Goal: Task Accomplishment & Management: Use online tool/utility

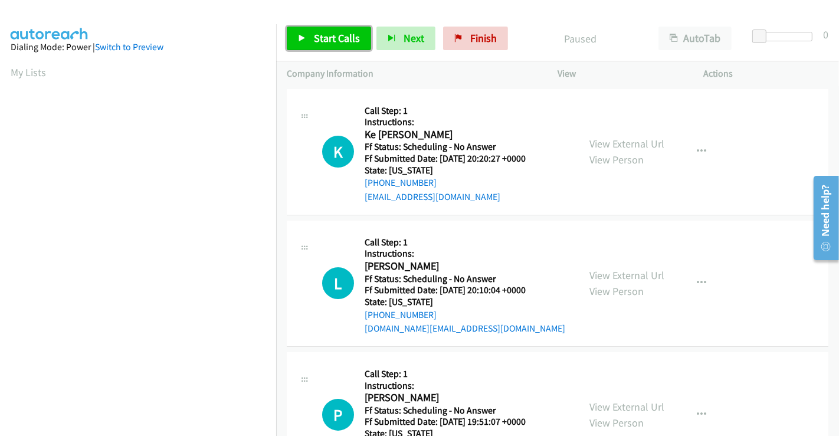
click at [333, 43] on span "Start Calls" at bounding box center [337, 38] width 46 height 14
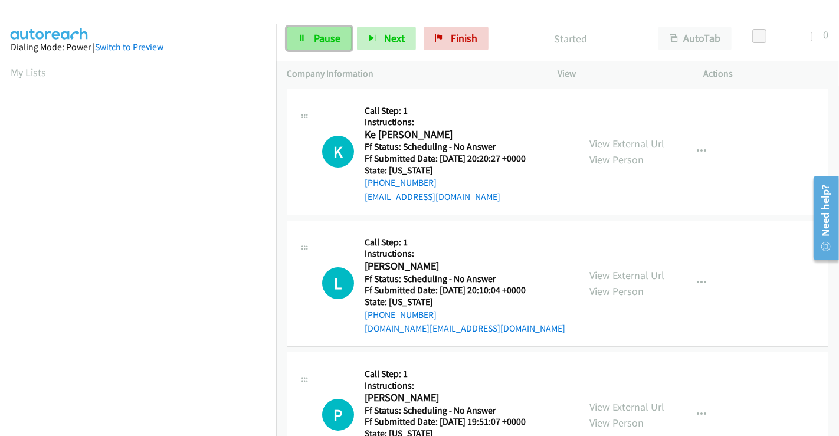
click at [315, 35] on span "Pause" at bounding box center [327, 38] width 27 height 14
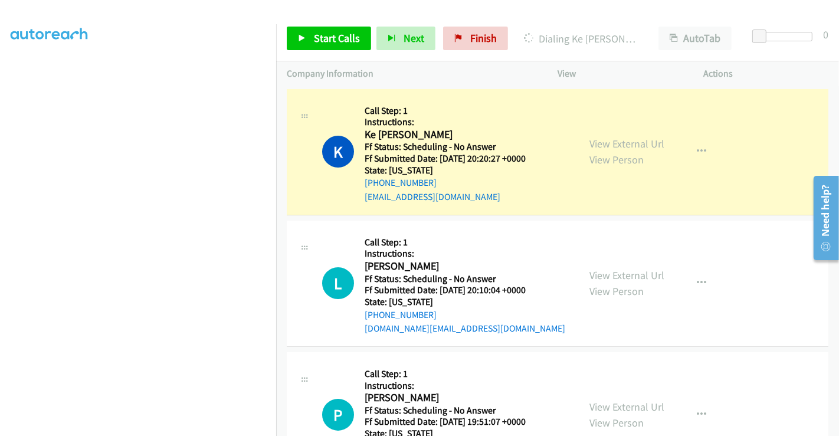
scroll to position [227, 0]
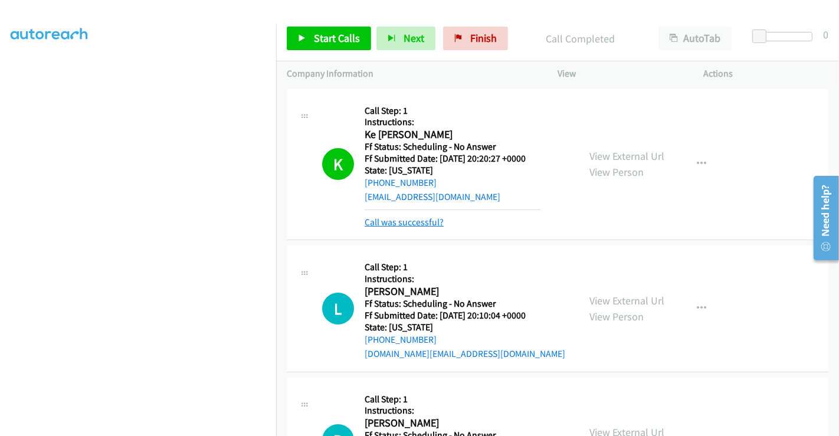
click at [416, 219] on link "Call was successful?" at bounding box center [403, 221] width 79 height 11
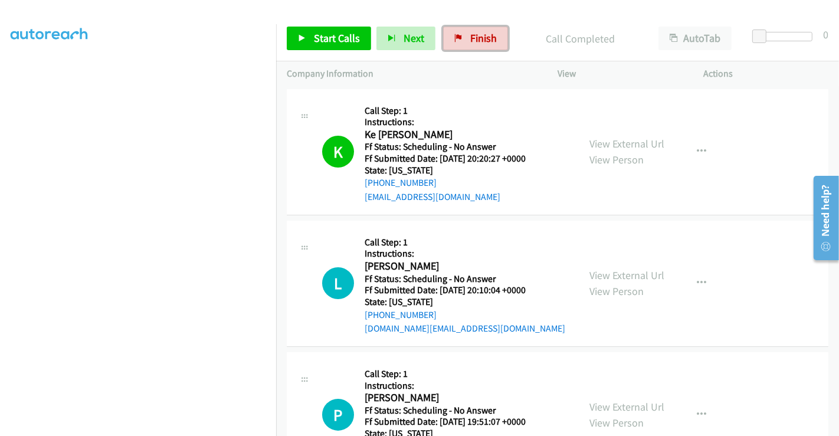
drag, startPoint x: 469, startPoint y: 42, endPoint x: 477, endPoint y: 70, distance: 28.9
click at [470, 42] on span "Finish" at bounding box center [483, 38] width 27 height 14
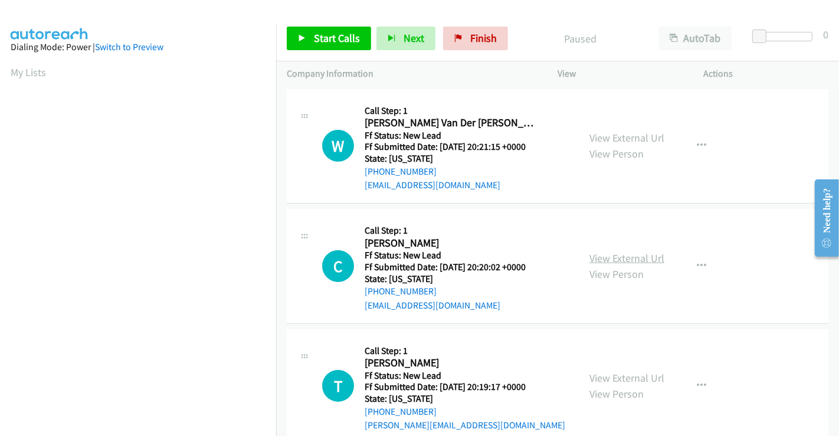
click at [607, 257] on link "View External Url" at bounding box center [626, 258] width 75 height 14
click at [616, 373] on link "View External Url" at bounding box center [626, 378] width 75 height 14
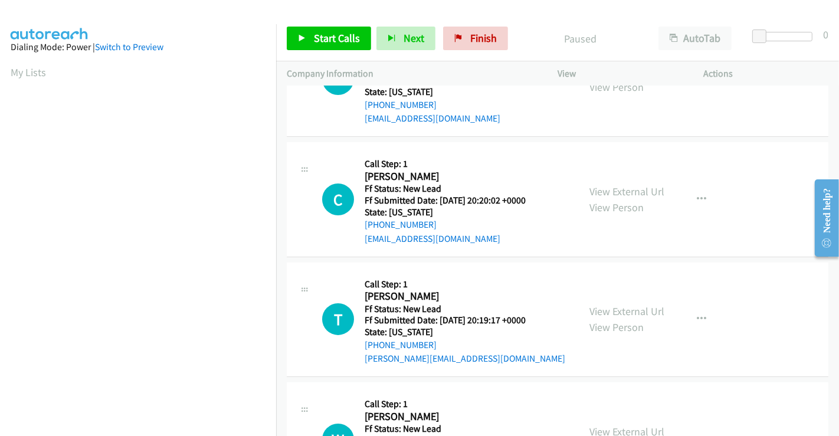
scroll to position [262, 0]
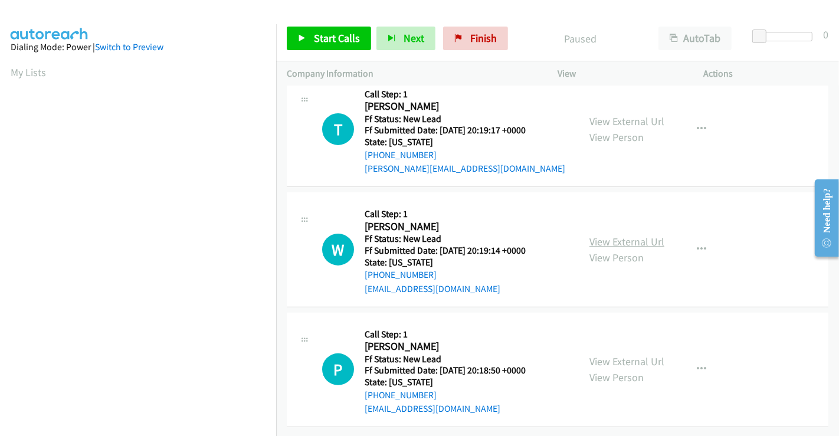
click at [603, 235] on link "View External Url" at bounding box center [626, 242] width 75 height 14
click at [620, 354] on link "View External Url" at bounding box center [626, 361] width 75 height 14
click at [335, 34] on span "Start Calls" at bounding box center [337, 38] width 46 height 14
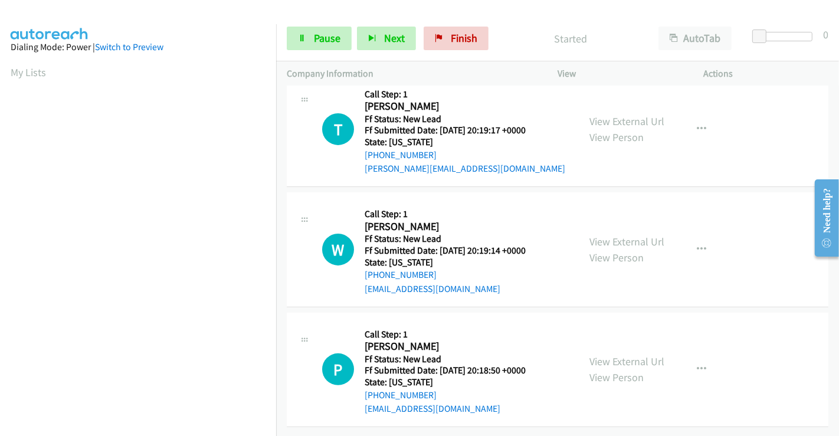
scroll to position [0, 0]
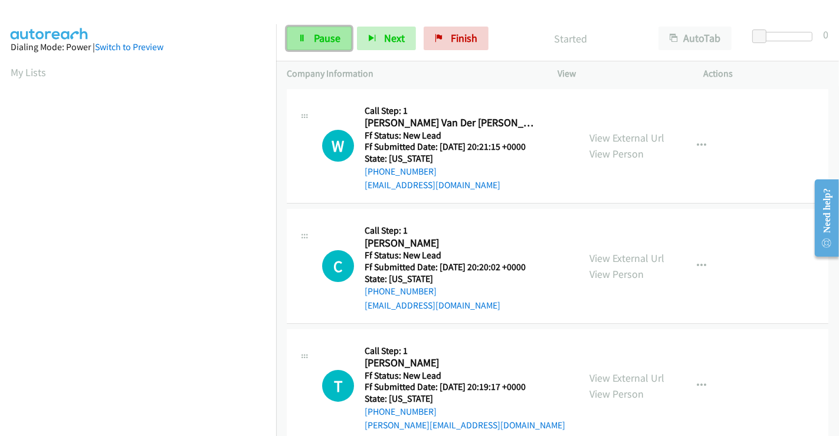
click at [317, 44] on span "Pause" at bounding box center [327, 38] width 27 height 14
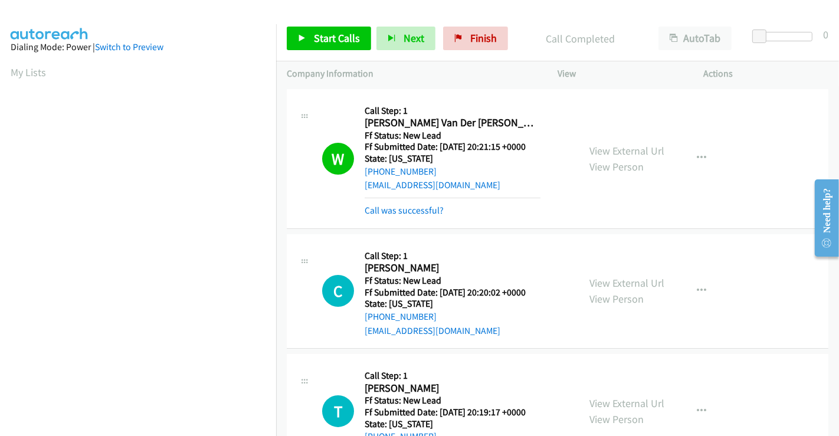
scroll to position [227, 0]
click at [331, 38] on span "Start Calls" at bounding box center [337, 38] width 46 height 14
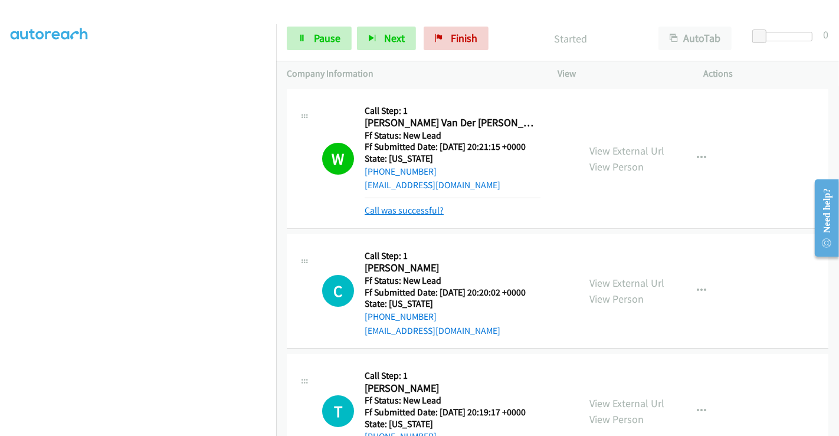
click at [407, 213] on link "Call was successful?" at bounding box center [403, 210] width 79 height 11
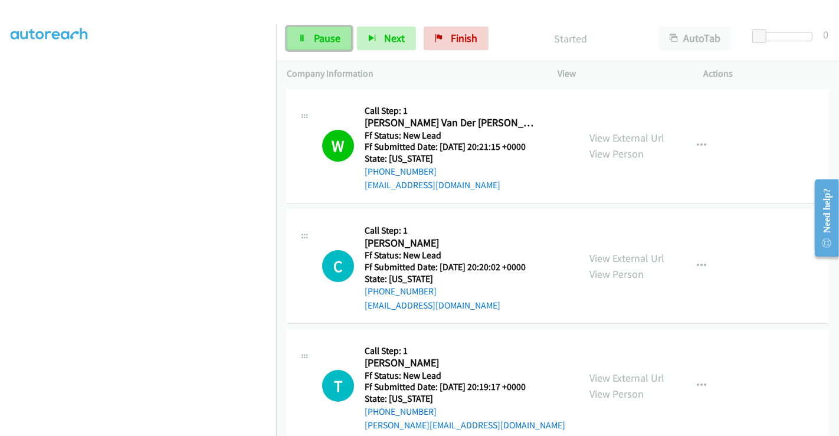
click at [314, 38] on span "Pause" at bounding box center [327, 38] width 27 height 14
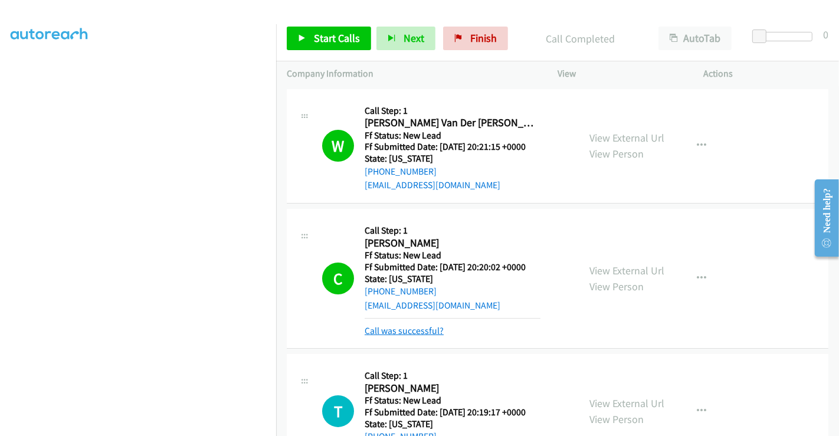
click at [416, 329] on link "Call was successful?" at bounding box center [403, 330] width 79 height 11
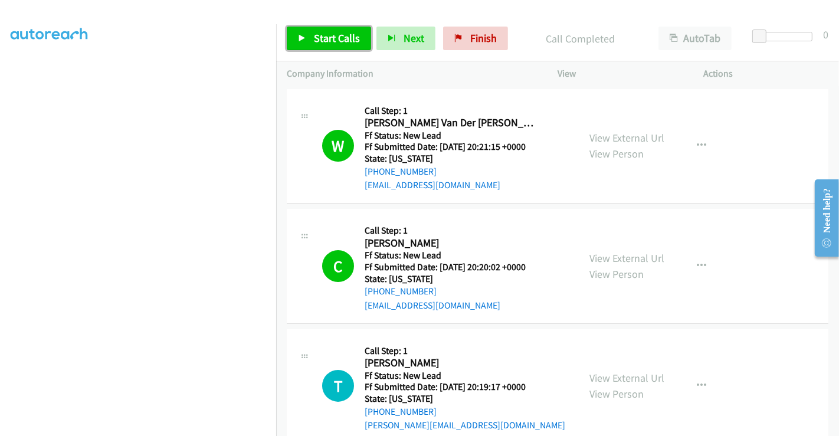
click at [321, 40] on span "Start Calls" at bounding box center [337, 38] width 46 height 14
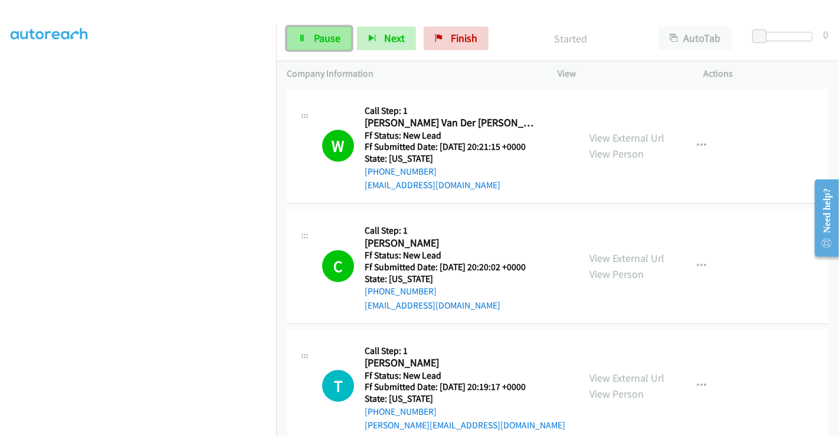
click at [316, 40] on span "Pause" at bounding box center [327, 38] width 27 height 14
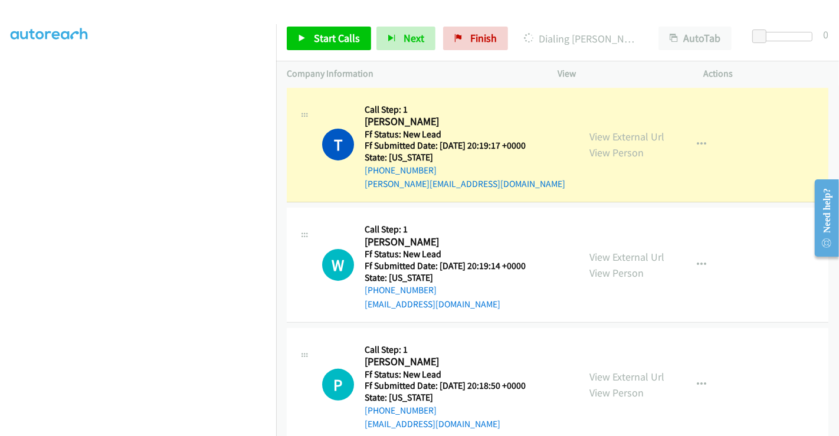
scroll to position [262, 0]
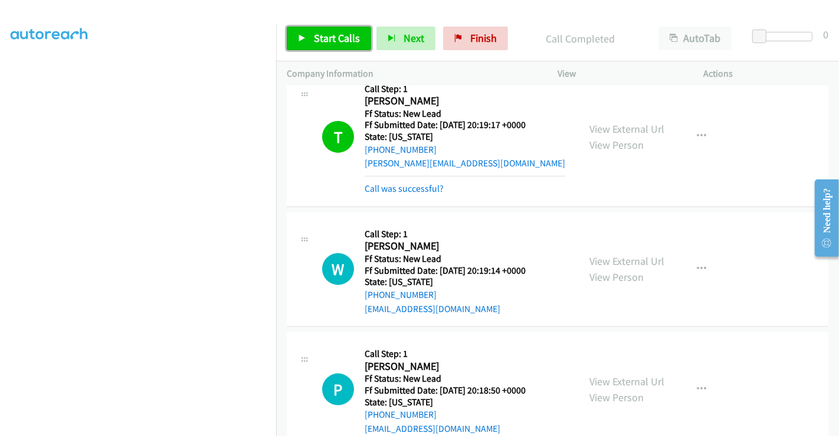
click at [325, 34] on span "Start Calls" at bounding box center [337, 38] width 46 height 14
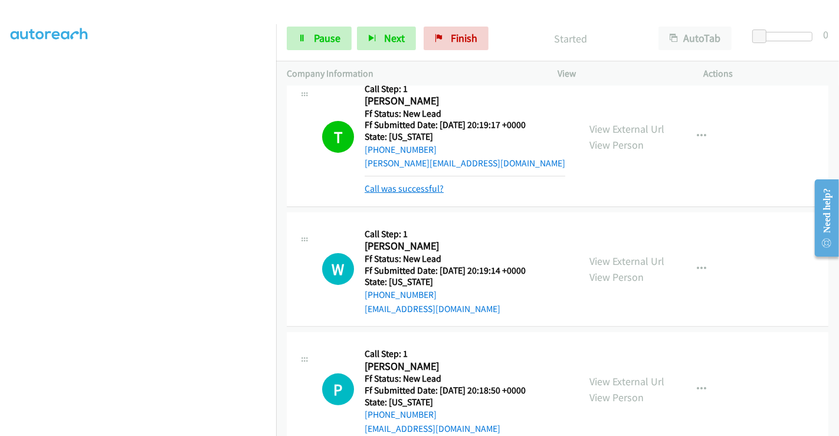
click at [402, 186] on link "Call was successful?" at bounding box center [403, 188] width 79 height 11
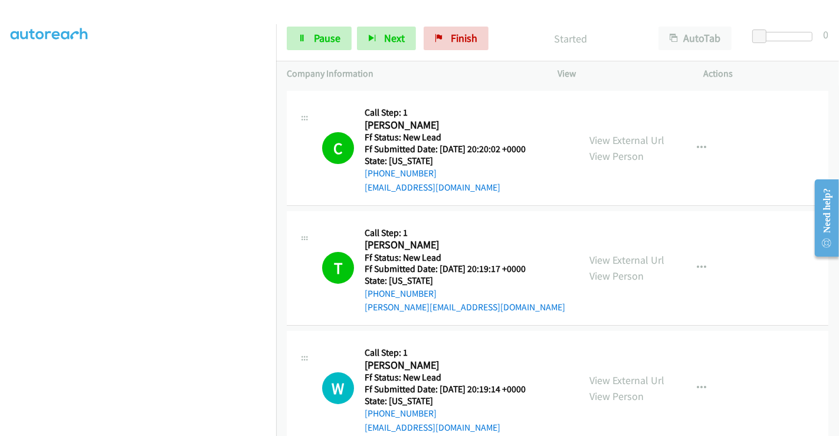
scroll to position [0, 0]
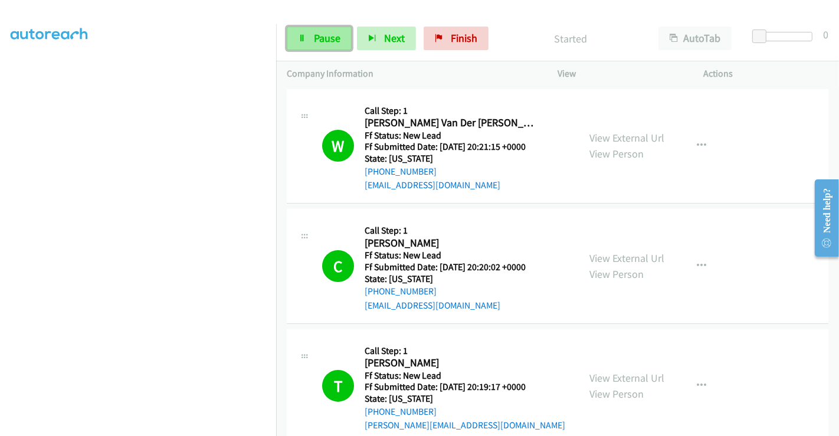
click at [318, 36] on span "Pause" at bounding box center [327, 38] width 27 height 14
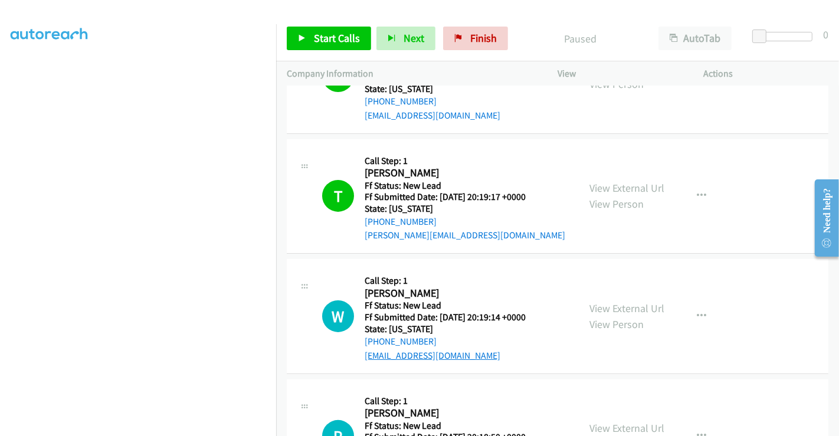
scroll to position [327, 0]
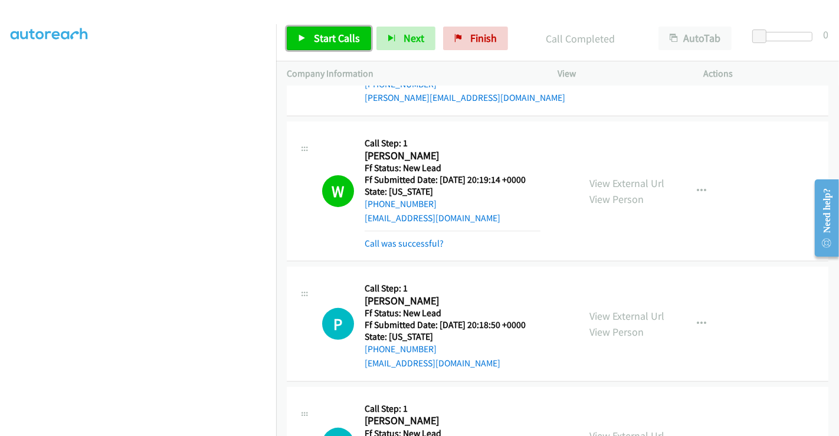
click at [330, 31] on span "Start Calls" at bounding box center [337, 38] width 46 height 14
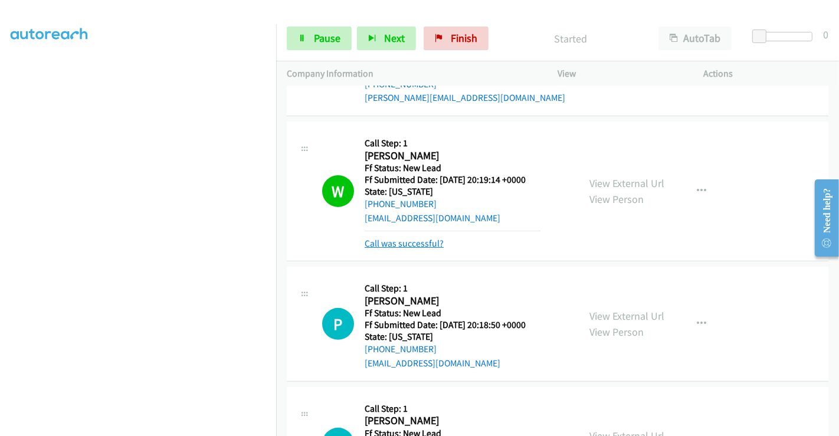
click at [407, 238] on link "Call was successful?" at bounding box center [403, 243] width 79 height 11
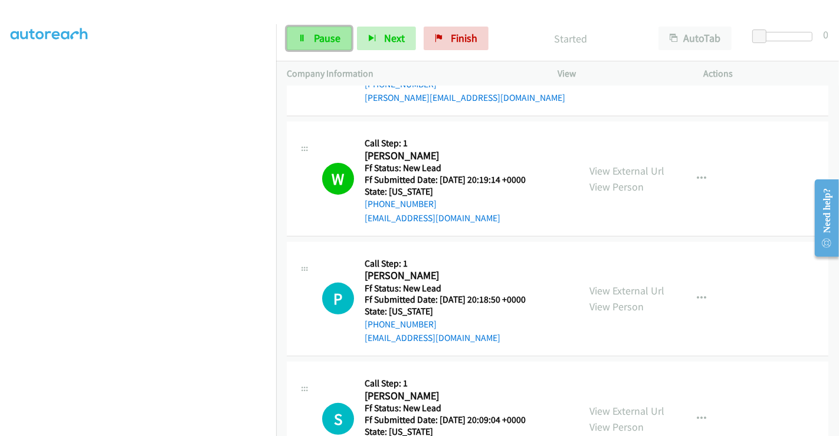
click at [318, 34] on span "Pause" at bounding box center [327, 38] width 27 height 14
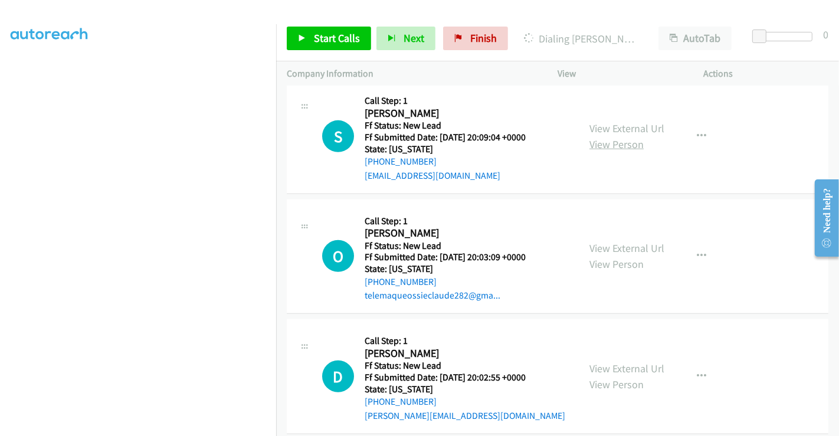
scroll to position [590, 0]
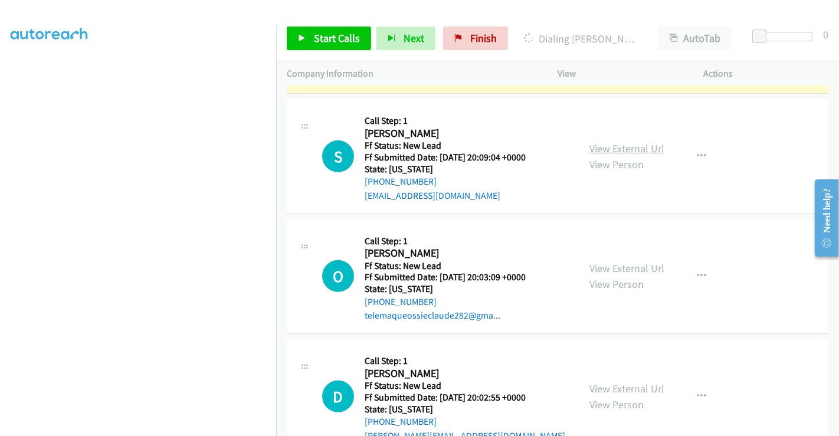
click at [607, 143] on link "View External Url" at bounding box center [626, 149] width 75 height 14
click at [617, 265] on link "View External Url" at bounding box center [626, 268] width 75 height 14
click at [621, 384] on link "View External Url" at bounding box center [626, 389] width 75 height 14
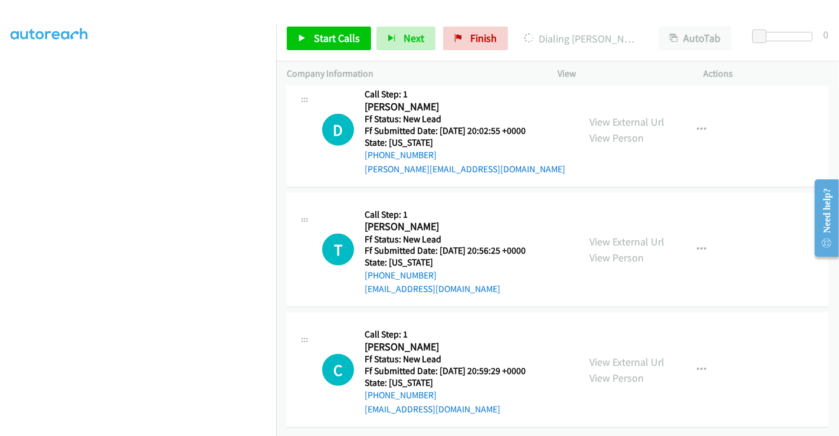
scroll to position [864, 0]
click at [624, 235] on link "View External Url" at bounding box center [626, 242] width 75 height 14
click at [623, 355] on link "View External Url" at bounding box center [626, 362] width 75 height 14
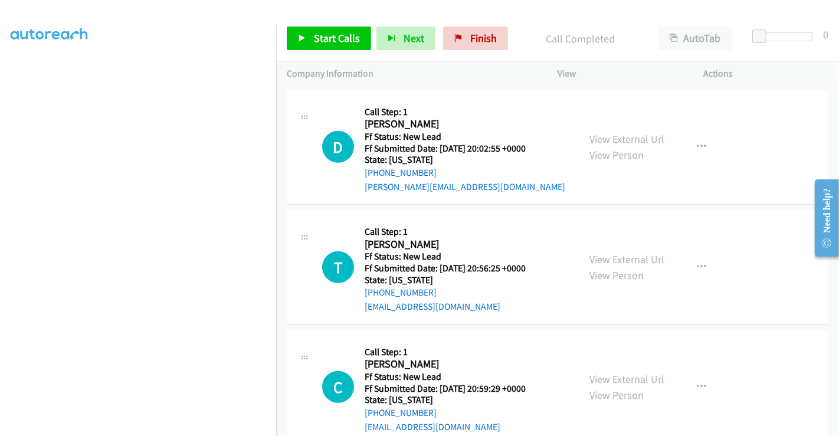
scroll to position [889, 0]
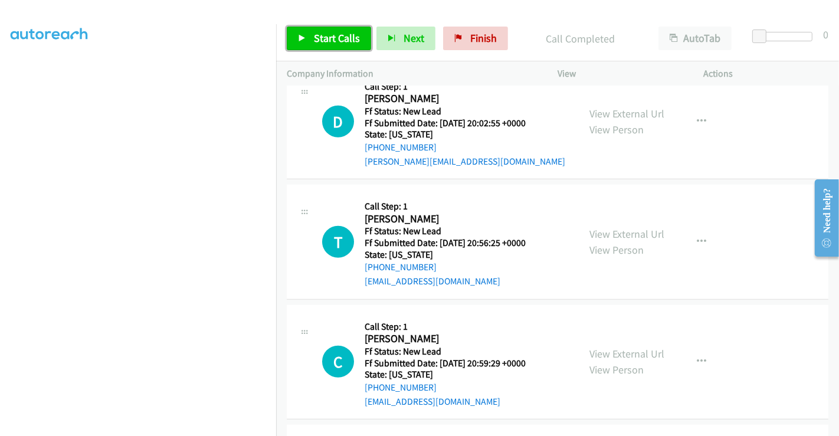
click at [332, 43] on span "Start Calls" at bounding box center [337, 38] width 46 height 14
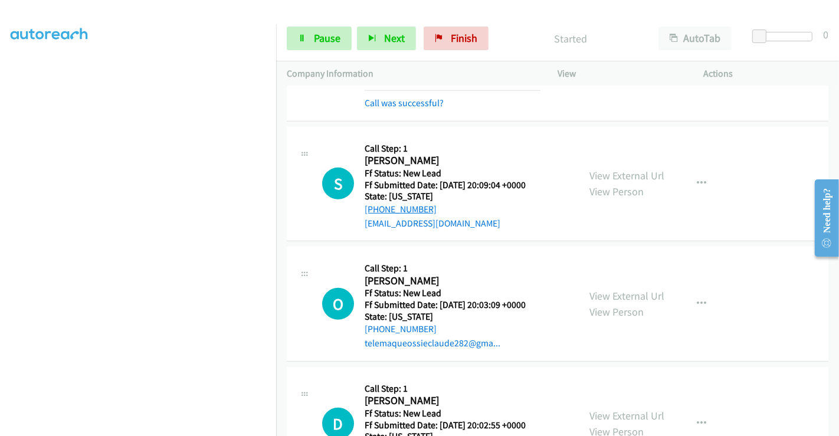
scroll to position [524, 0]
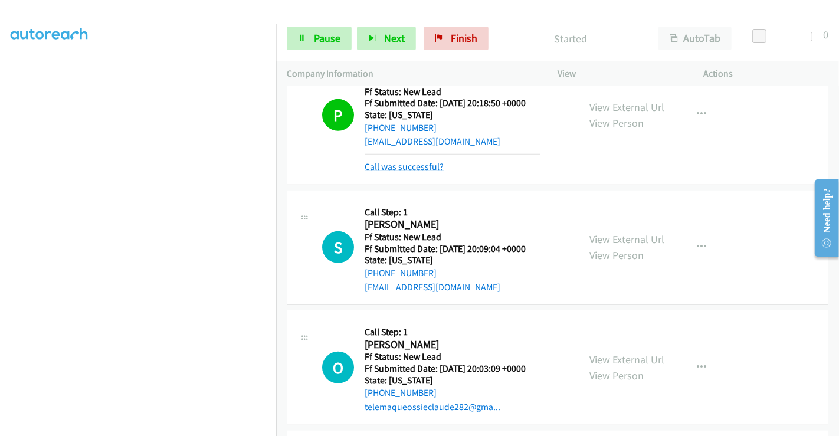
click at [397, 167] on link "Call was successful?" at bounding box center [403, 166] width 79 height 11
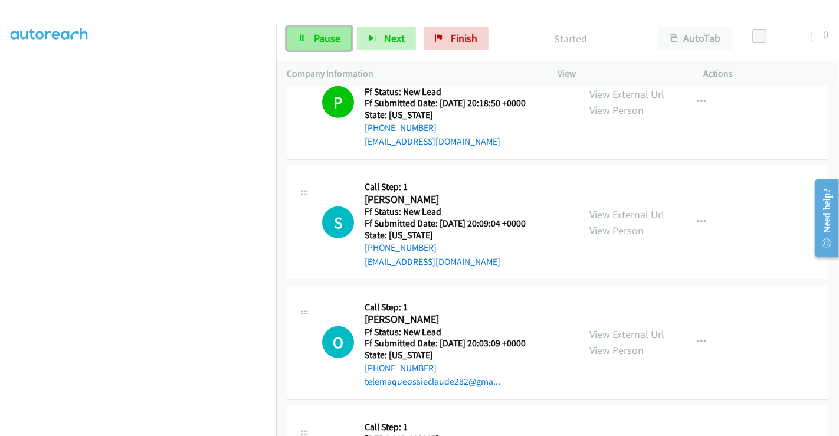
click at [322, 35] on span "Pause" at bounding box center [327, 38] width 27 height 14
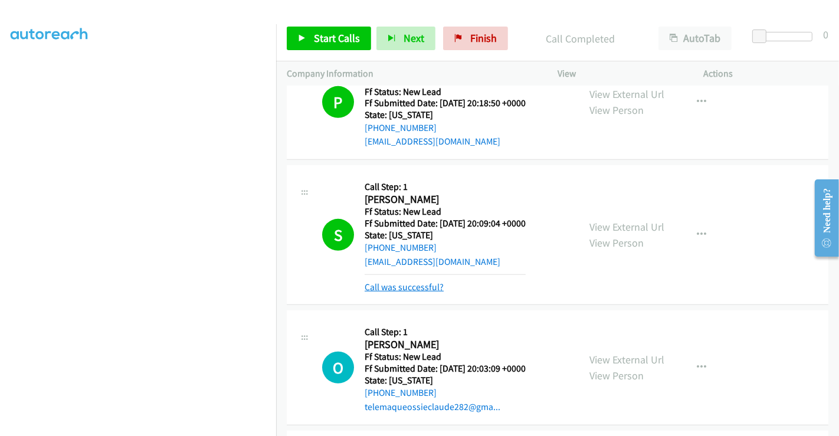
click at [423, 282] on link "Call was successful?" at bounding box center [403, 286] width 79 height 11
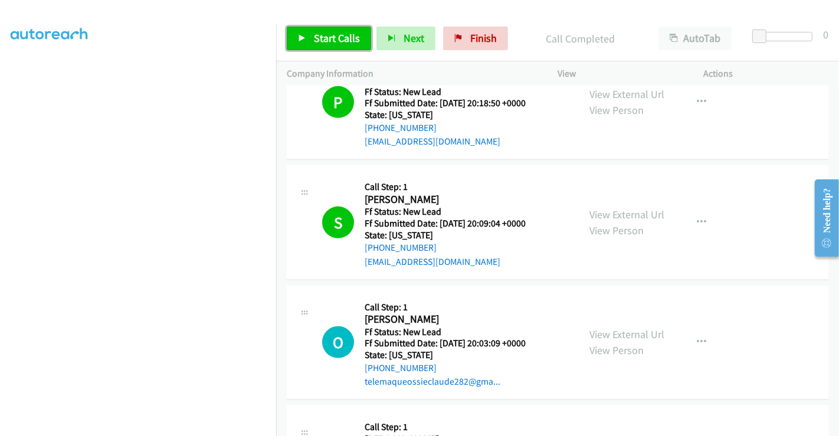
click at [323, 31] on span "Start Calls" at bounding box center [337, 38] width 46 height 14
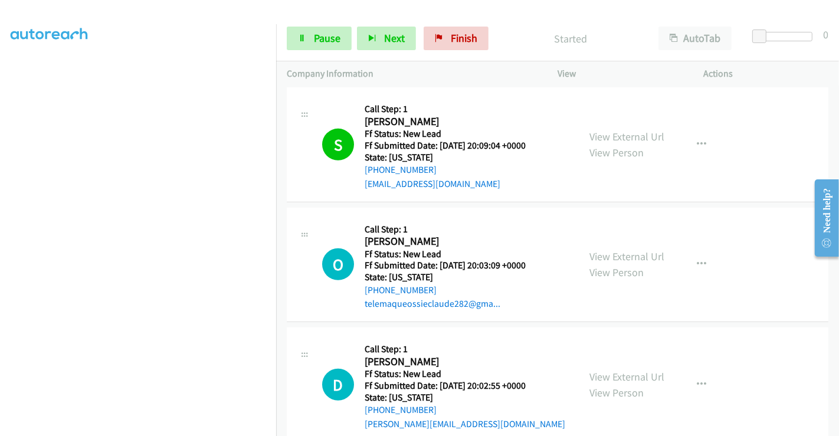
scroll to position [721, 0]
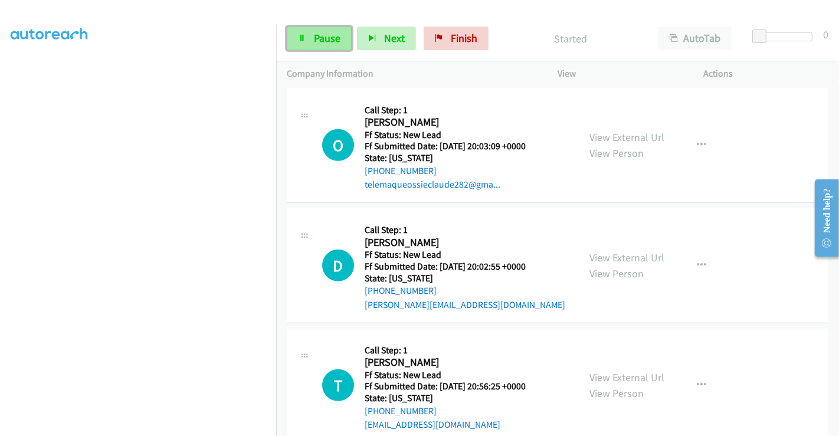
click at [320, 38] on span "Pause" at bounding box center [327, 38] width 27 height 14
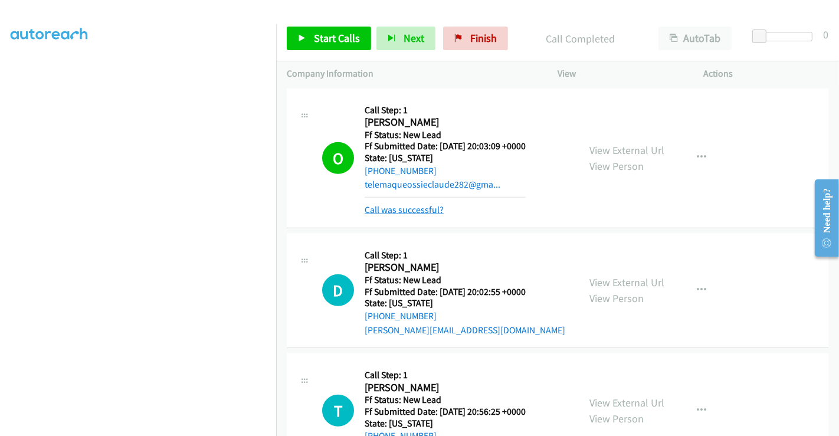
click at [393, 211] on link "Call was successful?" at bounding box center [403, 209] width 79 height 11
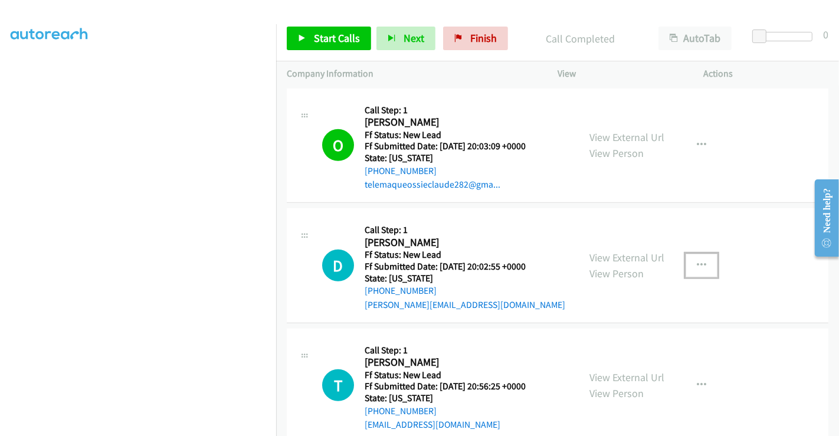
click at [696, 261] on icon "button" at bounding box center [700, 265] width 9 height 9
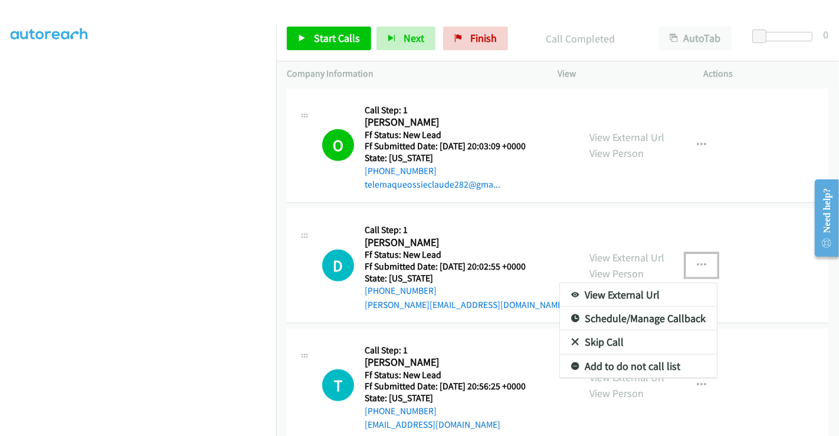
click at [596, 336] on link "Skip Call" at bounding box center [638, 342] width 157 height 24
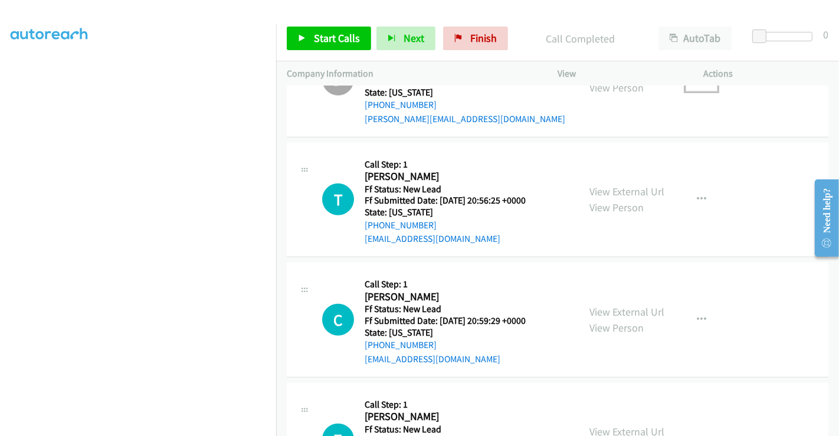
scroll to position [917, 0]
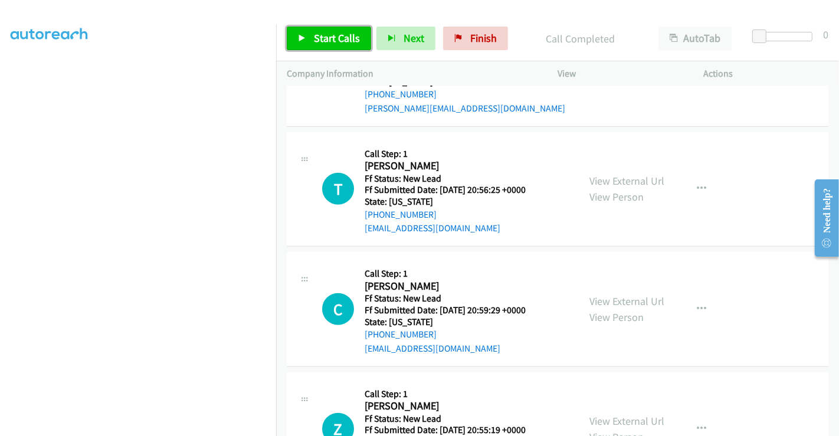
click at [332, 41] on span "Start Calls" at bounding box center [337, 38] width 46 height 14
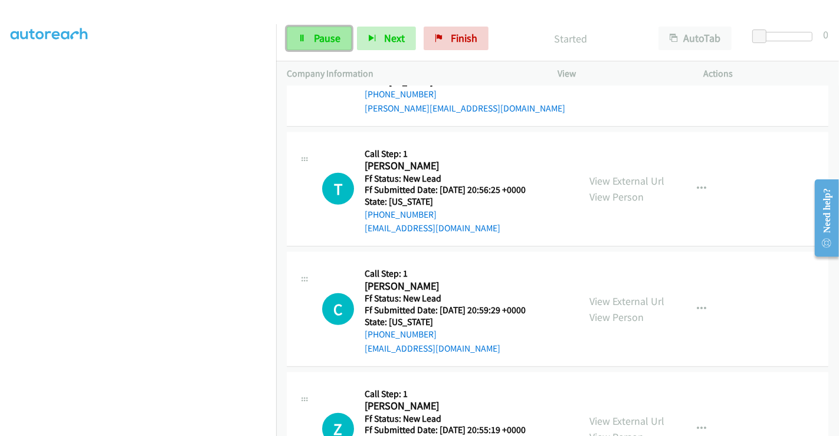
click at [314, 36] on span "Pause" at bounding box center [327, 38] width 27 height 14
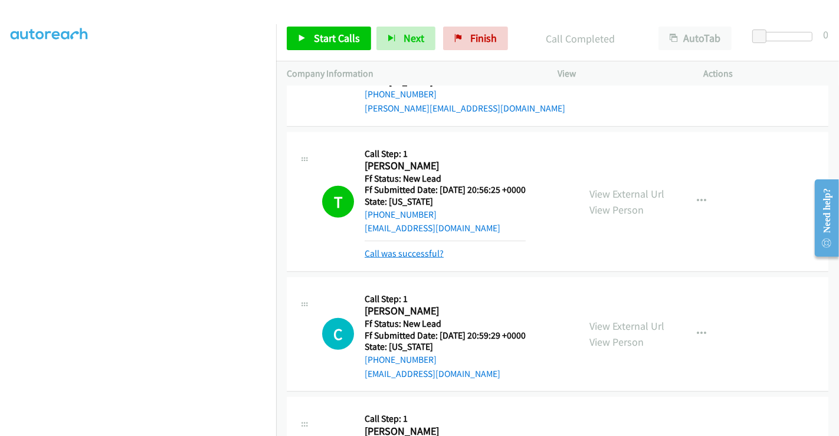
click at [396, 254] on link "Call was successful?" at bounding box center [403, 253] width 79 height 11
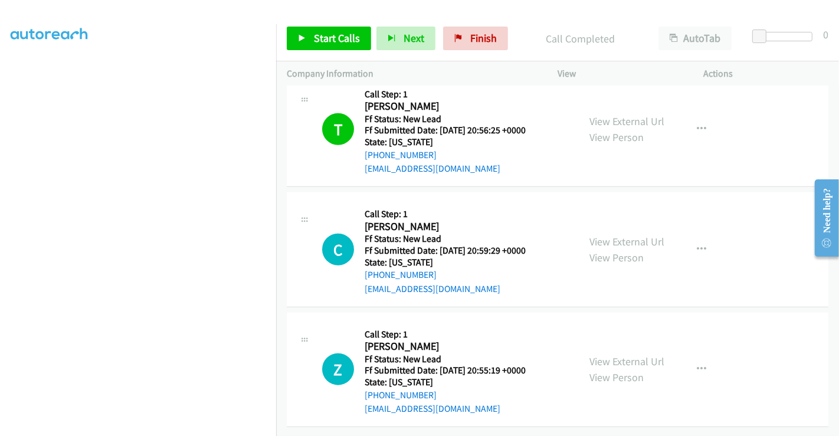
scroll to position [984, 0]
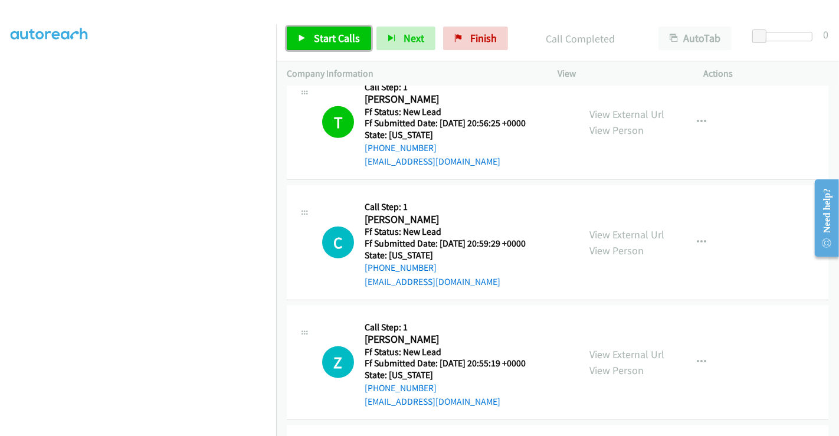
click at [338, 45] on link "Start Calls" at bounding box center [329, 39] width 84 height 24
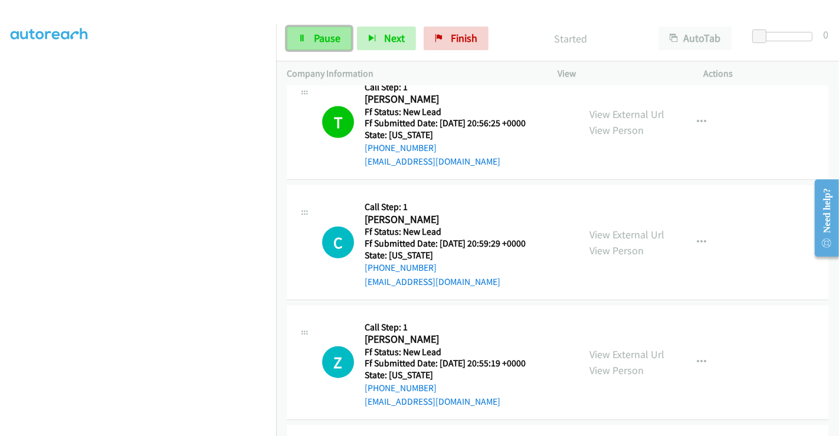
click at [324, 37] on span "Pause" at bounding box center [327, 38] width 27 height 14
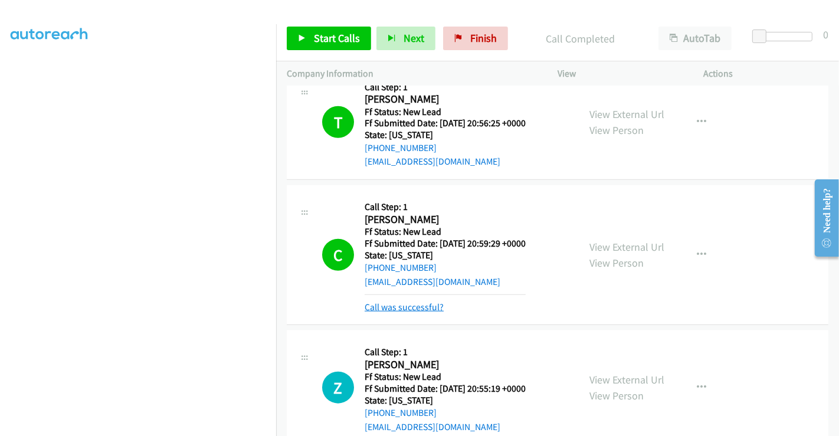
click at [430, 301] on link "Call was successful?" at bounding box center [403, 306] width 79 height 11
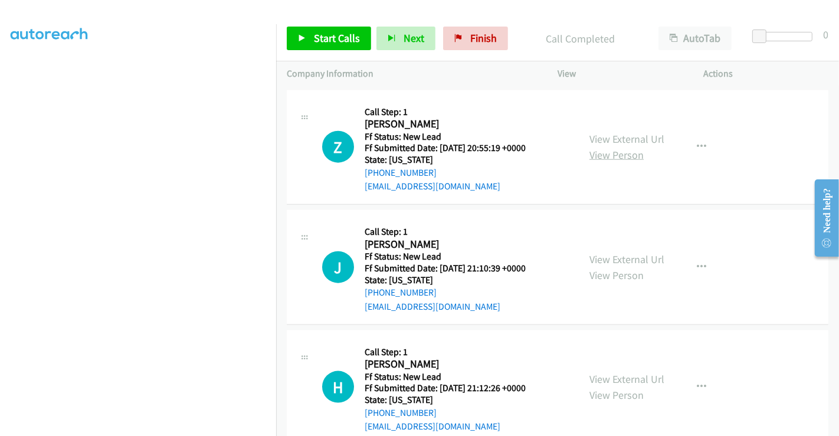
scroll to position [1181, 0]
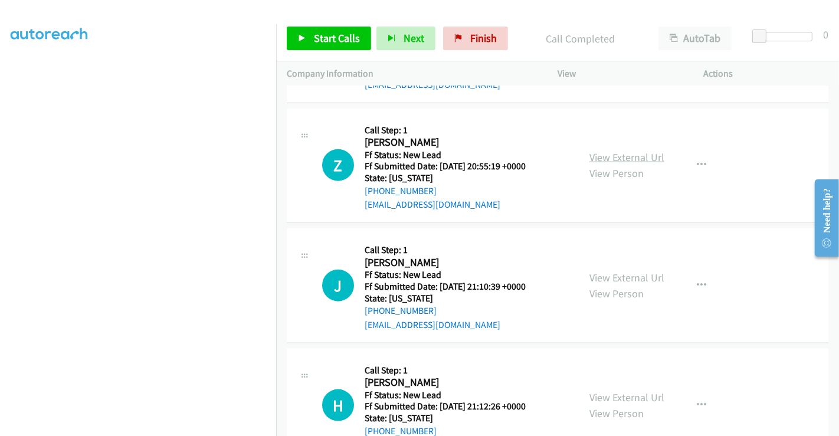
click at [610, 154] on link "View External Url" at bounding box center [626, 157] width 75 height 14
click at [620, 266] on div "View External Url View Person View External Url Email Schedule/Manage Callback …" at bounding box center [657, 285] width 157 height 93
click at [620, 273] on link "View External Url" at bounding box center [626, 278] width 75 height 14
click at [613, 395] on link "View External Url" at bounding box center [626, 397] width 75 height 14
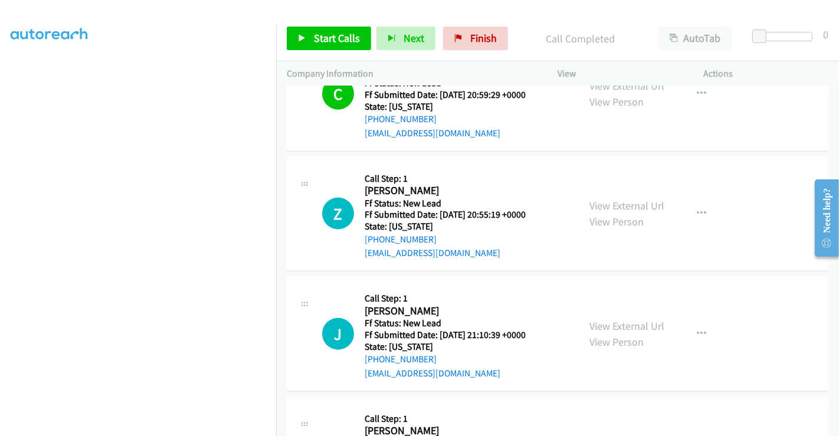
scroll to position [1115, 0]
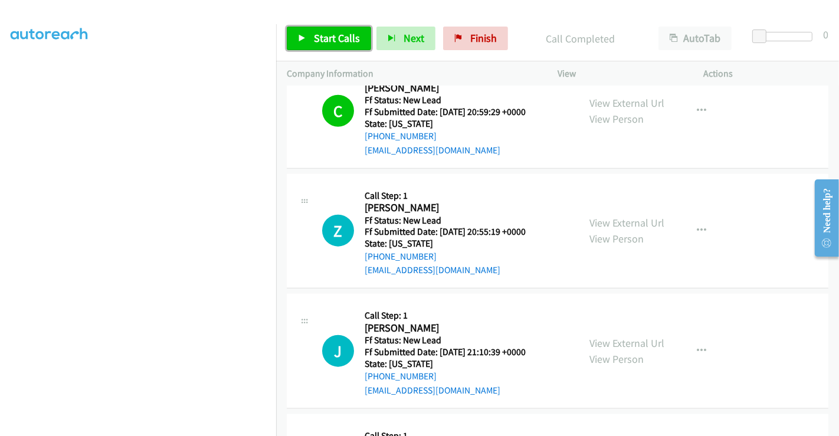
click at [336, 34] on span "Start Calls" at bounding box center [337, 38] width 46 height 14
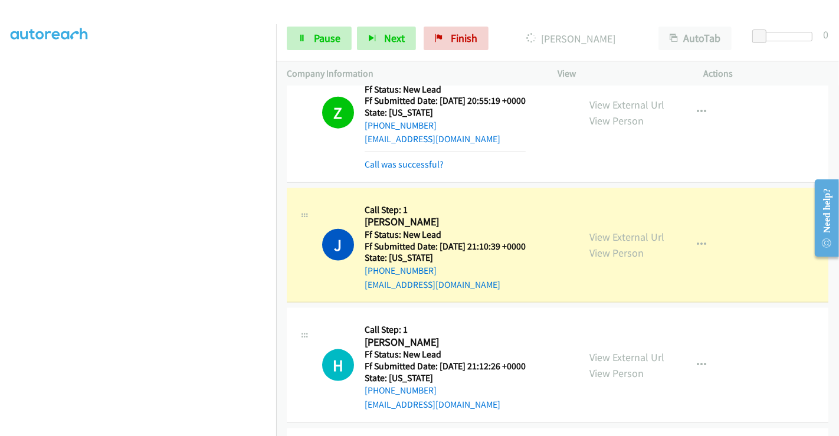
scroll to position [1258, 0]
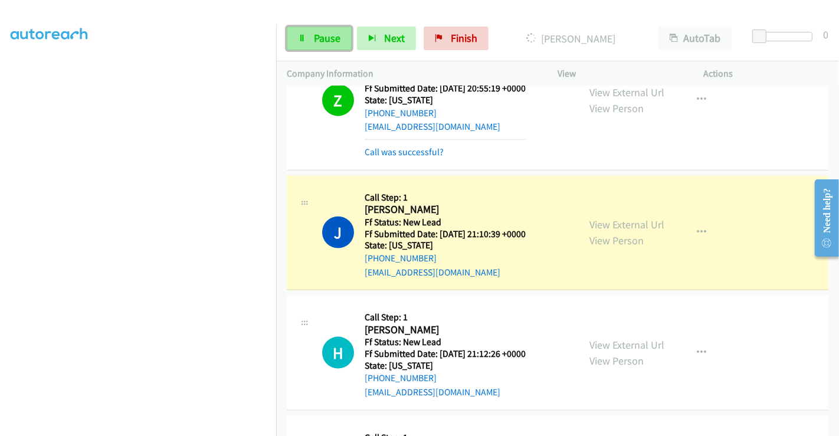
click at [321, 38] on span "Pause" at bounding box center [327, 38] width 27 height 14
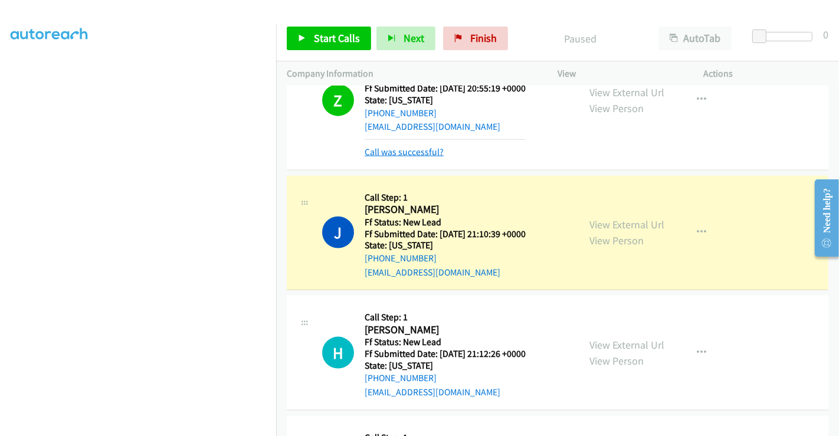
click at [411, 150] on link "Call was successful?" at bounding box center [403, 151] width 79 height 11
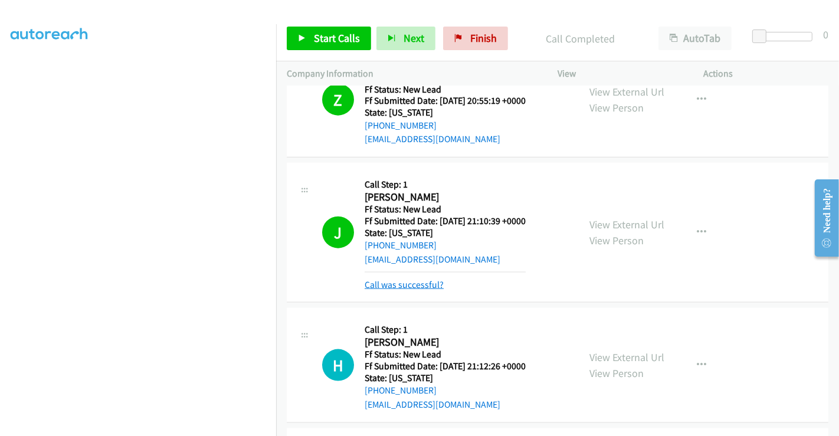
click at [407, 281] on link "Call was successful?" at bounding box center [403, 284] width 79 height 11
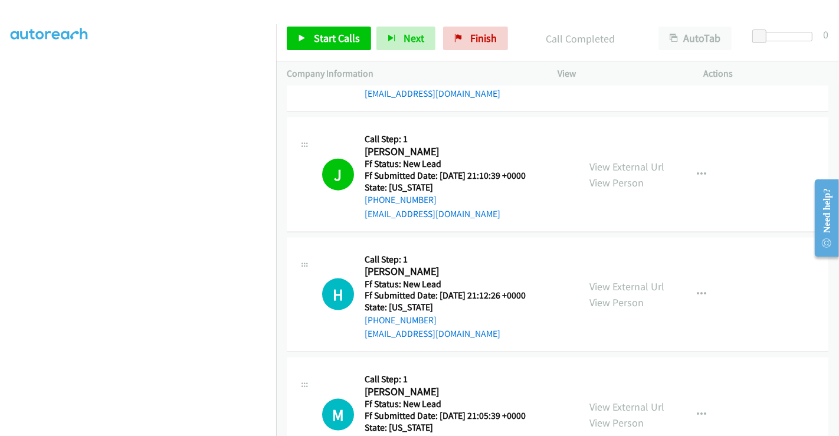
scroll to position [1343, 0]
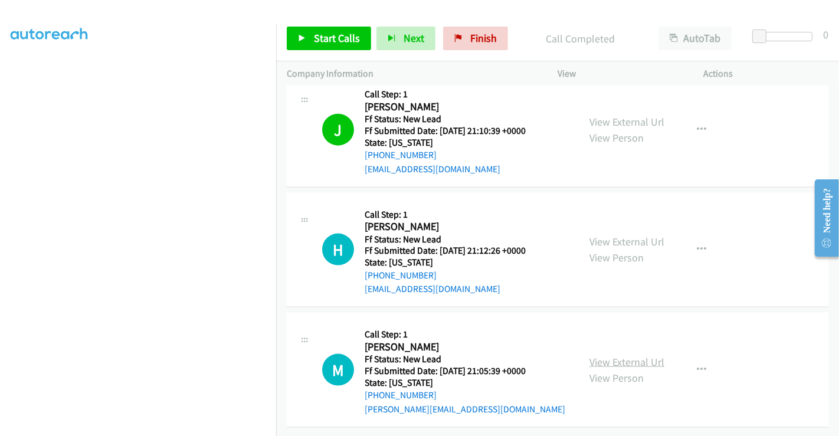
click at [606, 355] on link "View External Url" at bounding box center [626, 362] width 75 height 14
click at [333, 29] on link "Start Calls" at bounding box center [329, 39] width 84 height 24
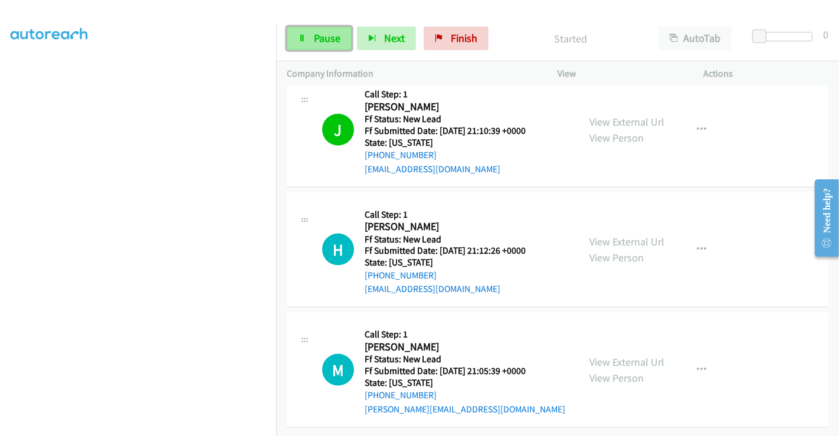
click at [310, 38] on link "Pause" at bounding box center [319, 39] width 65 height 24
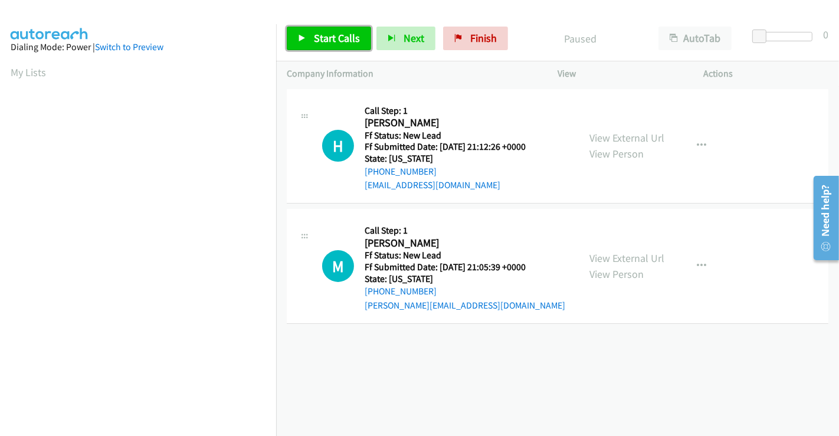
click at [325, 38] on span "Start Calls" at bounding box center [337, 38] width 46 height 14
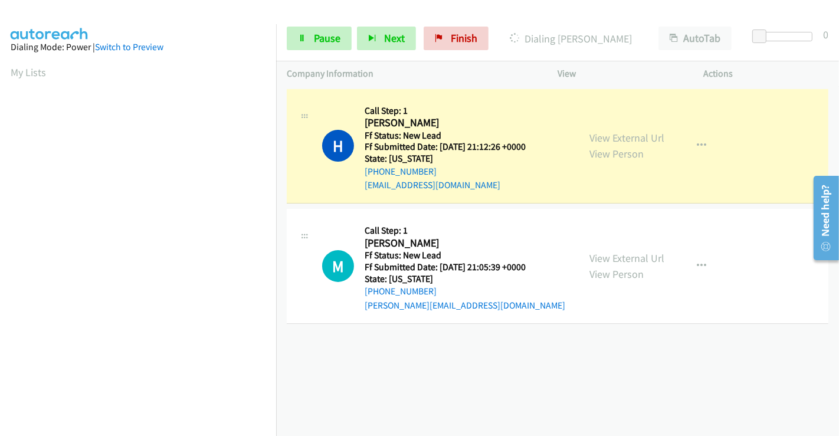
scroll to position [227, 0]
click at [325, 37] on span "Pause" at bounding box center [327, 38] width 27 height 14
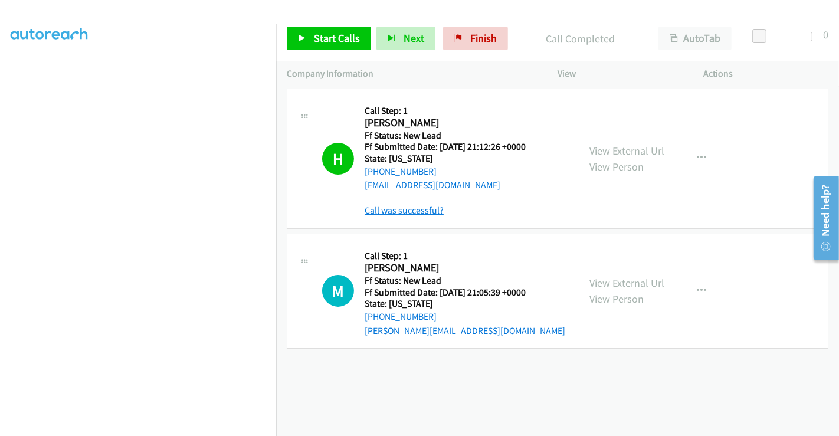
click at [410, 210] on link "Call was successful?" at bounding box center [403, 210] width 79 height 11
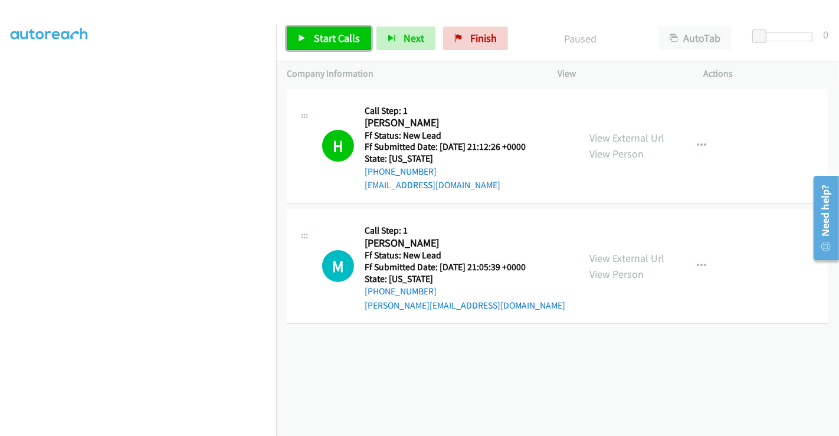
click at [328, 38] on span "Start Calls" at bounding box center [337, 38] width 46 height 14
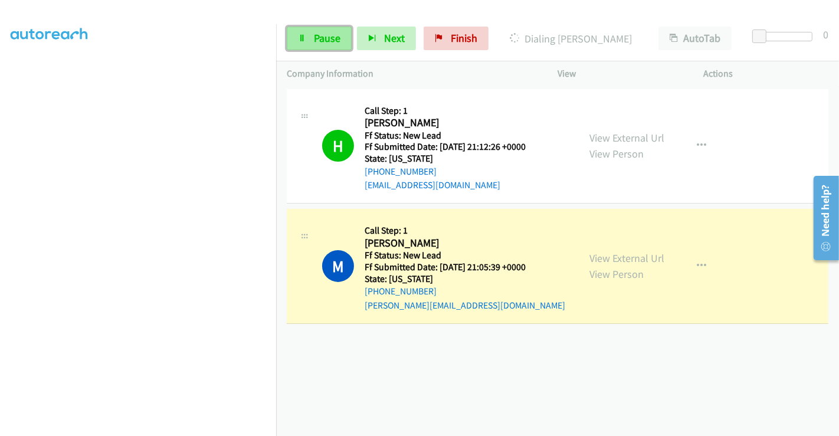
click at [322, 41] on span "Pause" at bounding box center [327, 38] width 27 height 14
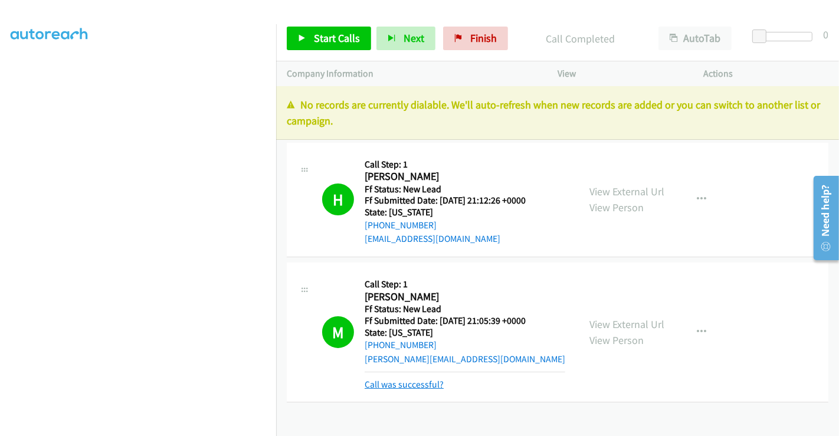
click at [409, 379] on link "Call was successful?" at bounding box center [403, 384] width 79 height 11
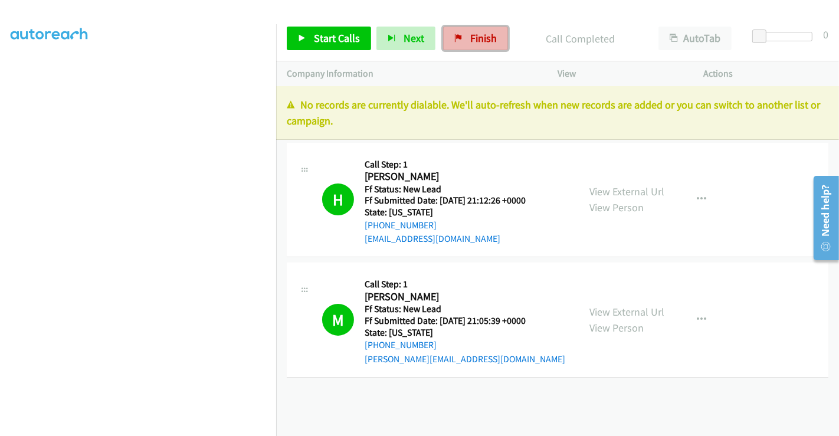
click at [472, 28] on link "Finish" at bounding box center [475, 39] width 65 height 24
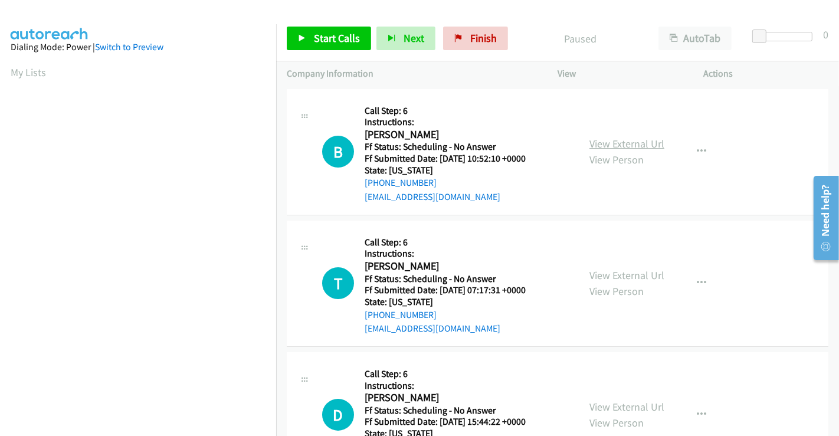
click at [619, 144] on link "View External Url" at bounding box center [626, 144] width 75 height 14
click at [610, 278] on link "View External Url" at bounding box center [626, 275] width 75 height 14
click at [621, 403] on link "View External Url" at bounding box center [626, 407] width 75 height 14
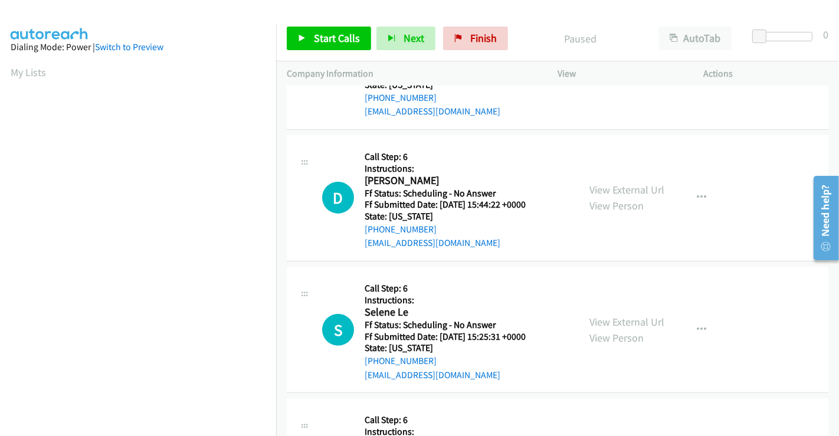
scroll to position [327, 0]
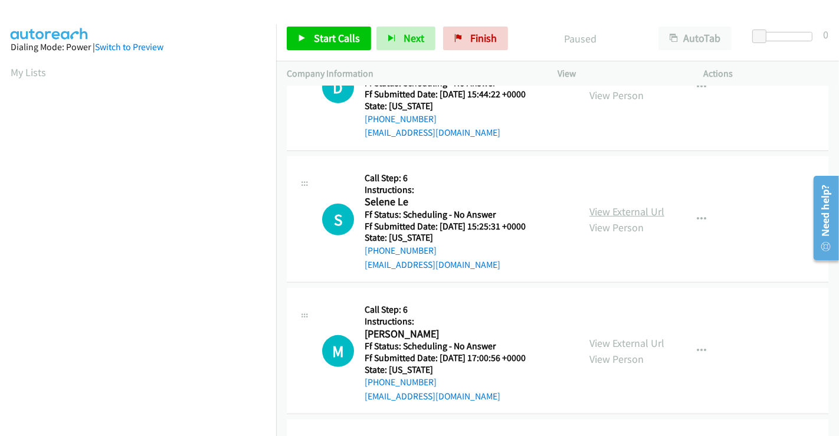
click at [621, 209] on link "View External Url" at bounding box center [626, 212] width 75 height 14
click at [622, 338] on link "View External Url" at bounding box center [626, 343] width 75 height 14
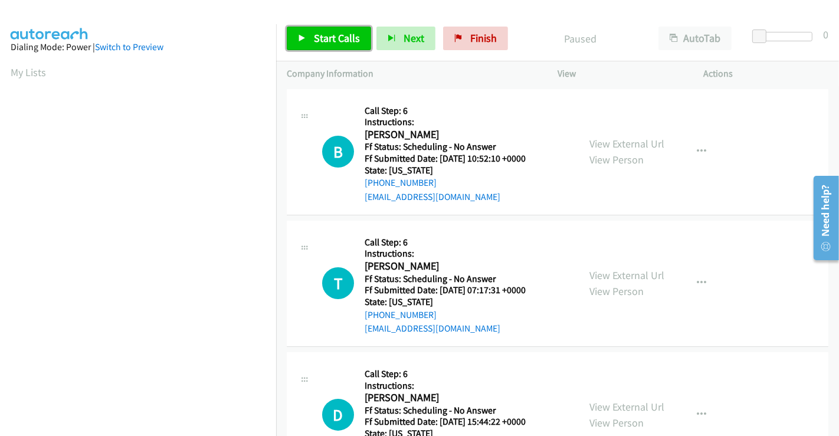
click at [310, 37] on link "Start Calls" at bounding box center [329, 39] width 84 height 24
click at [337, 32] on span "Start Calls" at bounding box center [337, 38] width 46 height 14
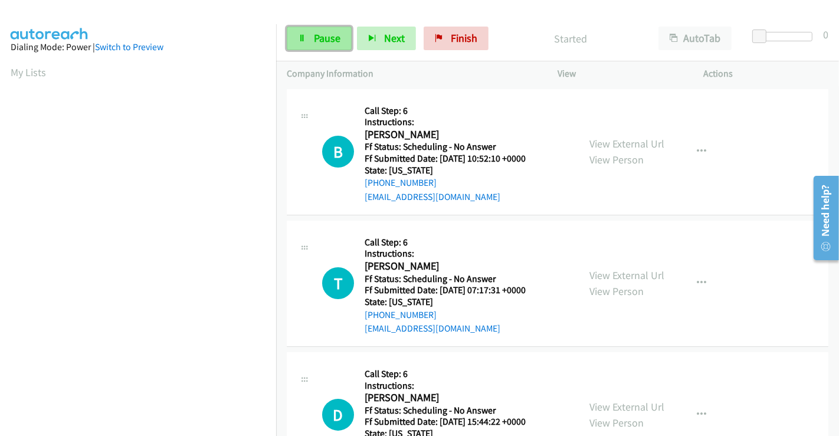
click at [320, 40] on span "Pause" at bounding box center [327, 38] width 27 height 14
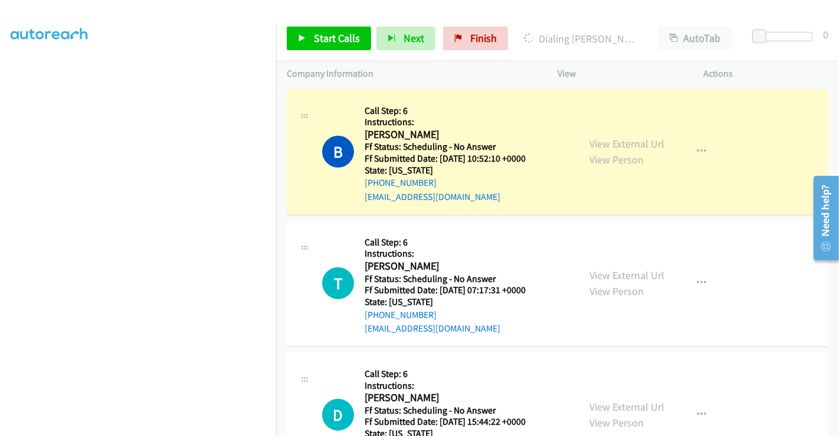
scroll to position [30, 0]
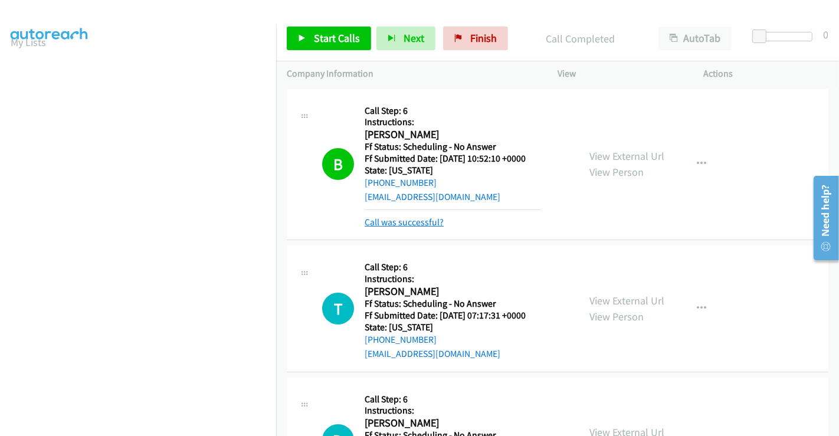
click at [400, 221] on link "Call was successful?" at bounding box center [403, 221] width 79 height 11
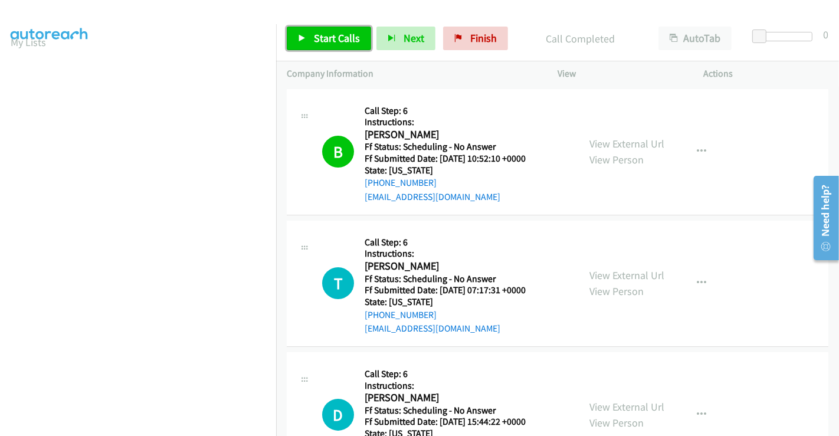
click at [295, 39] on link "Start Calls" at bounding box center [329, 39] width 84 height 24
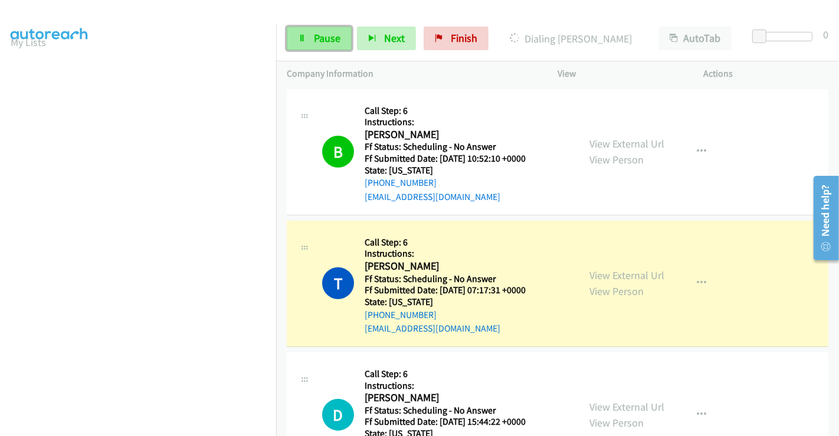
click at [326, 34] on span "Pause" at bounding box center [327, 38] width 27 height 14
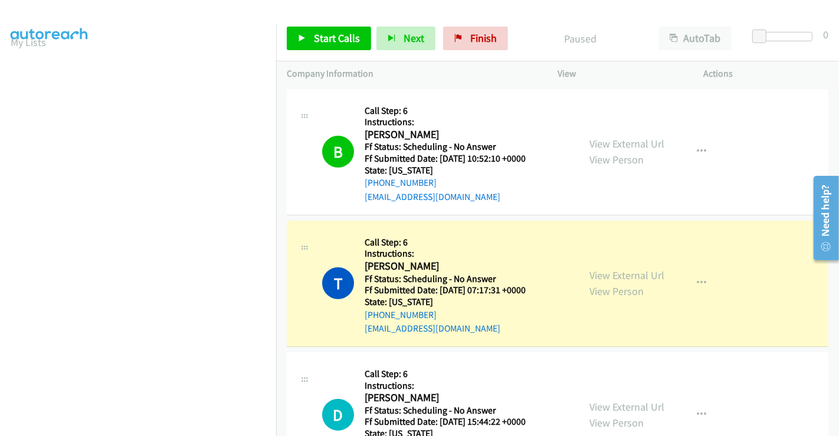
scroll to position [227, 0]
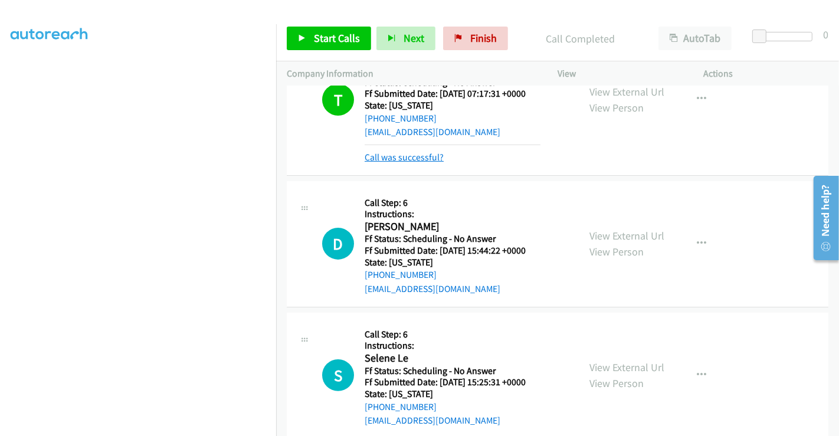
click at [413, 156] on link "Call was successful?" at bounding box center [403, 157] width 79 height 11
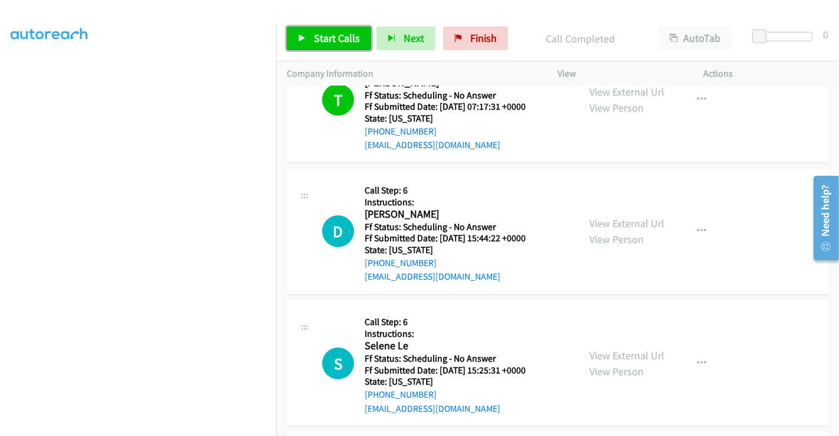
click at [323, 38] on span "Start Calls" at bounding box center [337, 38] width 46 height 14
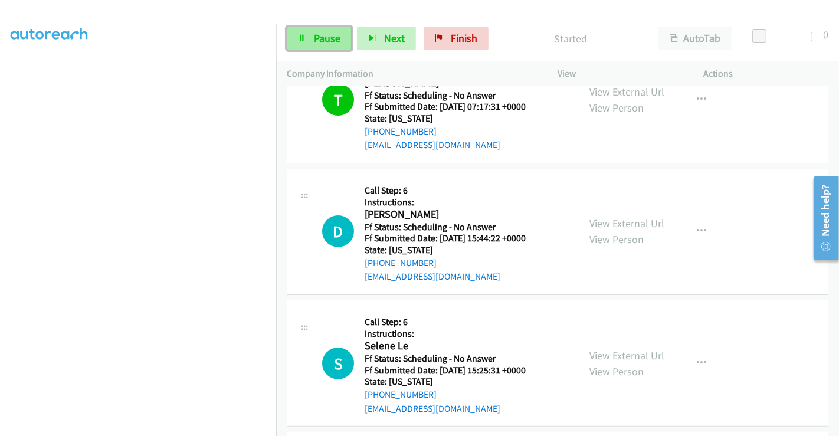
click at [320, 36] on span "Pause" at bounding box center [327, 38] width 27 height 14
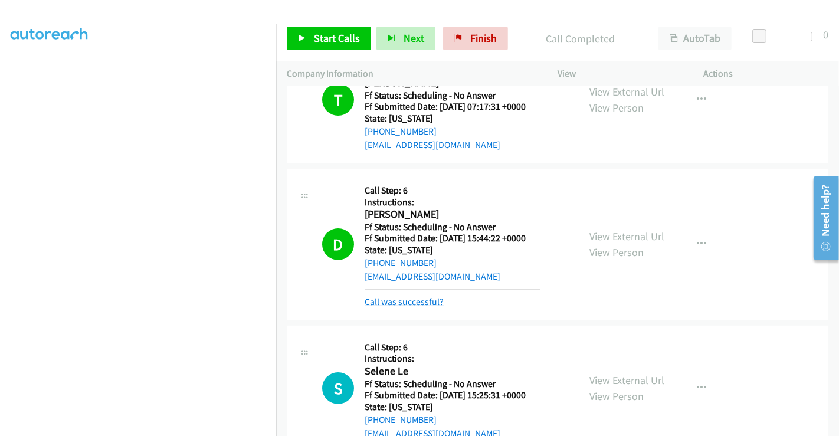
click at [400, 302] on link "Call was successful?" at bounding box center [403, 301] width 79 height 11
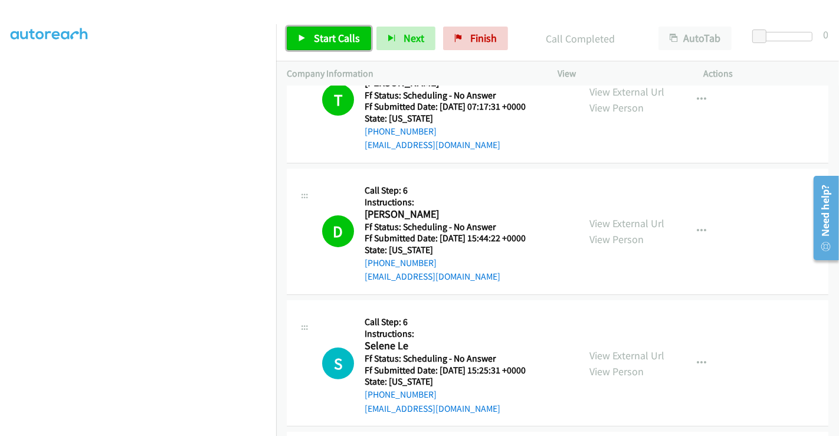
click at [338, 36] on span "Start Calls" at bounding box center [337, 38] width 46 height 14
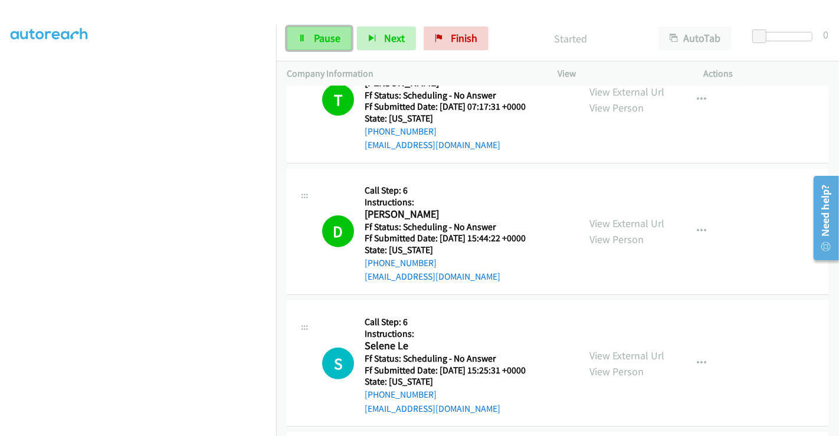
click at [323, 38] on span "Pause" at bounding box center [327, 38] width 27 height 14
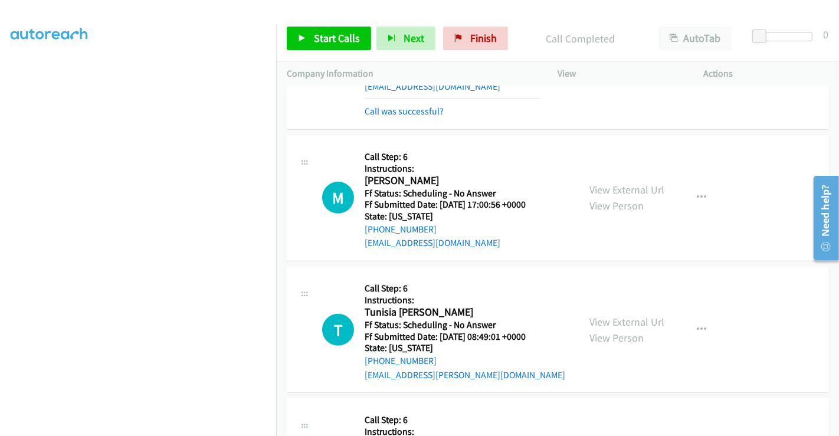
scroll to position [511, 0]
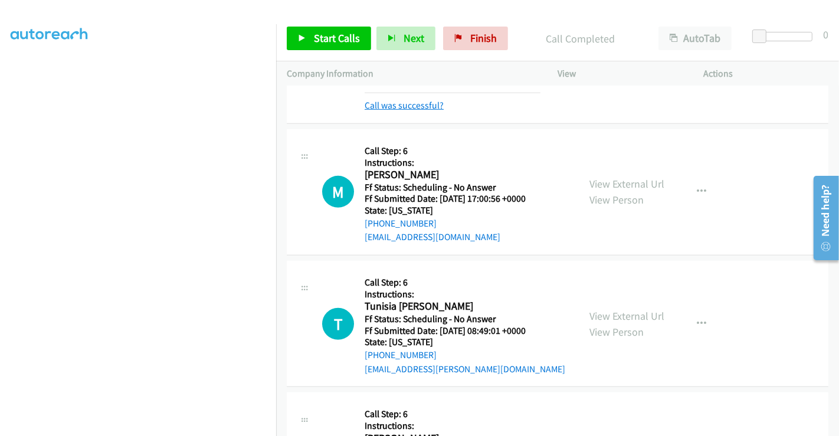
click at [413, 103] on link "Call was successful?" at bounding box center [403, 105] width 79 height 11
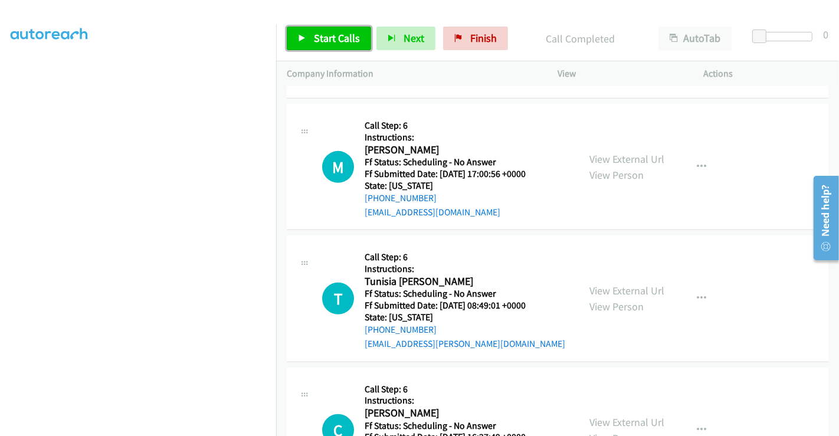
click at [314, 38] on span "Start Calls" at bounding box center [337, 38] width 46 height 14
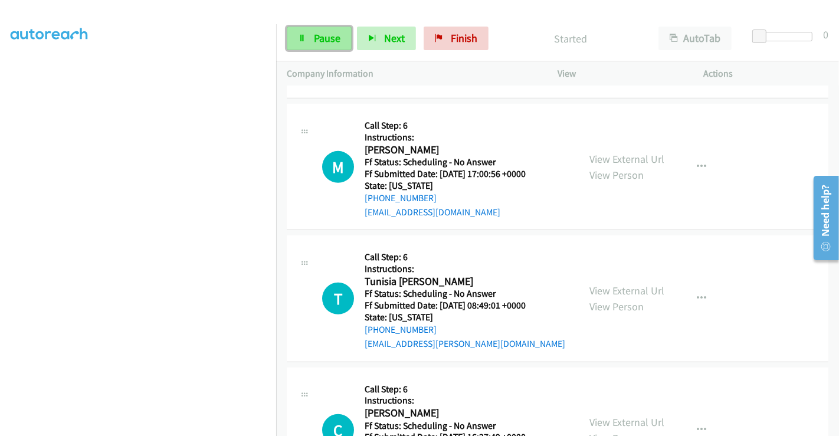
click at [314, 38] on span "Pause" at bounding box center [327, 38] width 27 height 14
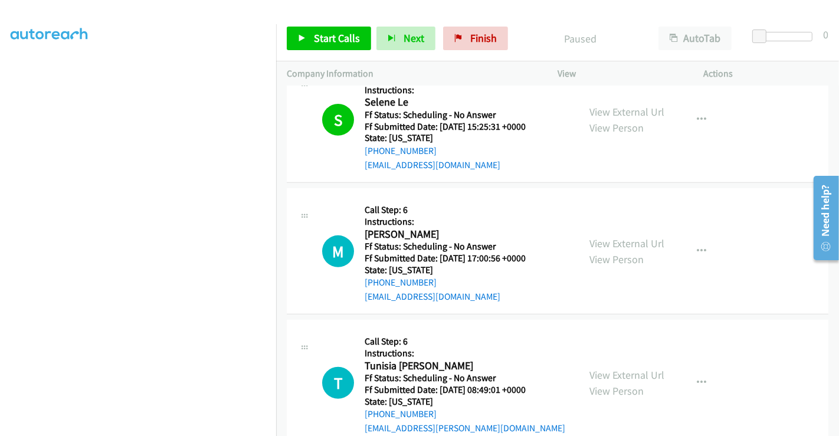
scroll to position [380, 0]
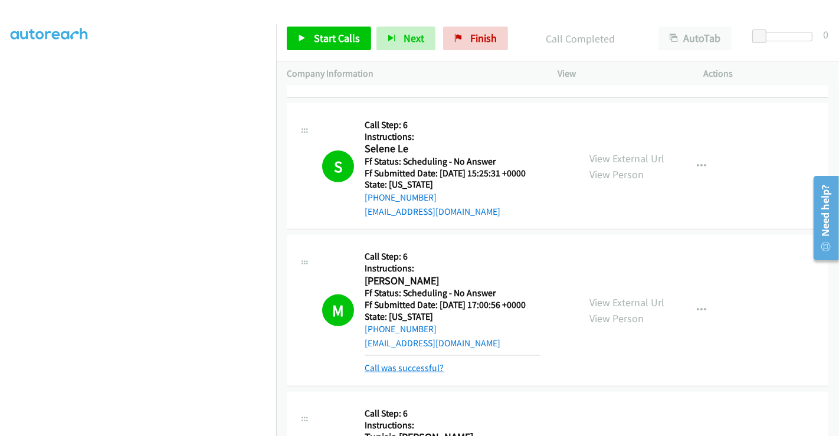
click at [419, 366] on link "Call was successful?" at bounding box center [403, 367] width 79 height 11
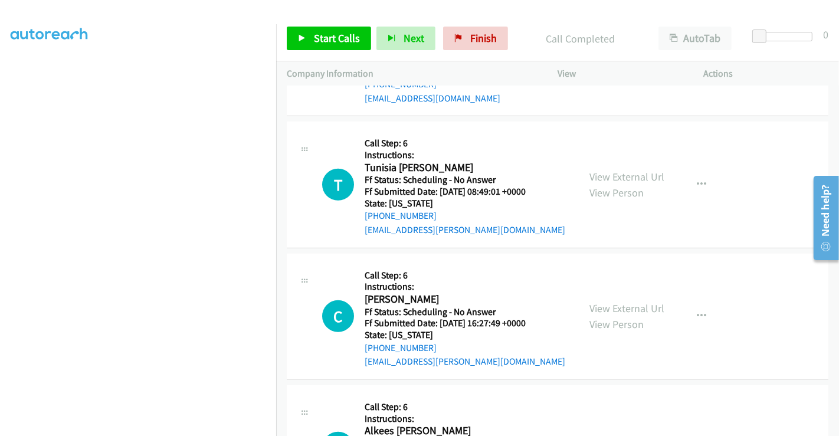
scroll to position [642, 0]
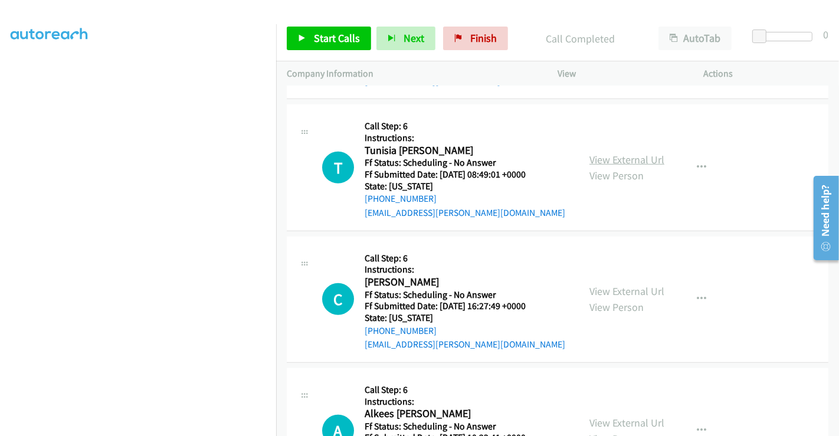
click at [607, 157] on link "View External Url" at bounding box center [626, 160] width 75 height 14
click at [620, 287] on link "View External Url" at bounding box center [626, 291] width 75 height 14
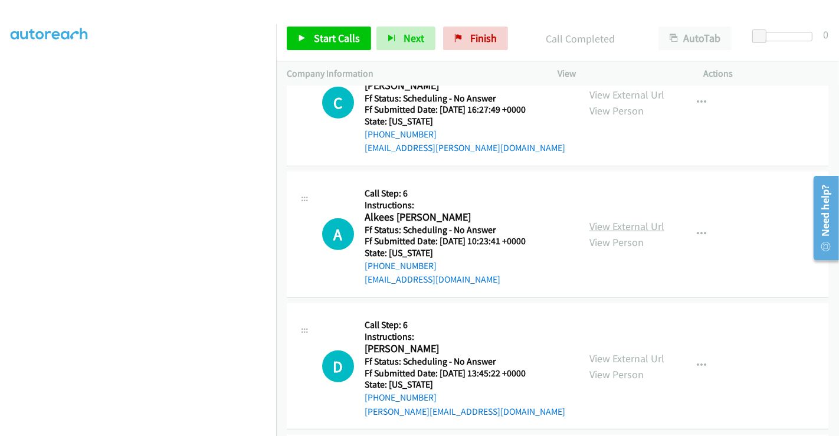
click at [629, 220] on link "View External Url" at bounding box center [626, 226] width 75 height 14
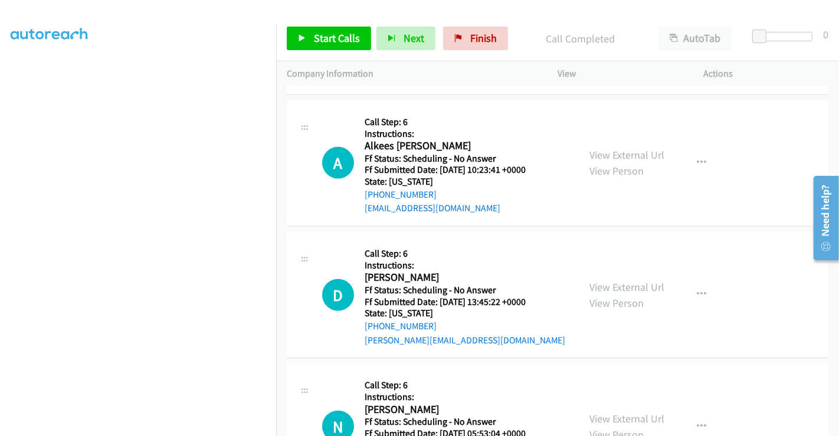
scroll to position [1036, 0]
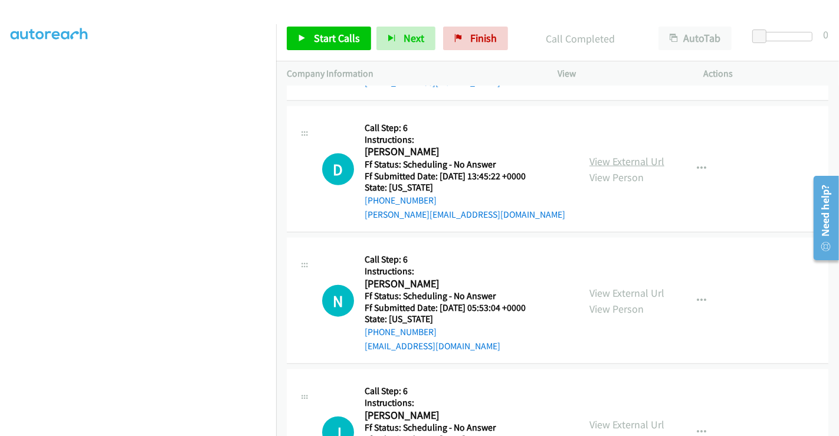
click at [616, 159] on link "View External Url" at bounding box center [626, 162] width 75 height 14
click at [610, 286] on link "View External Url" at bounding box center [626, 293] width 75 height 14
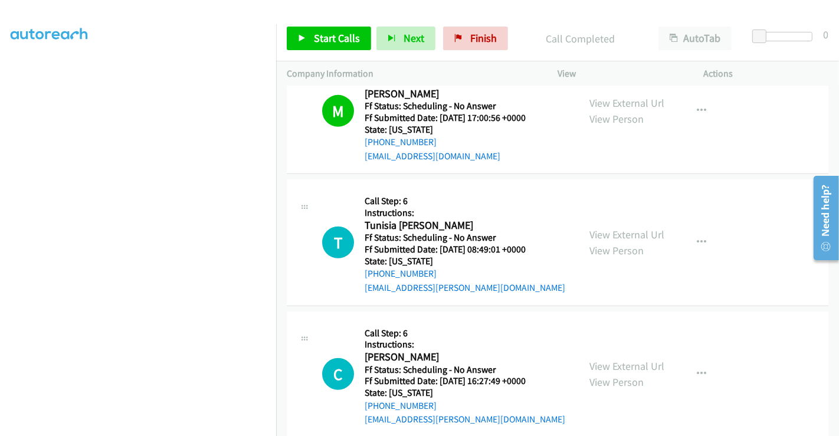
scroll to position [511, 0]
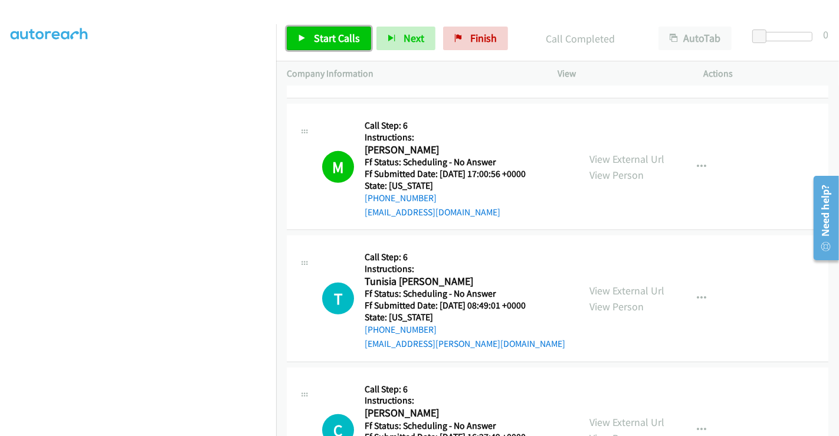
click at [337, 31] on span "Start Calls" at bounding box center [337, 38] width 46 height 14
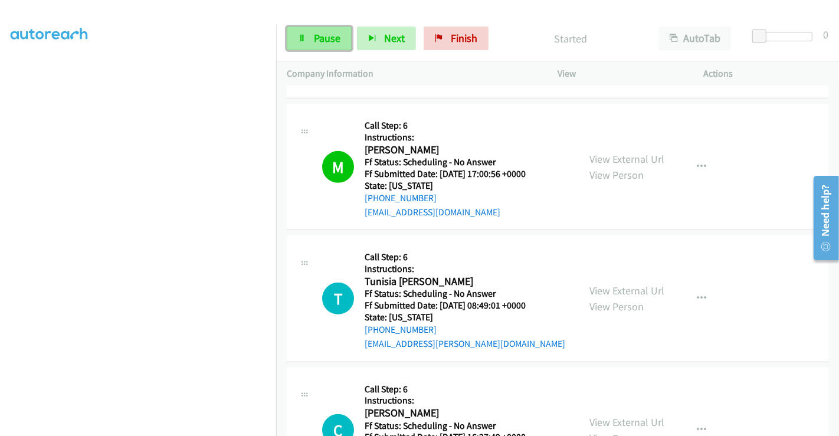
click at [315, 38] on span "Pause" at bounding box center [327, 38] width 27 height 14
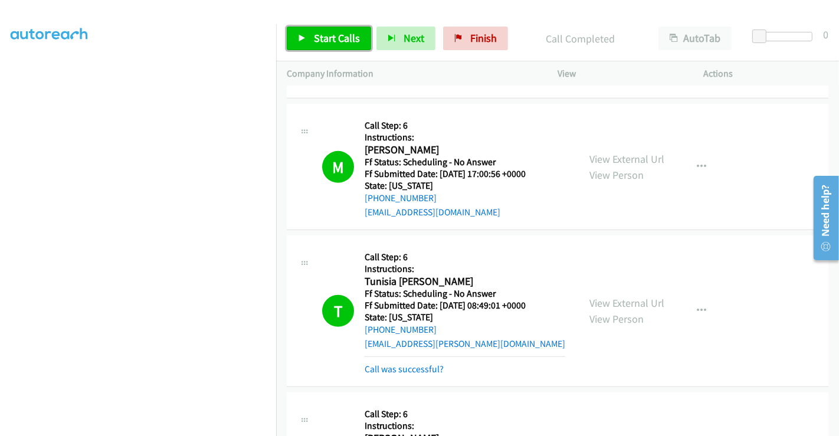
click at [309, 41] on link "Start Calls" at bounding box center [329, 39] width 84 height 24
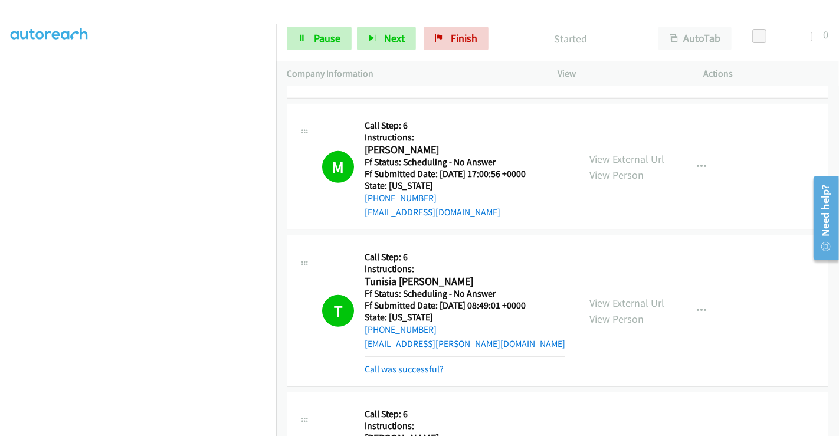
scroll to position [708, 0]
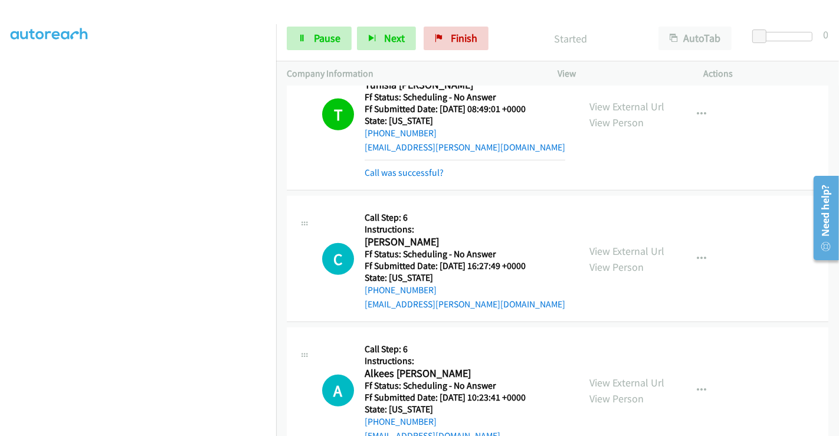
click at [418, 172] on link "Call was successful?" at bounding box center [403, 172] width 79 height 11
click at [315, 36] on span "Pause" at bounding box center [327, 38] width 27 height 14
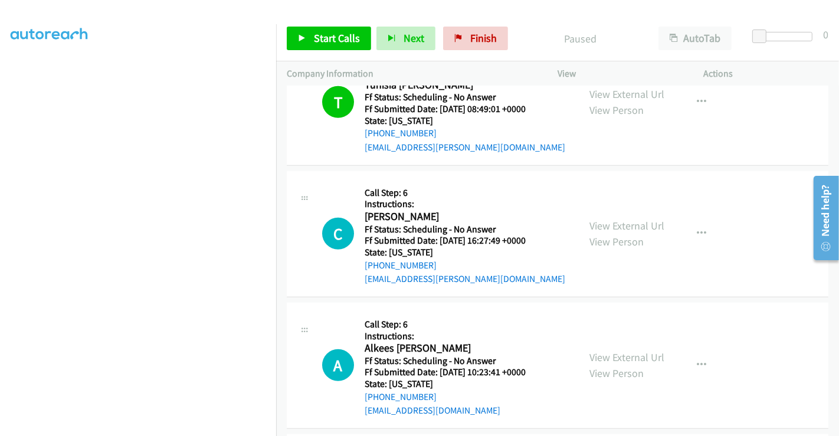
scroll to position [695, 0]
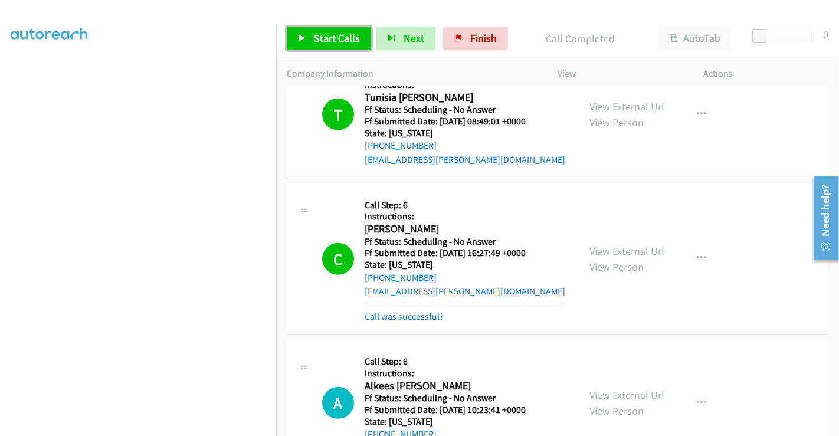
click at [319, 42] on span "Start Calls" at bounding box center [337, 38] width 46 height 14
click at [416, 322] on div "C Callback Scheduled Call Step: 6 Instructions: Cassandra Amundson America/New_…" at bounding box center [557, 259] width 541 height 152
click at [416, 311] on link "Call was successful?" at bounding box center [403, 316] width 79 height 11
click at [395, 314] on link "Call was successful?" at bounding box center [403, 316] width 79 height 11
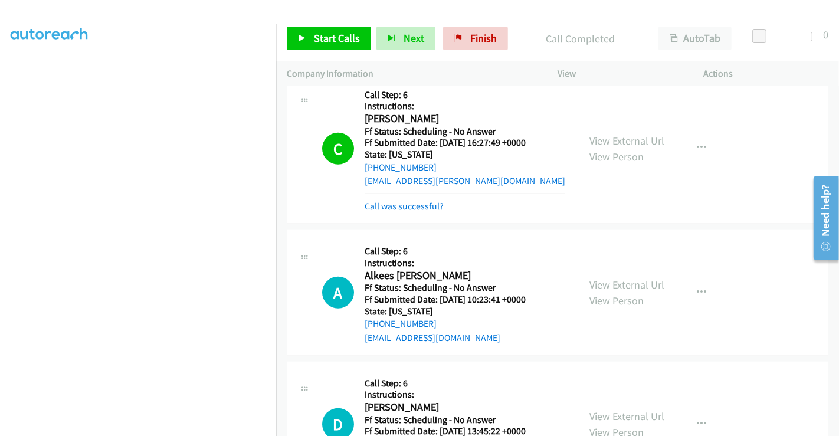
scroll to position [826, 0]
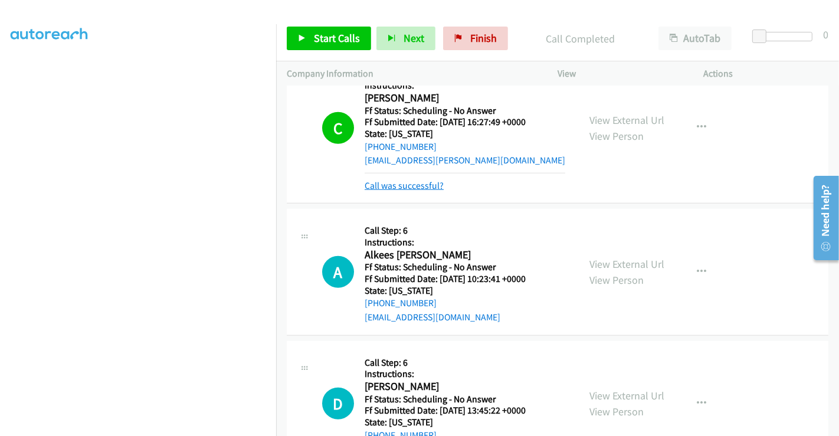
click at [413, 183] on link "Call was successful?" at bounding box center [403, 185] width 79 height 11
click at [333, 41] on span "Start Calls" at bounding box center [337, 38] width 46 height 14
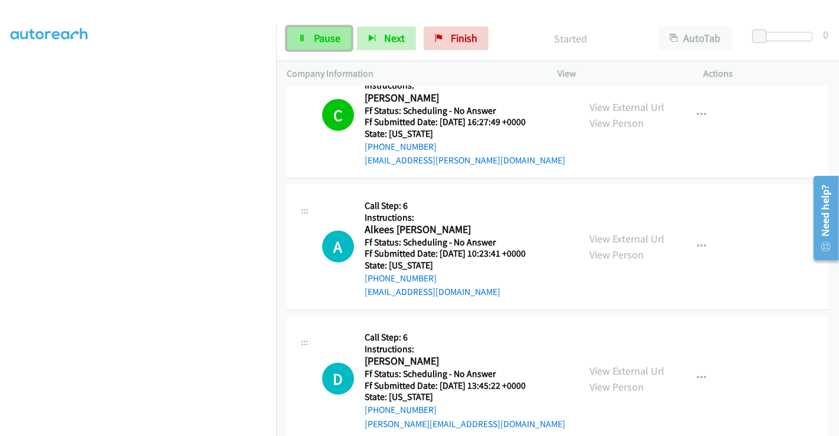
click at [310, 32] on link "Pause" at bounding box center [319, 39] width 65 height 24
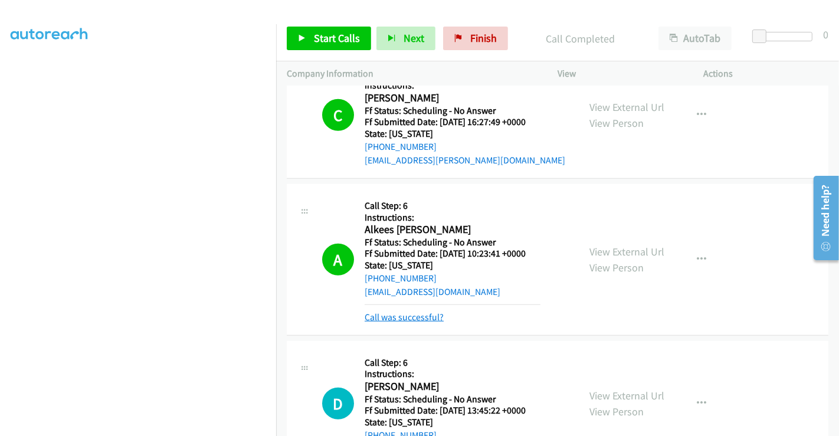
click at [412, 314] on link "Call was successful?" at bounding box center [403, 316] width 79 height 11
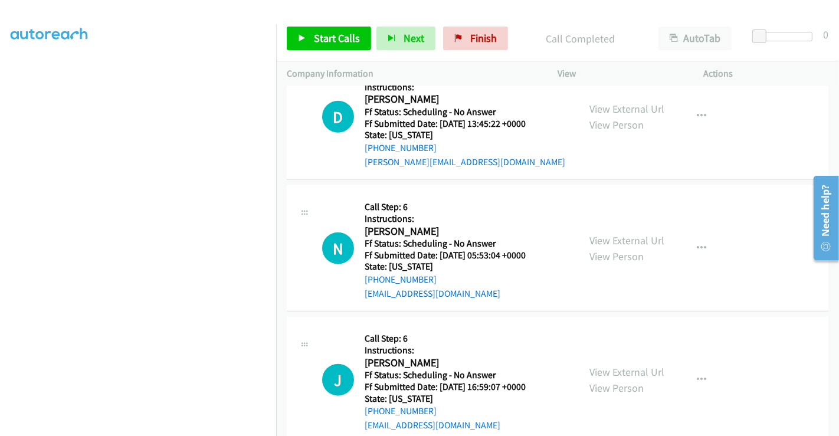
scroll to position [1023, 0]
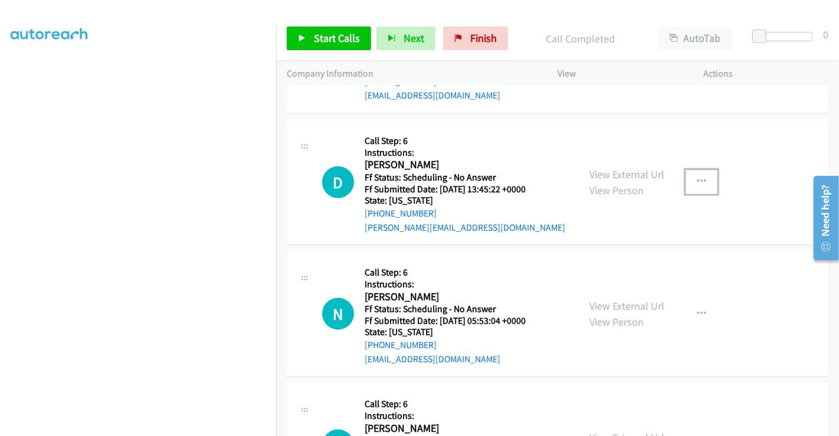
click at [696, 178] on icon "button" at bounding box center [700, 181] width 9 height 9
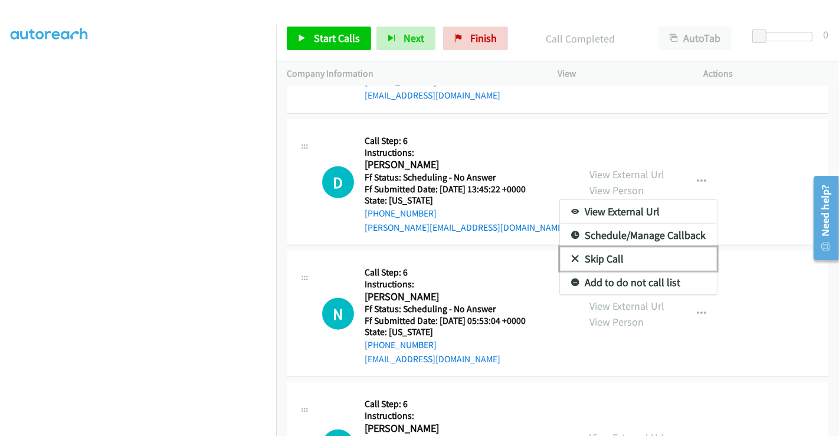
click at [600, 254] on link "Skip Call" at bounding box center [638, 259] width 157 height 24
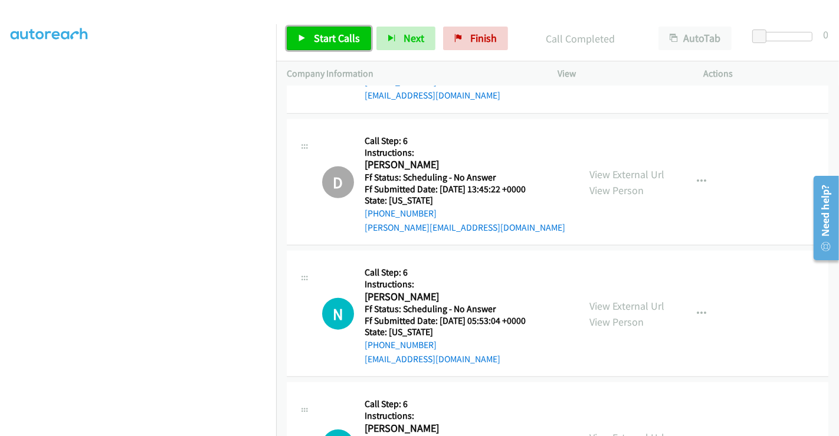
click at [339, 40] on span "Start Calls" at bounding box center [337, 38] width 46 height 14
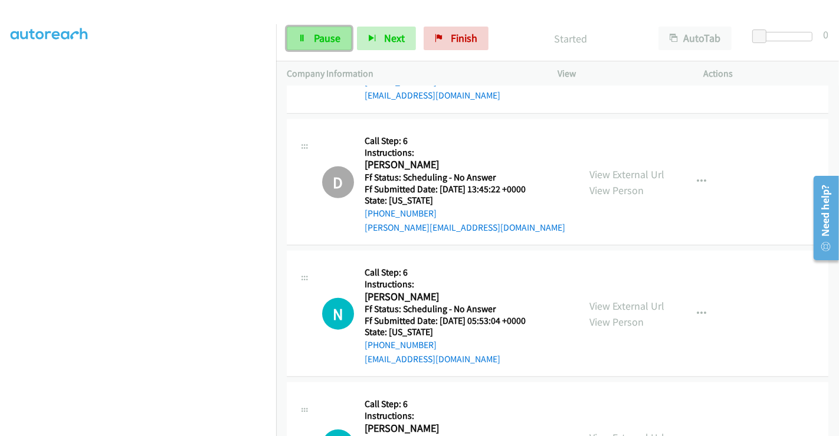
click at [327, 37] on span "Pause" at bounding box center [327, 38] width 27 height 14
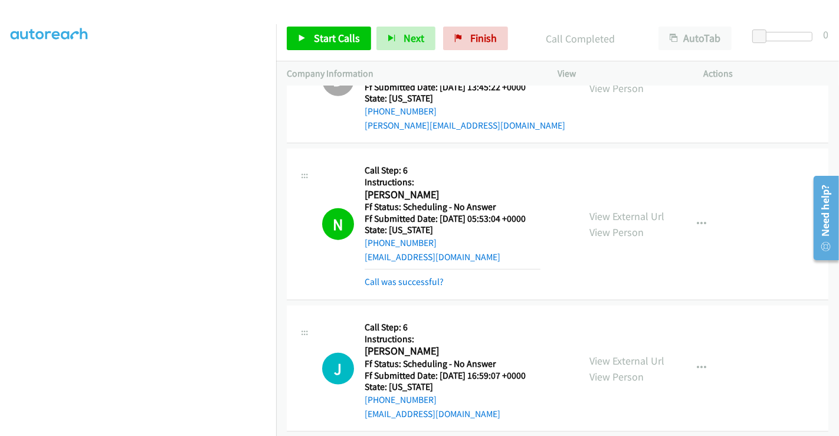
scroll to position [1285, 0]
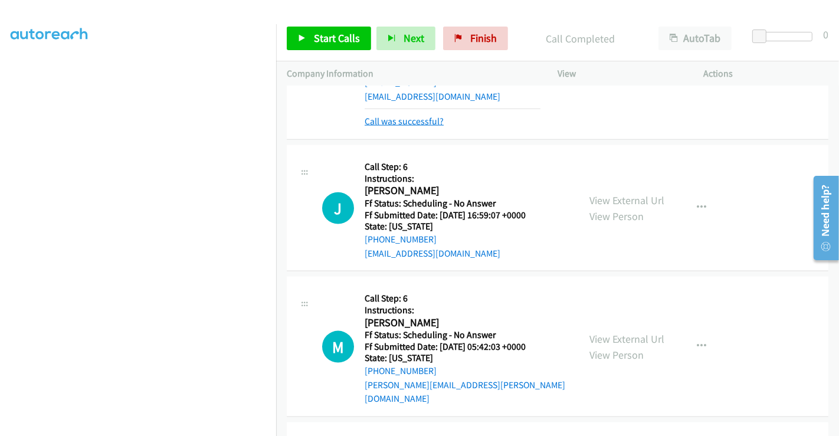
click at [419, 118] on link "Call was successful?" at bounding box center [403, 121] width 79 height 11
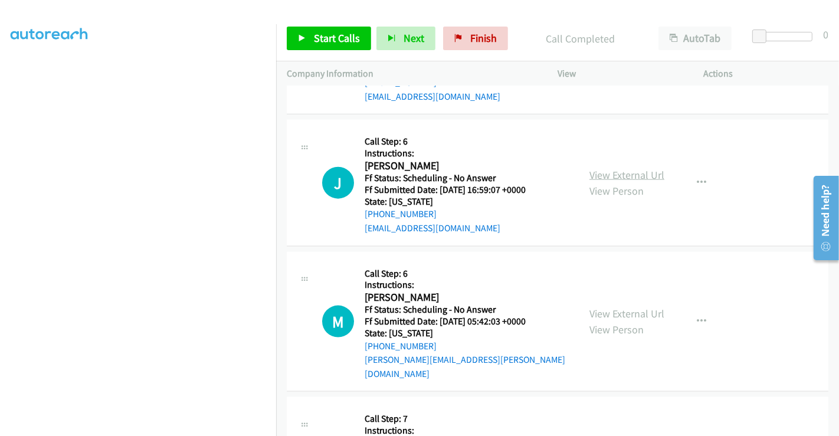
click at [616, 173] on link "View External Url" at bounding box center [626, 175] width 75 height 14
click at [625, 307] on link "View External Url" at bounding box center [626, 314] width 75 height 14
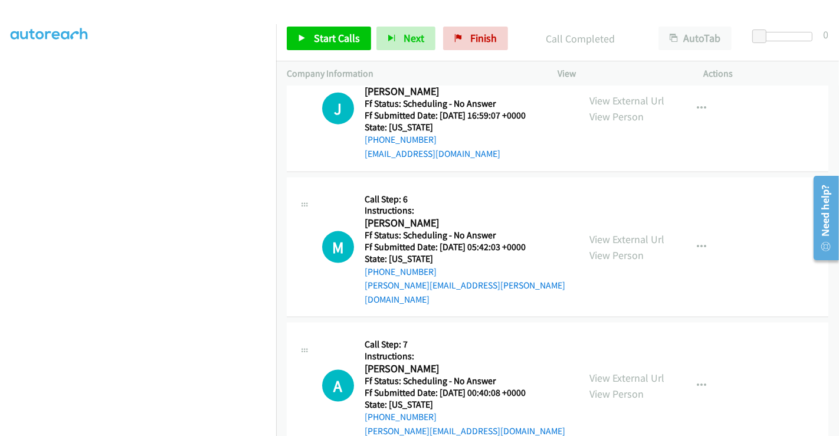
scroll to position [1481, 0]
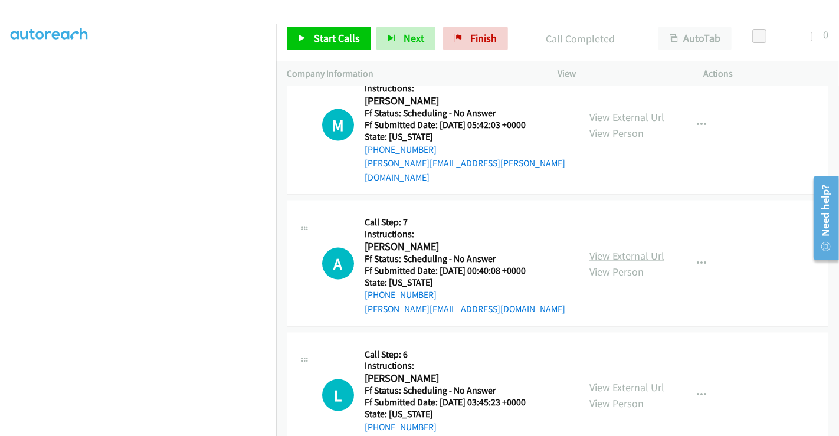
click at [621, 249] on link "View External Url" at bounding box center [626, 256] width 75 height 14
click at [612, 380] on link "View External Url" at bounding box center [626, 387] width 75 height 14
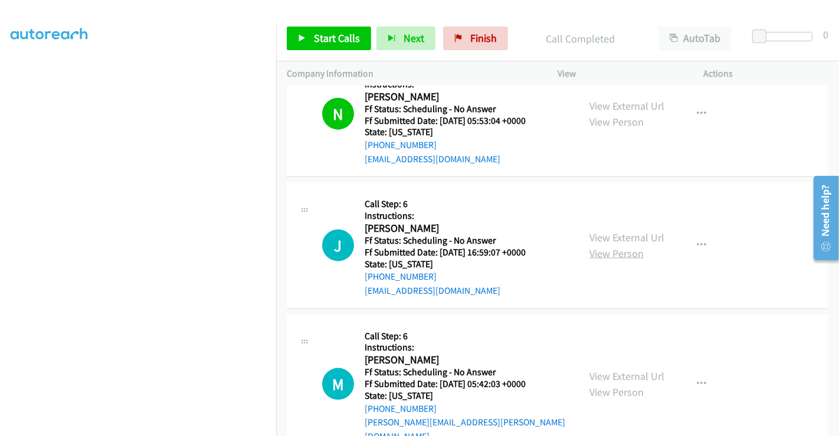
scroll to position [1220, 0]
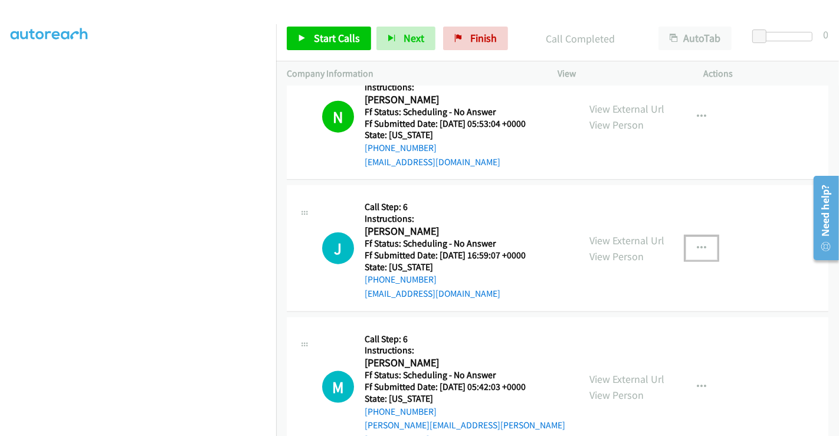
click at [699, 244] on icon "button" at bounding box center [700, 248] width 9 height 9
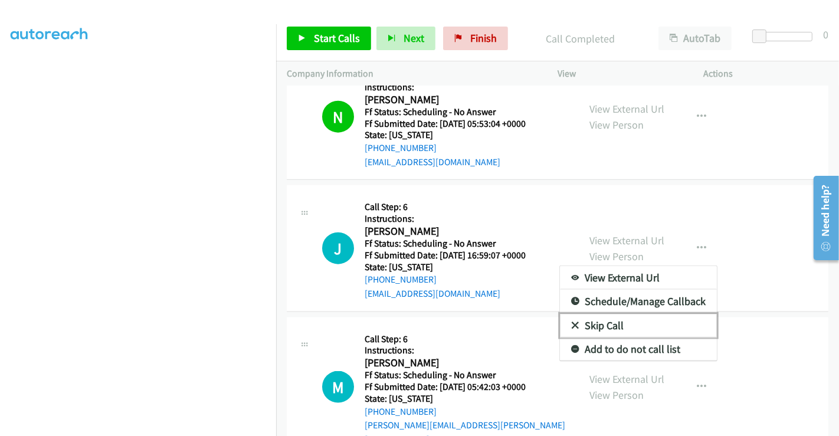
click at [596, 319] on link "Skip Call" at bounding box center [638, 326] width 157 height 24
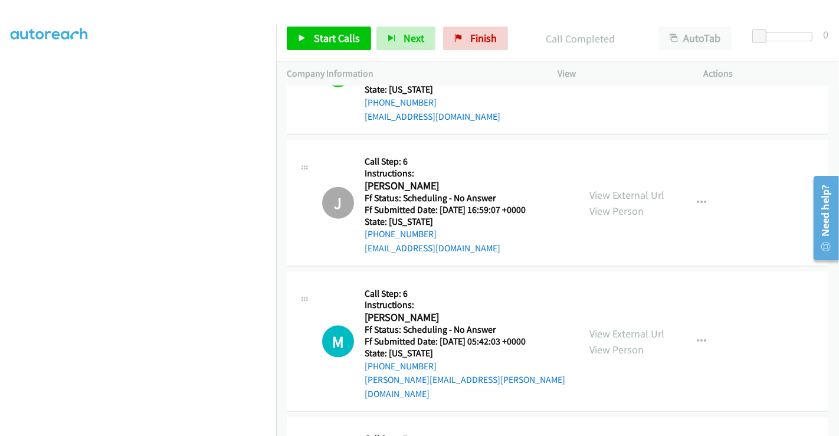
scroll to position [1350, 0]
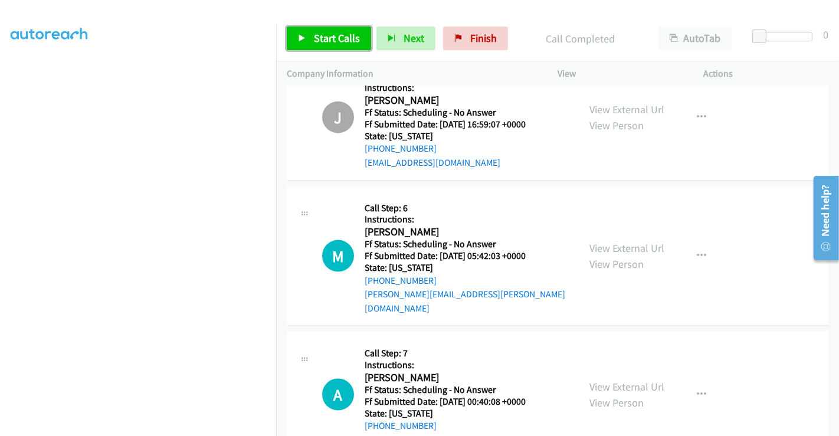
click at [338, 37] on span "Start Calls" at bounding box center [337, 38] width 46 height 14
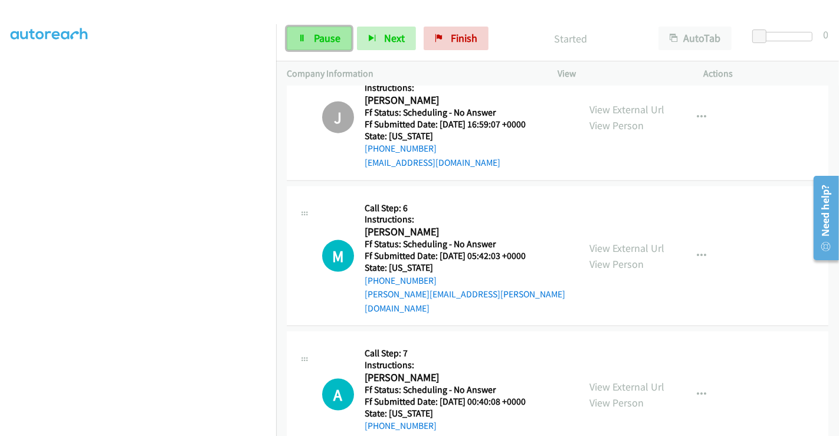
click at [320, 32] on span "Pause" at bounding box center [327, 38] width 27 height 14
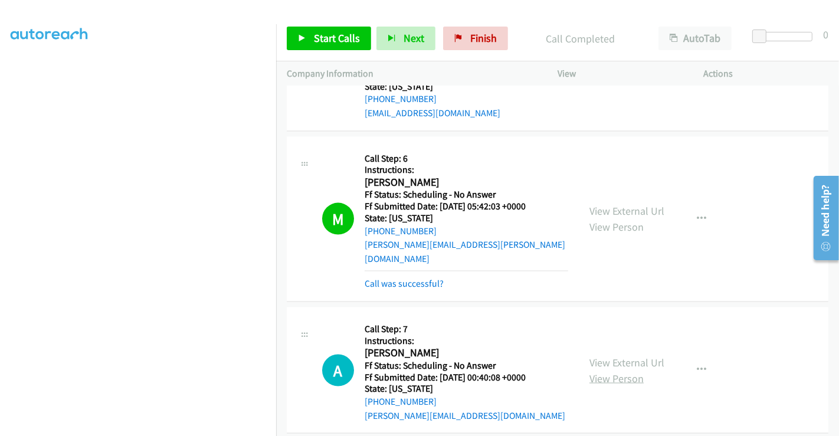
scroll to position [1547, 0]
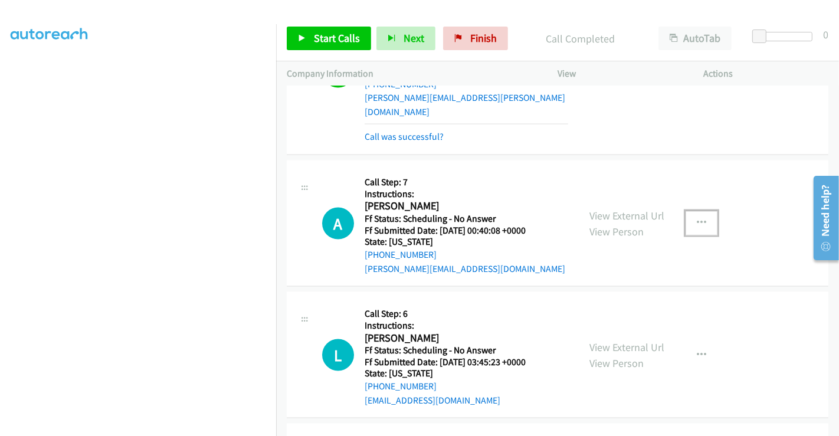
drag, startPoint x: 681, startPoint y: 208, endPoint x: 689, endPoint y: 209, distance: 7.7
click at [685, 211] on button "button" at bounding box center [701, 223] width 32 height 24
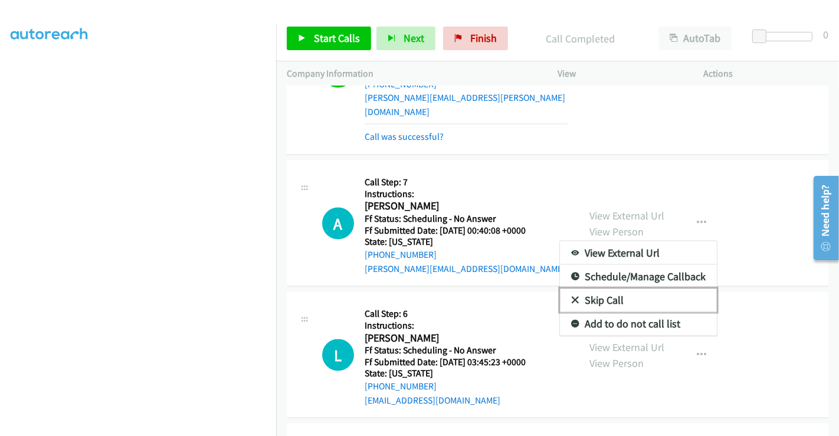
click at [614, 288] on link "Skip Call" at bounding box center [638, 300] width 157 height 24
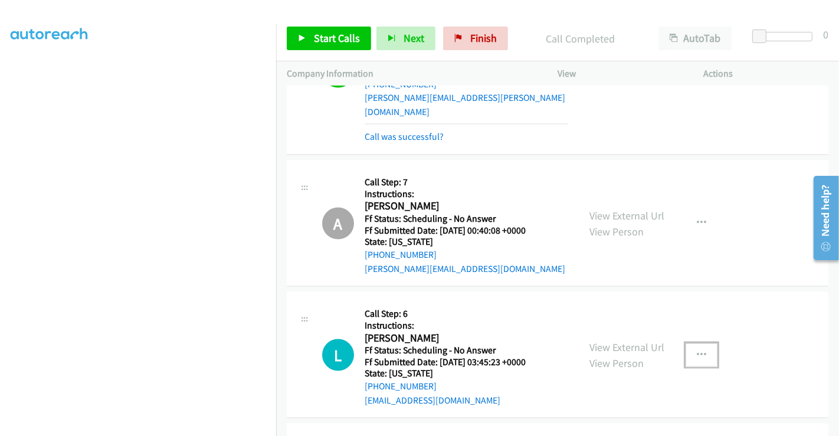
click at [696, 350] on icon "button" at bounding box center [700, 354] width 9 height 9
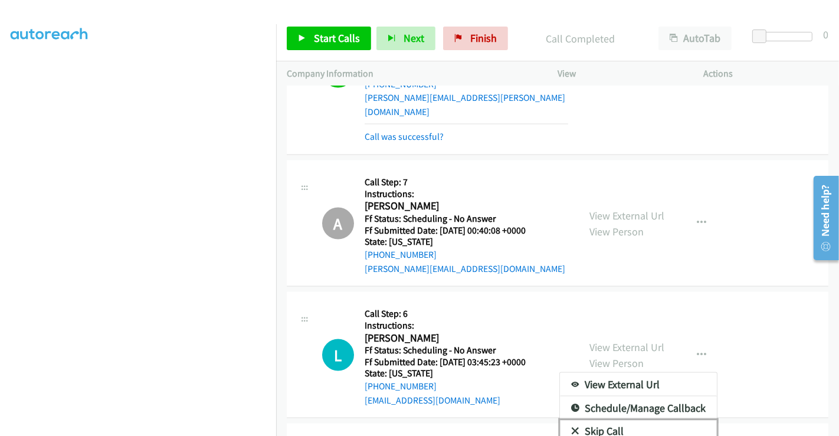
click at [610, 420] on link "Skip Call" at bounding box center [638, 432] width 157 height 24
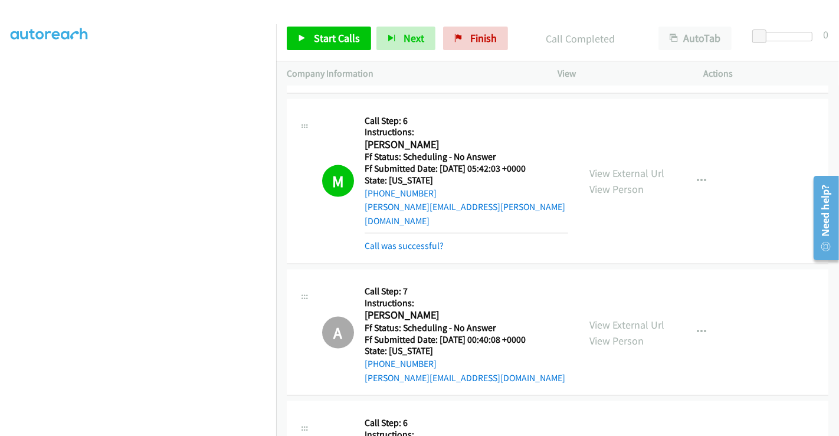
scroll to position [1350, 0]
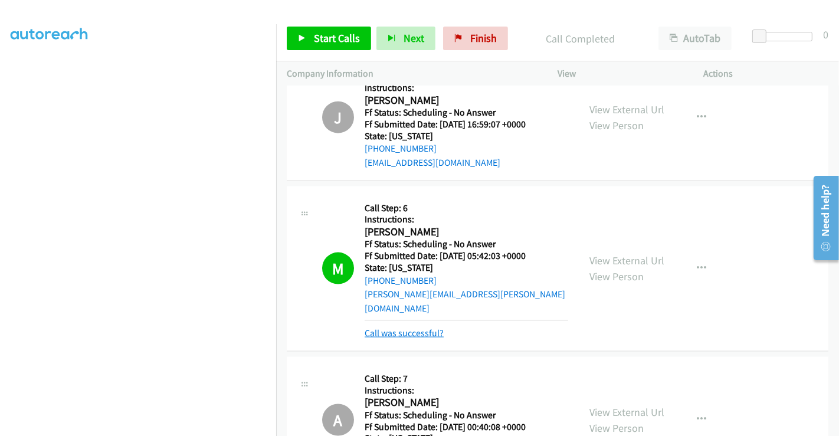
click at [416, 327] on link "Call was successful?" at bounding box center [403, 332] width 79 height 11
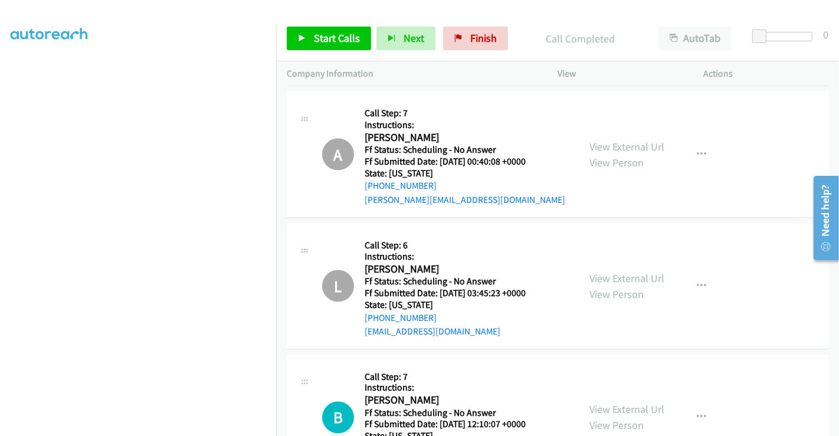
scroll to position [1612, 0]
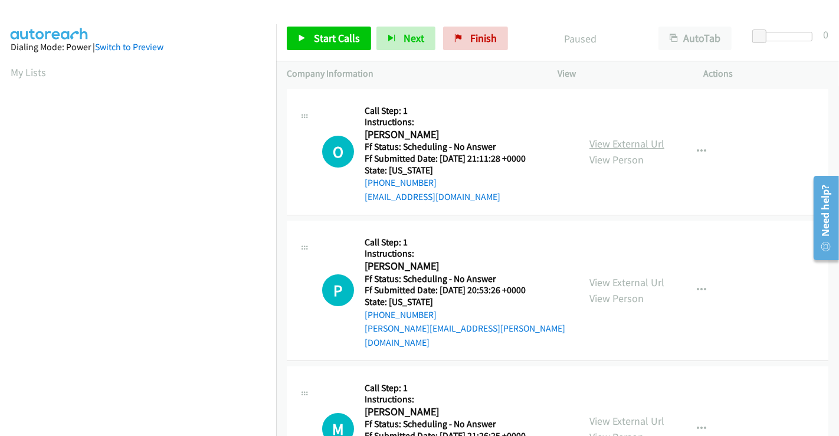
click at [593, 143] on link "View External Url" at bounding box center [626, 144] width 75 height 14
click at [609, 275] on link "View External Url" at bounding box center [626, 282] width 75 height 14
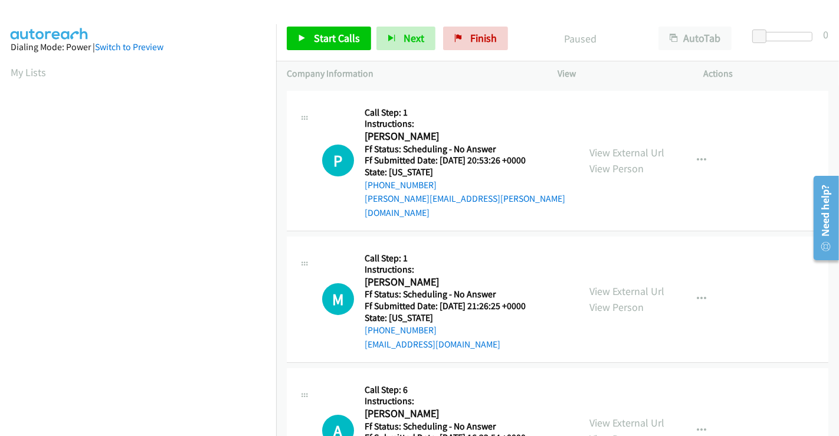
scroll to position [131, 0]
click at [622, 283] on link "View External Url" at bounding box center [626, 290] width 75 height 14
click at [625, 415] on link "View External Url" at bounding box center [626, 422] width 75 height 14
click at [338, 36] on span "Start Calls" at bounding box center [337, 38] width 46 height 14
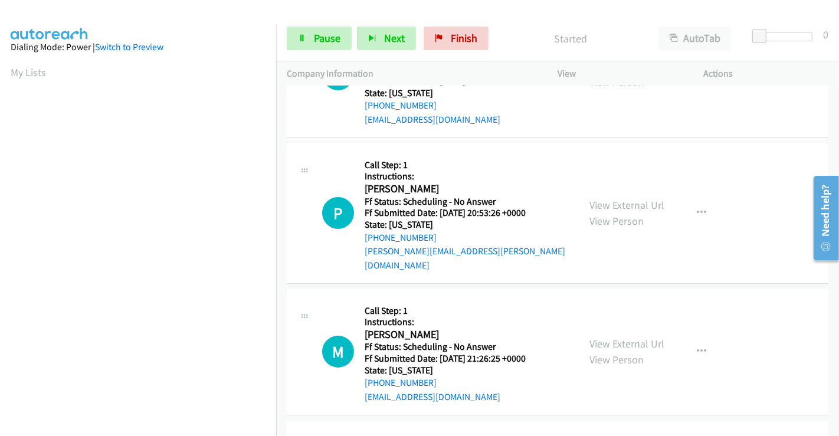
scroll to position [0, 0]
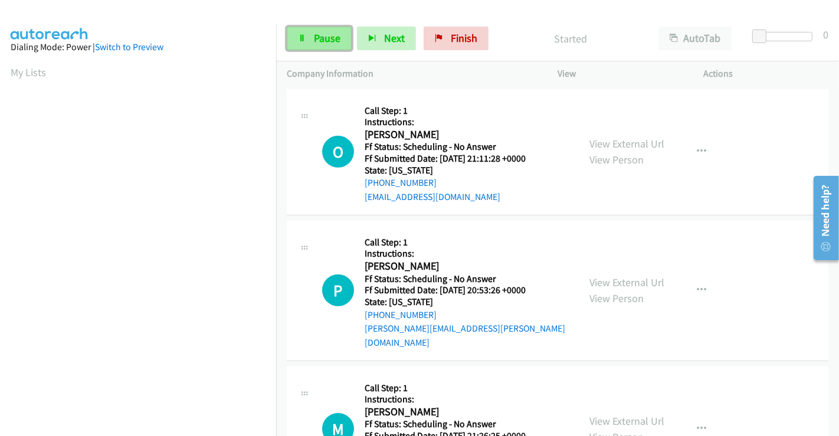
click at [322, 34] on span "Pause" at bounding box center [327, 38] width 27 height 14
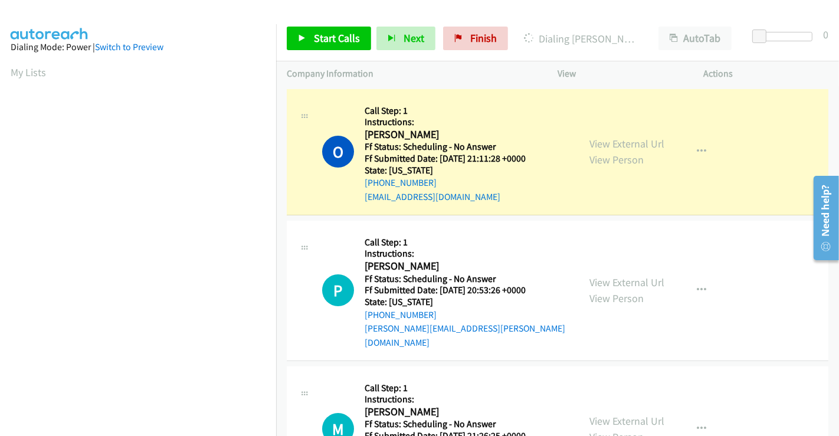
scroll to position [227, 0]
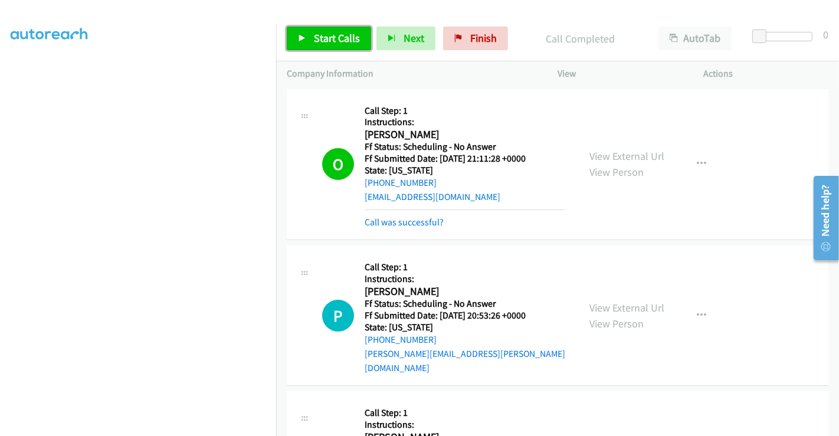
click at [321, 37] on span "Start Calls" at bounding box center [337, 38] width 46 height 14
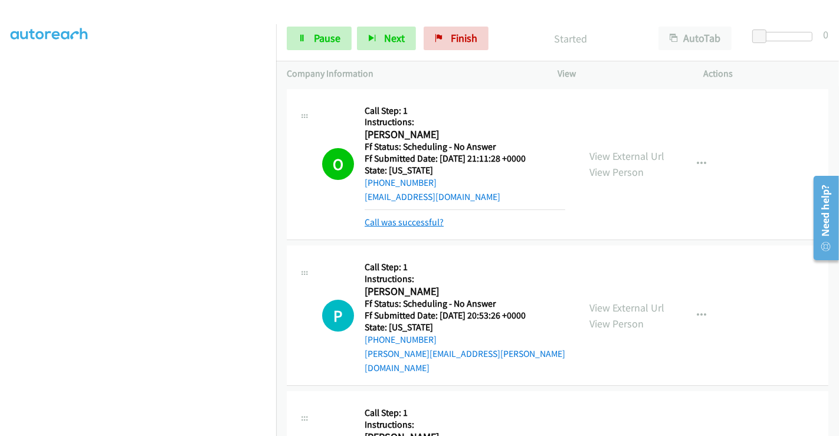
click at [403, 219] on link "Call was successful?" at bounding box center [403, 221] width 79 height 11
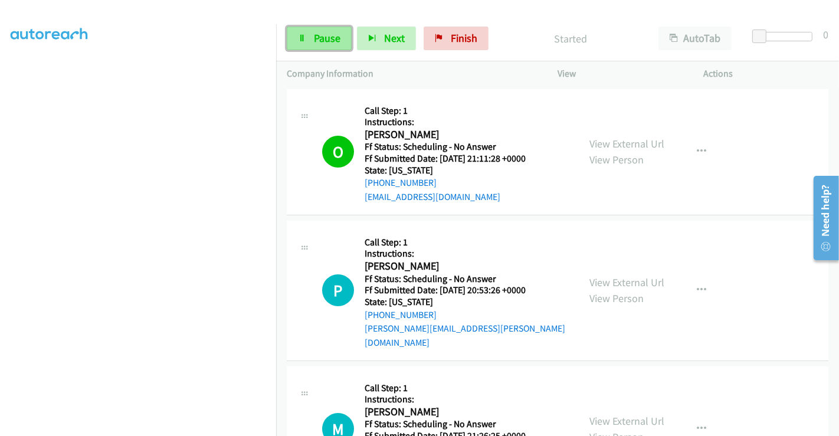
click at [316, 39] on span "Pause" at bounding box center [327, 38] width 27 height 14
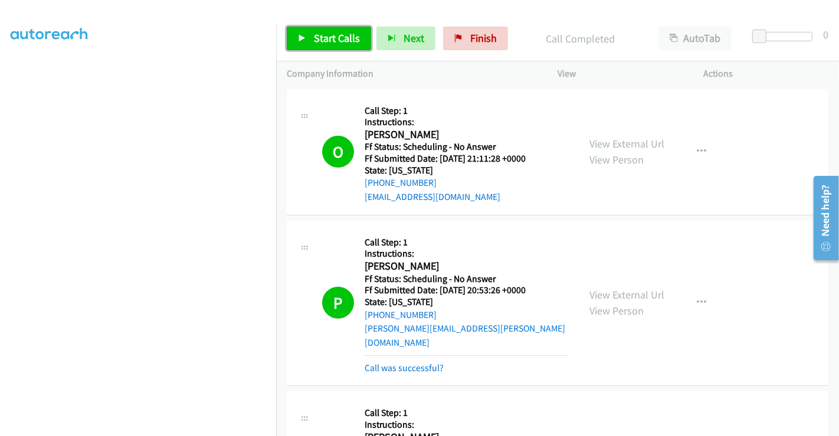
click at [324, 32] on span "Start Calls" at bounding box center [337, 38] width 46 height 14
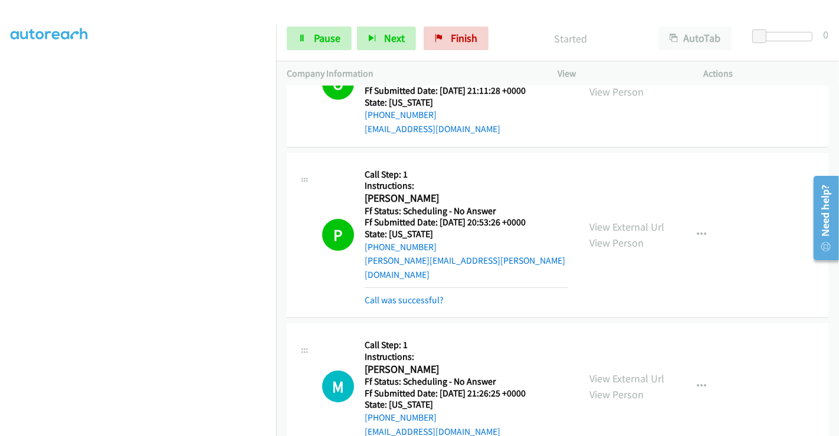
scroll to position [131, 0]
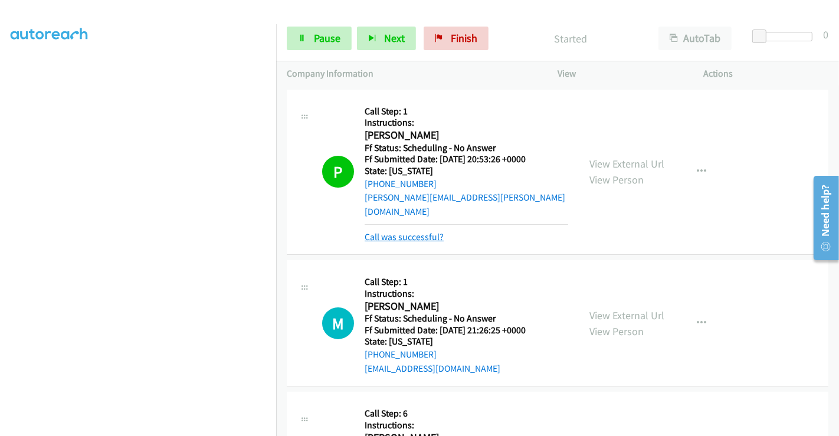
click at [402, 231] on link "Call was successful?" at bounding box center [403, 236] width 79 height 11
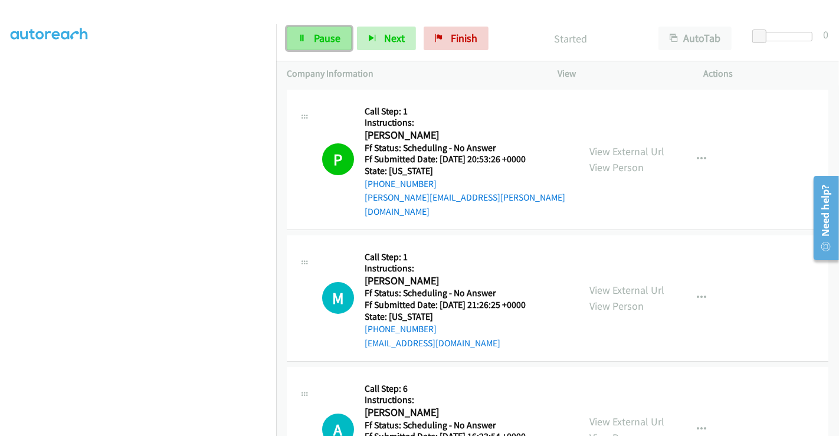
click at [321, 37] on span "Pause" at bounding box center [327, 38] width 27 height 14
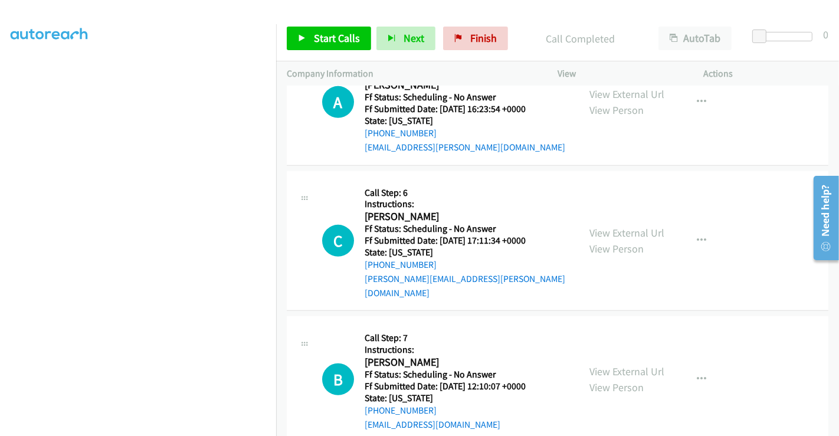
scroll to position [327, 0]
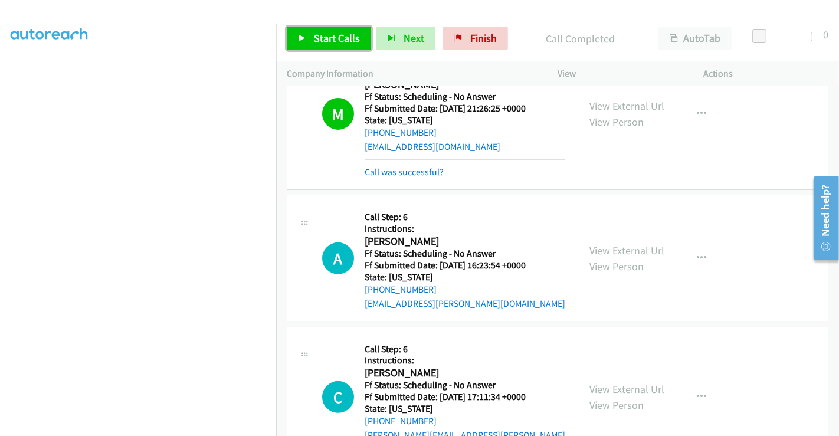
click at [331, 37] on span "Start Calls" at bounding box center [337, 38] width 46 height 14
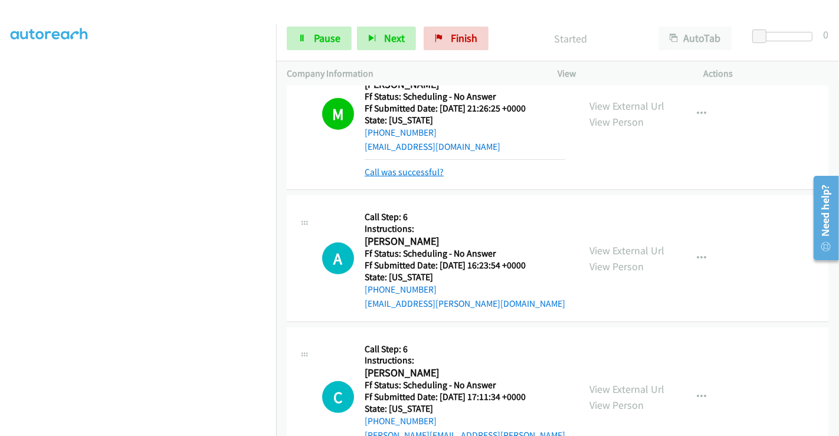
click at [414, 166] on link "Call was successful?" at bounding box center [403, 171] width 79 height 11
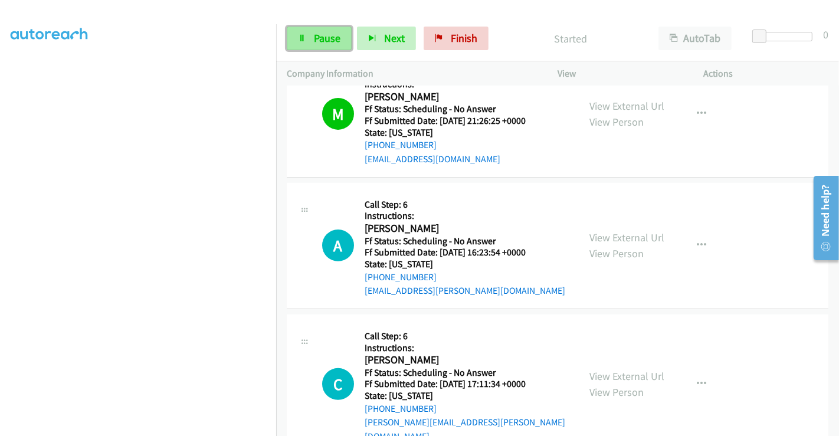
click at [318, 37] on span "Pause" at bounding box center [327, 38] width 27 height 14
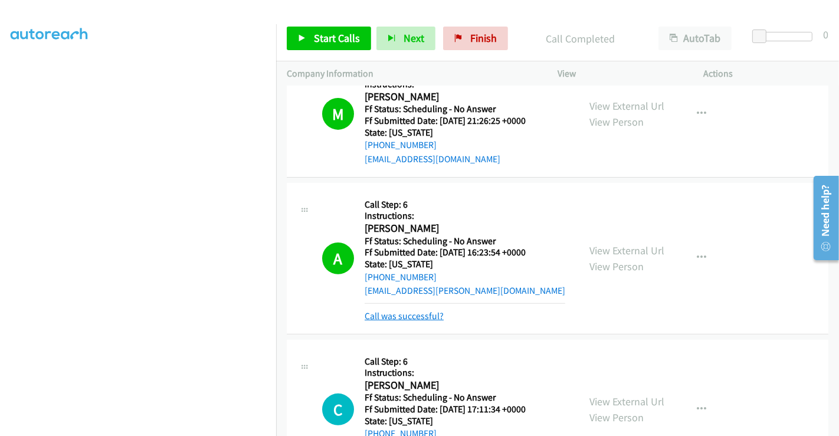
click at [399, 310] on link "Call was successful?" at bounding box center [403, 315] width 79 height 11
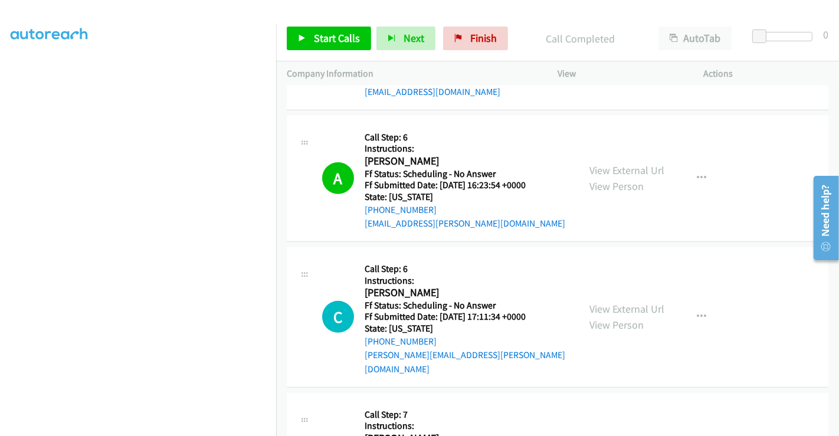
scroll to position [511, 0]
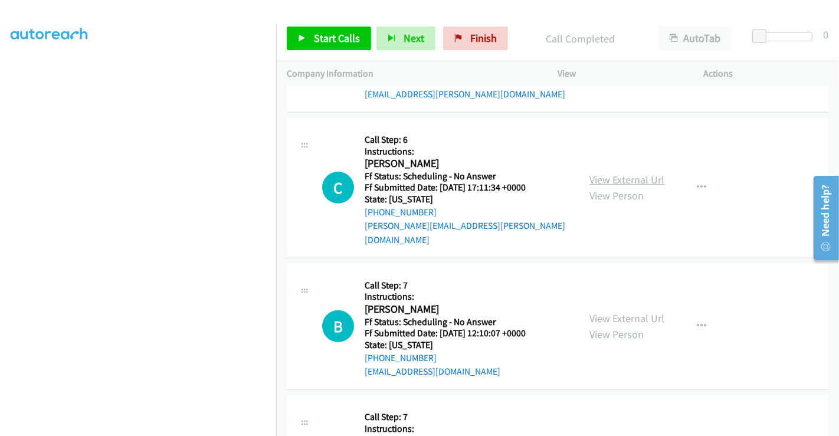
click at [611, 173] on link "View External Url" at bounding box center [626, 180] width 75 height 14
click at [344, 30] on link "Start Calls" at bounding box center [329, 39] width 84 height 24
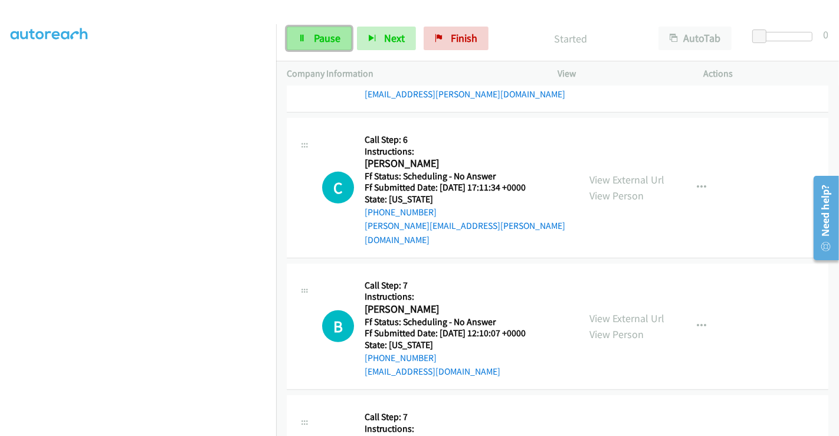
click at [316, 36] on span "Pause" at bounding box center [327, 38] width 27 height 14
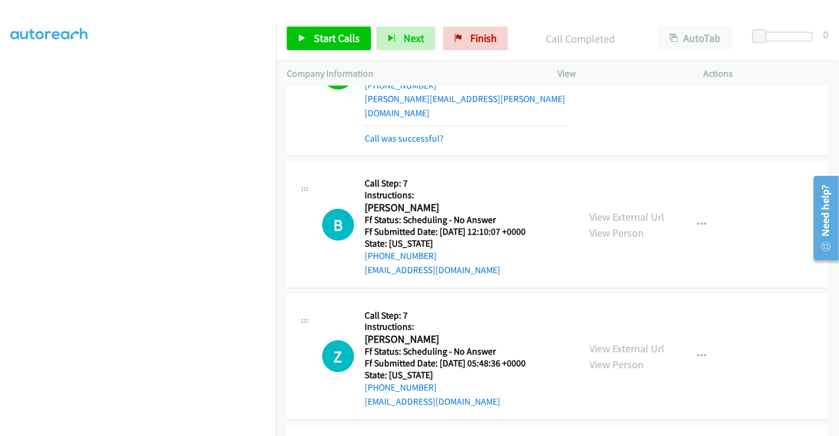
scroll to position [642, 0]
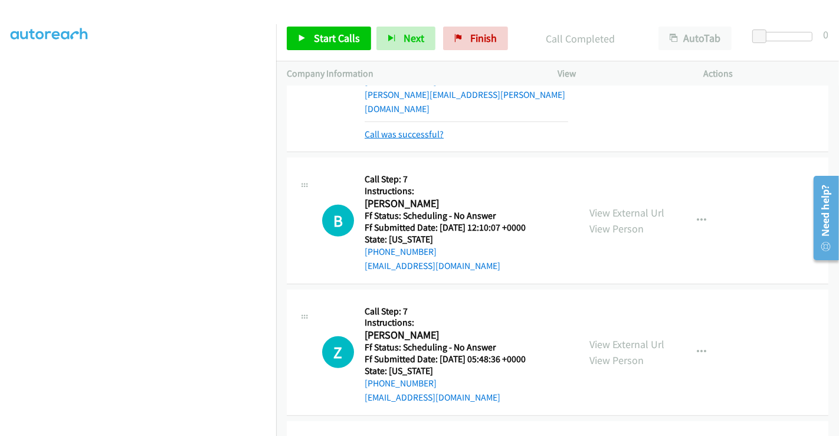
click at [410, 129] on link "Call was successful?" at bounding box center [403, 134] width 79 height 11
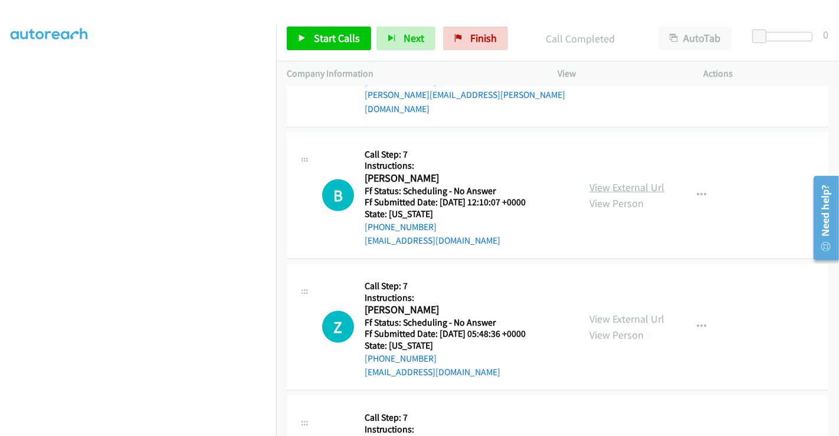
click at [610, 180] on link "View External Url" at bounding box center [626, 187] width 75 height 14
click at [615, 312] on link "View External Url" at bounding box center [626, 319] width 75 height 14
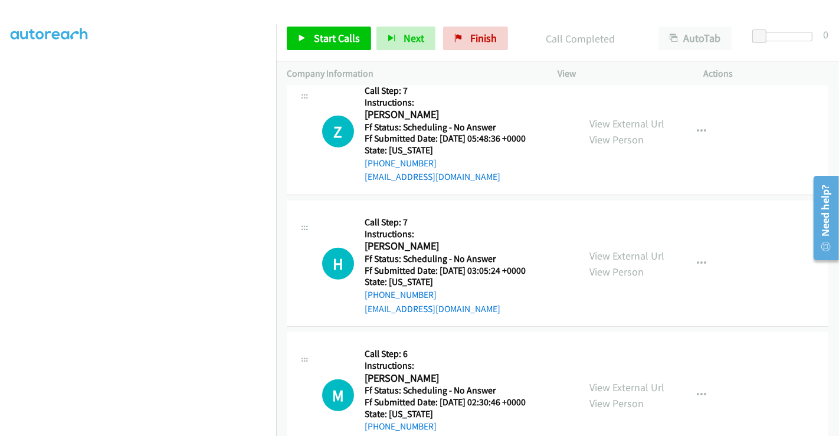
scroll to position [839, 0]
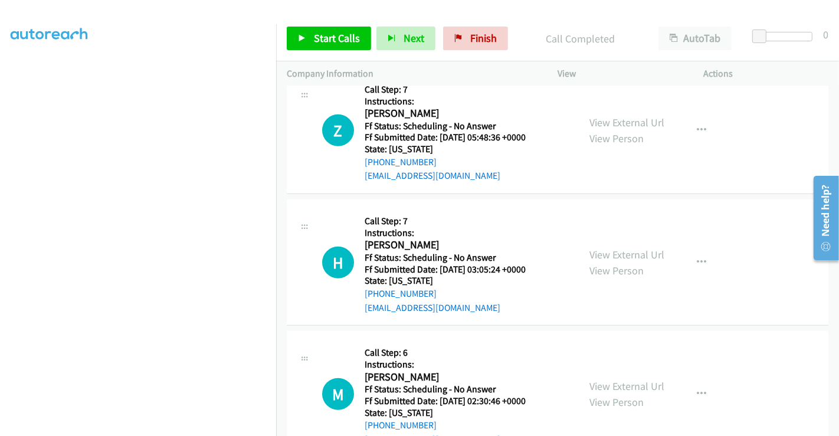
click at [618, 215] on div "View External Url View Person View External Url Email Schedule/Manage Callback …" at bounding box center [657, 262] width 157 height 104
click at [622, 248] on link "View External Url" at bounding box center [626, 255] width 75 height 14
click at [616, 379] on link "View External Url" at bounding box center [626, 386] width 75 height 14
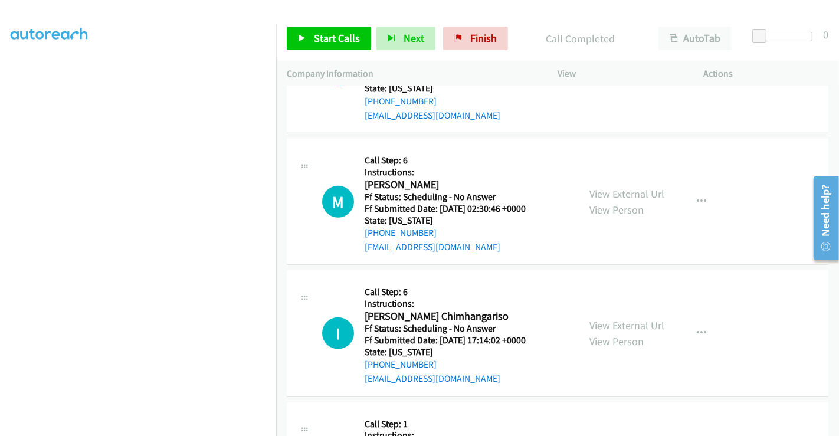
scroll to position [1036, 0]
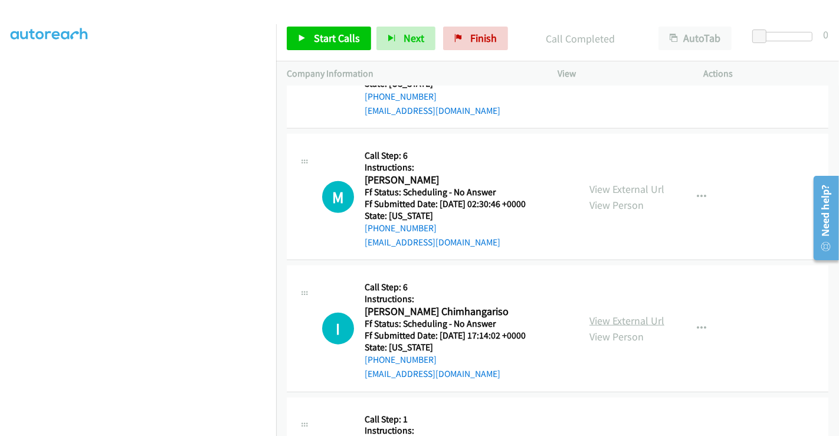
click at [608, 314] on link "View External Url" at bounding box center [626, 321] width 75 height 14
click at [340, 41] on span "Start Calls" at bounding box center [337, 38] width 46 height 14
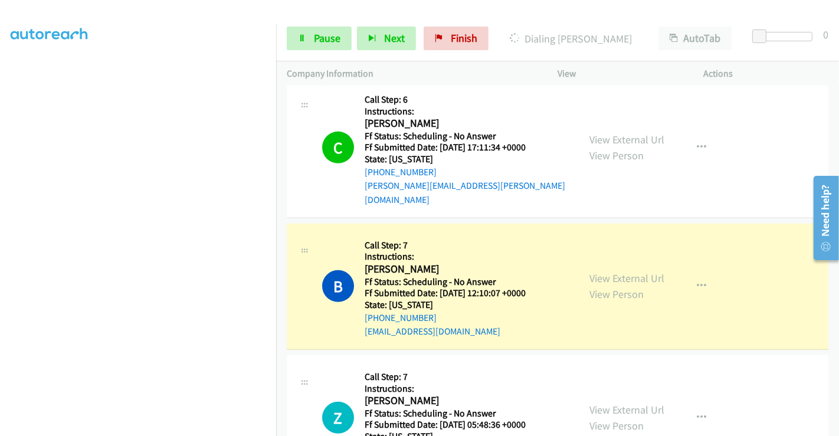
scroll to position [642, 0]
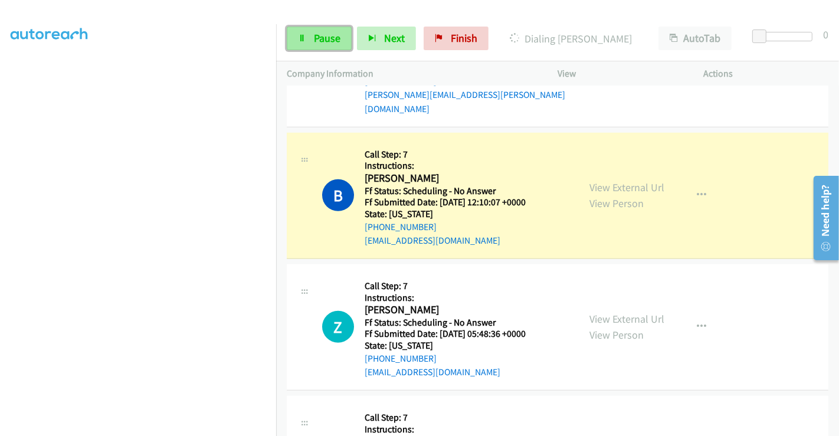
click at [314, 41] on span "Pause" at bounding box center [327, 38] width 27 height 14
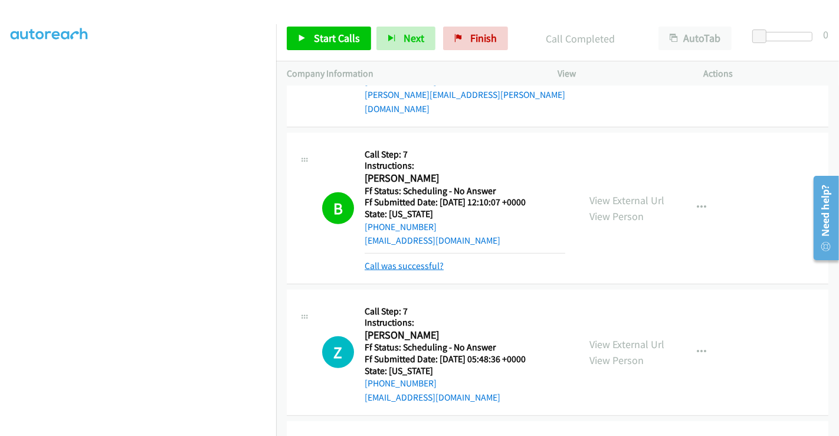
click at [402, 260] on link "Call was successful?" at bounding box center [403, 265] width 79 height 11
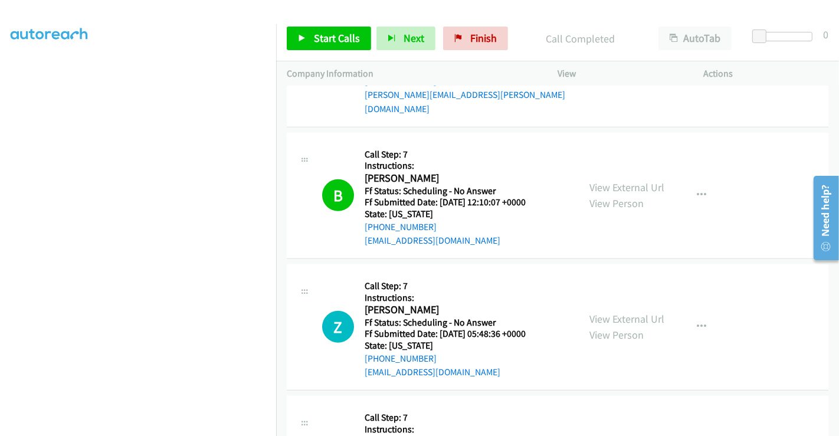
drag, startPoint x: 318, startPoint y: 55, endPoint x: 316, endPoint y: 42, distance: 13.3
click at [318, 54] on div "Start Calls Pause Next Finish Call Completed AutoTab AutoTab 0" at bounding box center [557, 38] width 563 height 45
click at [316, 40] on span "Start Calls" at bounding box center [337, 38] width 46 height 14
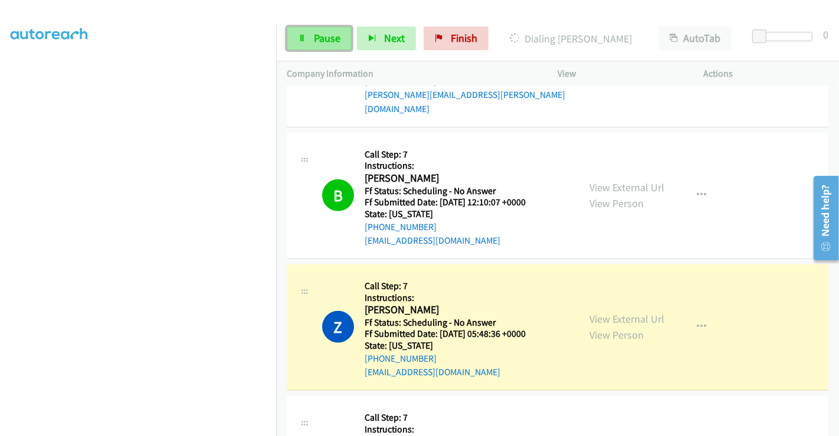
click at [326, 45] on link "Pause" at bounding box center [319, 39] width 65 height 24
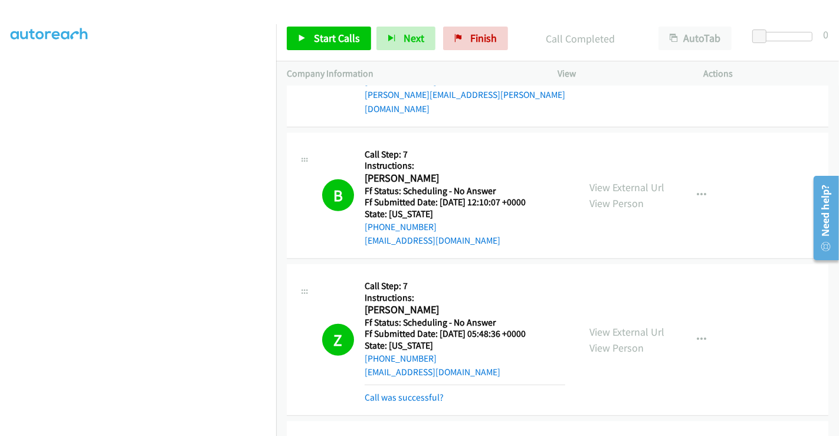
drag, startPoint x: 429, startPoint y: 366, endPoint x: 436, endPoint y: 360, distance: 9.2
click at [429, 392] on link "Call was successful?" at bounding box center [403, 397] width 79 height 11
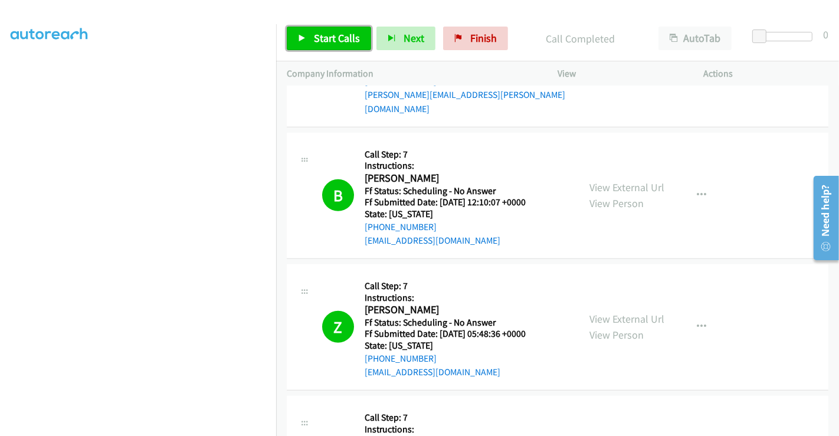
click at [328, 41] on span "Start Calls" at bounding box center [337, 38] width 46 height 14
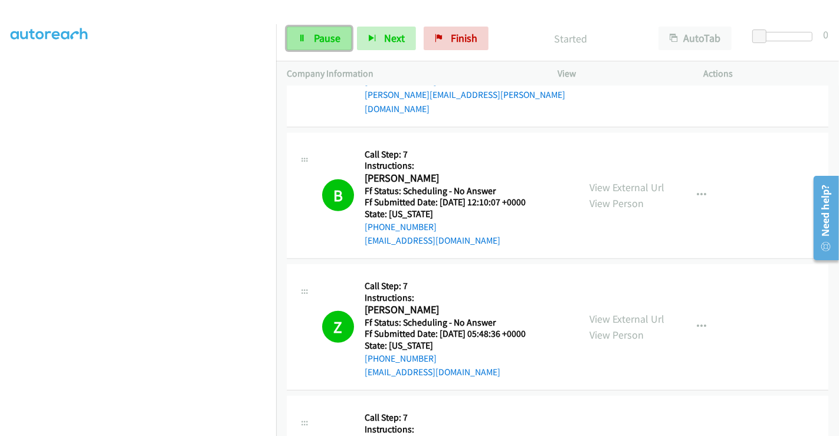
click at [325, 39] on span "Pause" at bounding box center [327, 38] width 27 height 14
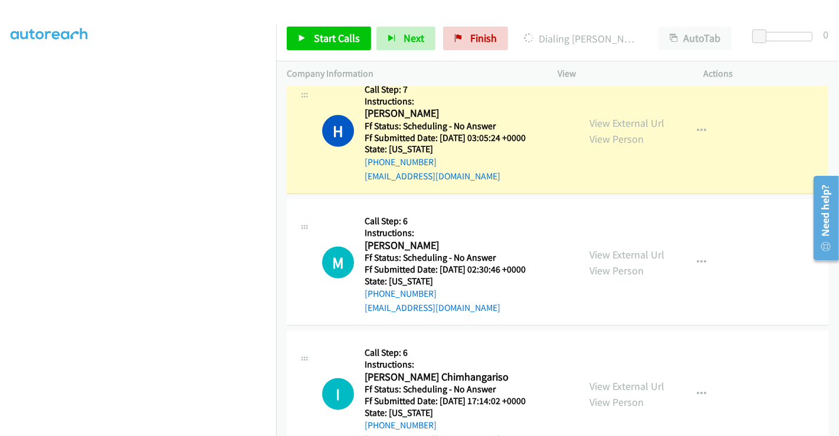
scroll to position [982, 0]
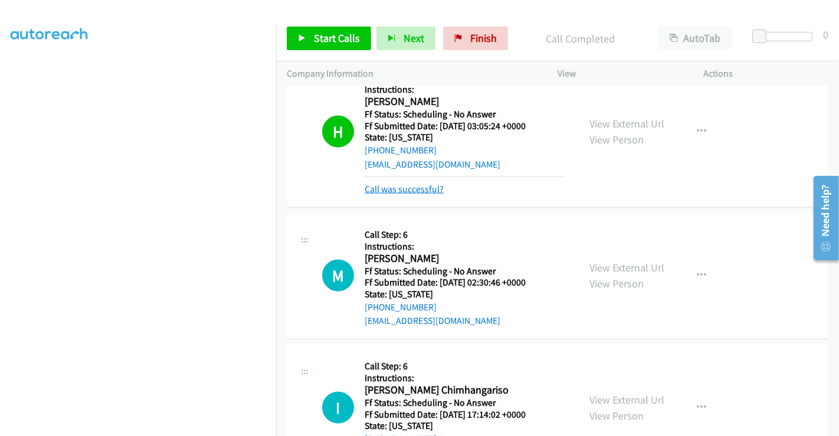
click at [390, 183] on link "Call was successful?" at bounding box center [403, 188] width 79 height 11
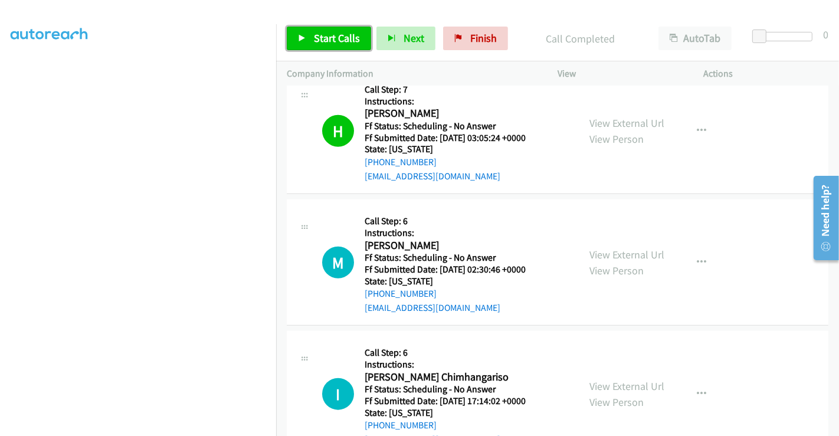
click at [325, 33] on span "Start Calls" at bounding box center [337, 38] width 46 height 14
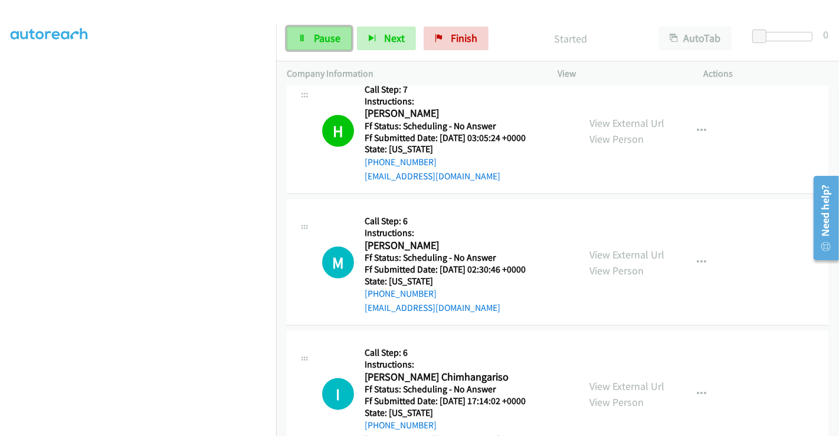
click at [324, 38] on span "Pause" at bounding box center [327, 38] width 27 height 14
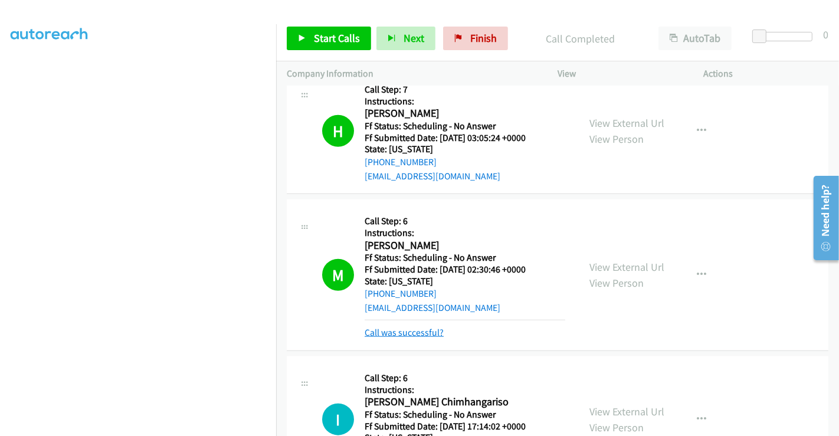
click at [423, 327] on link "Call was successful?" at bounding box center [403, 332] width 79 height 11
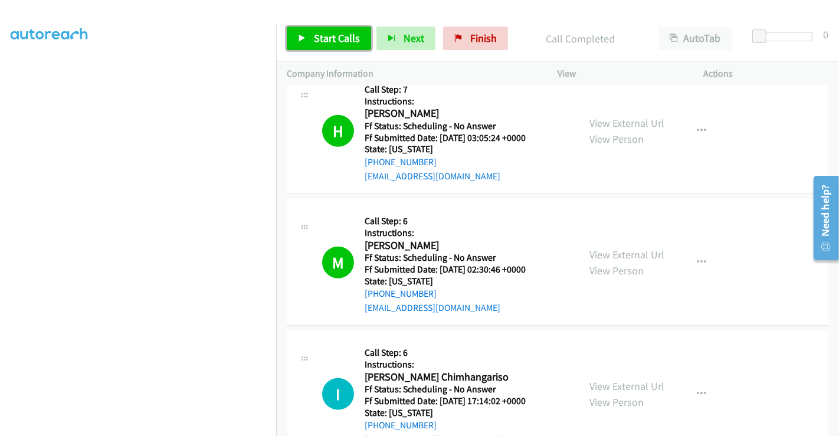
click at [320, 35] on span "Start Calls" at bounding box center [337, 38] width 46 height 14
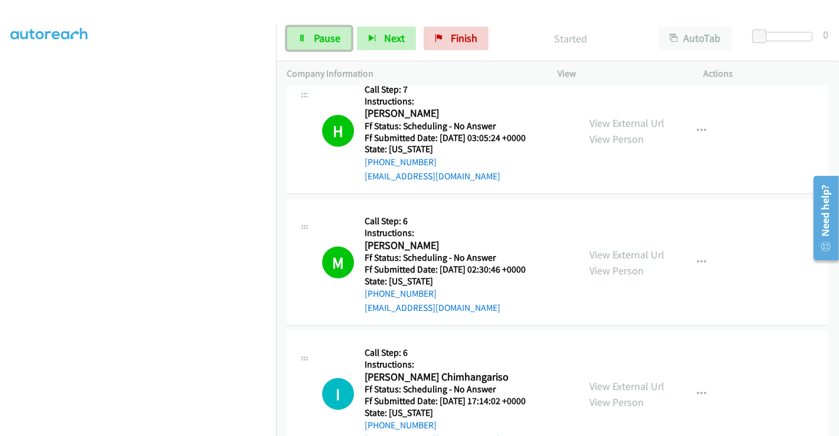
click at [320, 36] on span "Pause" at bounding box center [327, 38] width 27 height 14
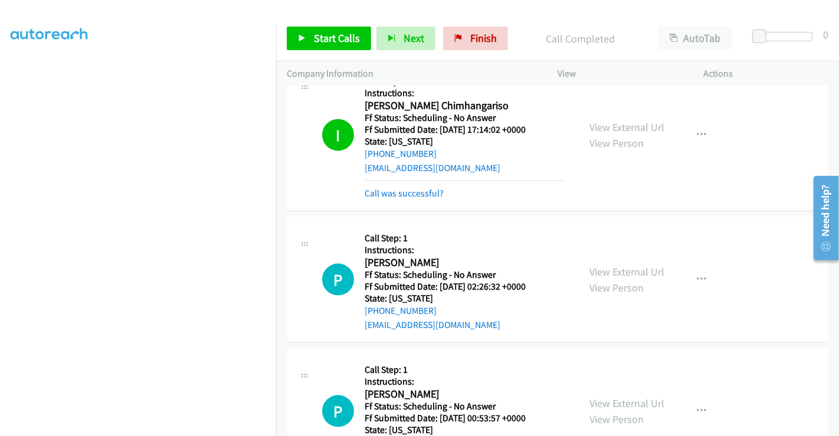
scroll to position [1166, 0]
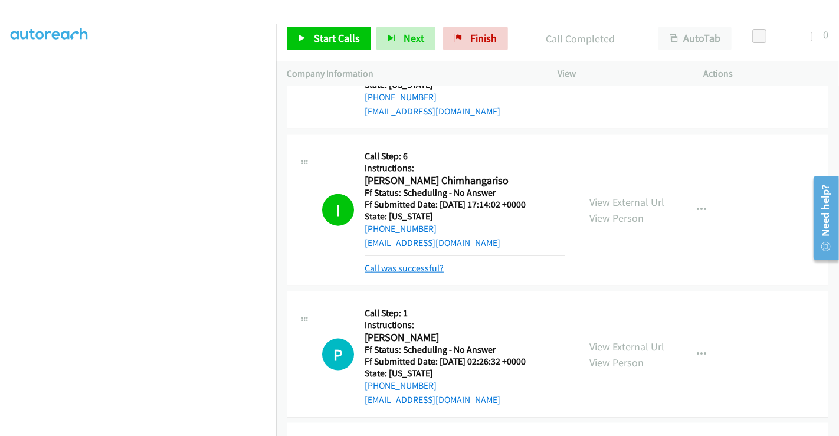
click at [418, 262] on link "Call was successful?" at bounding box center [403, 267] width 79 height 11
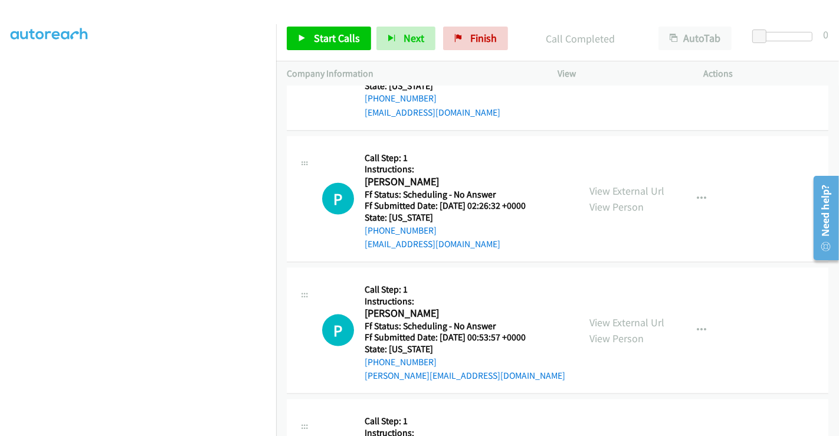
scroll to position [1297, 0]
click at [610, 183] on link "View External Url" at bounding box center [626, 190] width 75 height 14
click at [614, 315] on link "View External Url" at bounding box center [626, 322] width 75 height 14
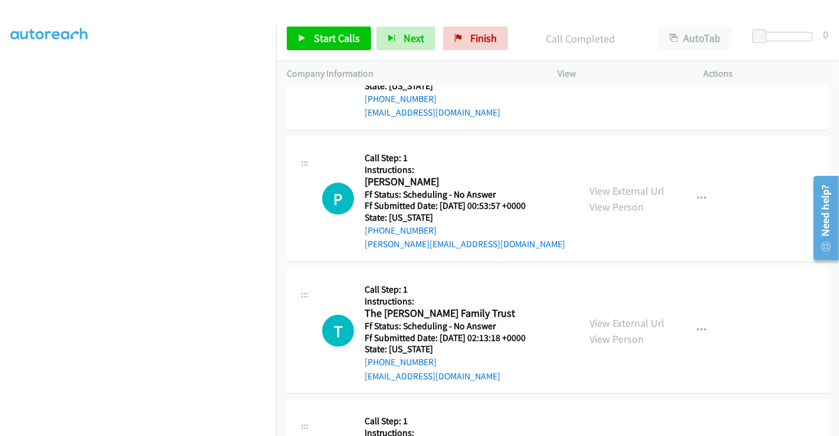
scroll to position [1428, 0]
click at [610, 316] on link "View External Url" at bounding box center [626, 323] width 75 height 14
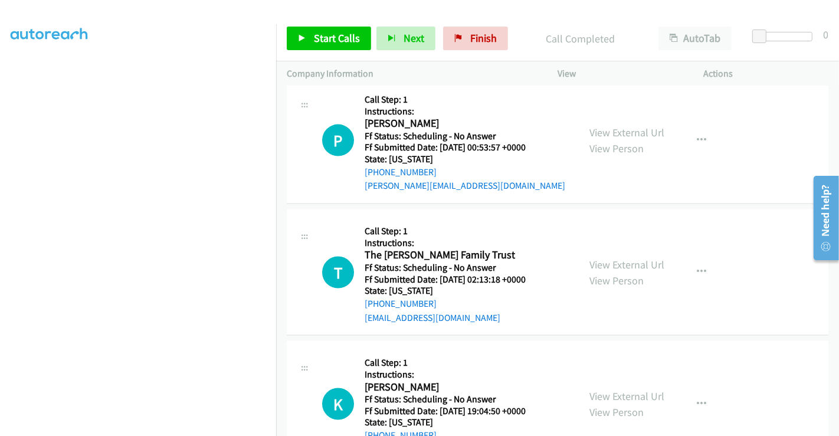
scroll to position [1560, 0]
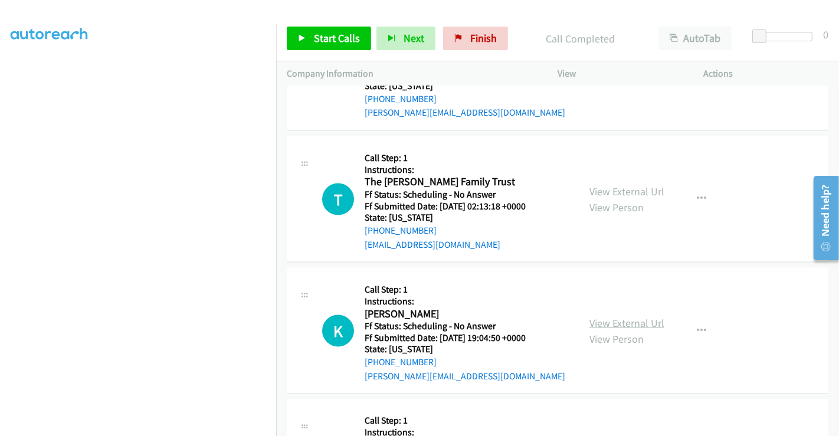
click at [607, 316] on link "View External Url" at bounding box center [626, 323] width 75 height 14
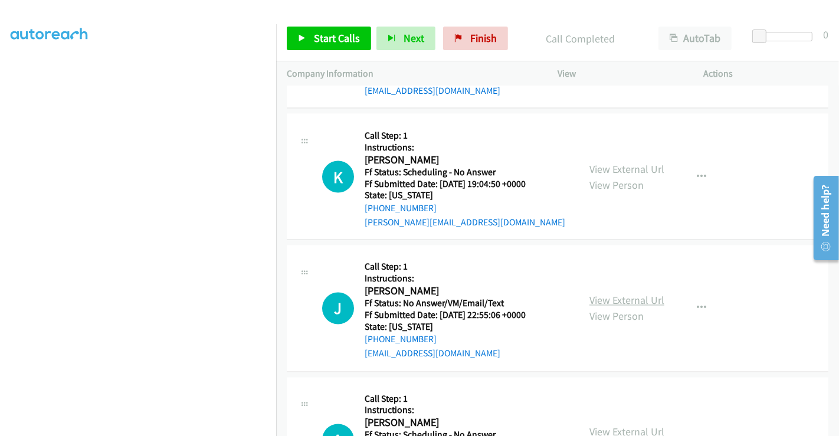
scroll to position [1756, 0]
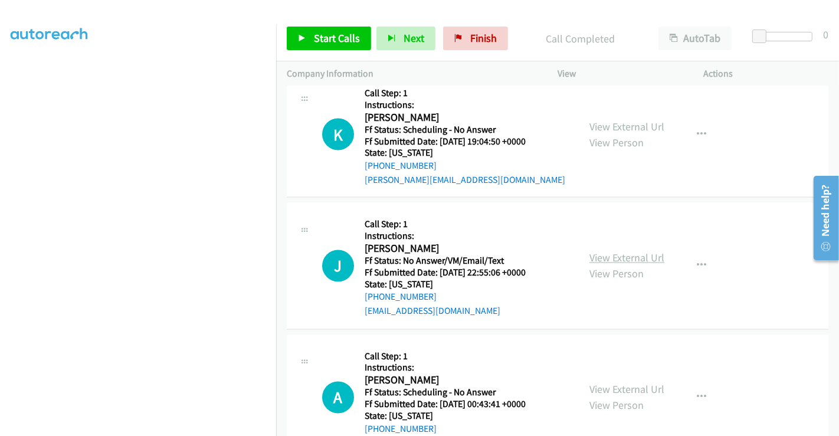
click at [609, 251] on link "View External Url" at bounding box center [626, 258] width 75 height 14
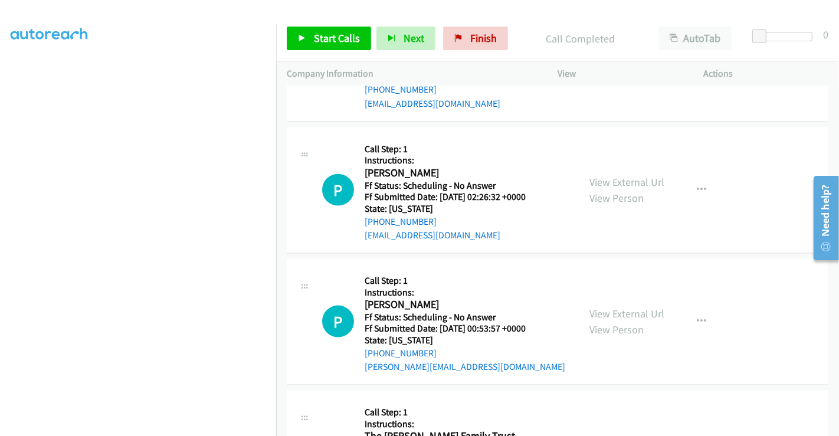
scroll to position [1363, 0]
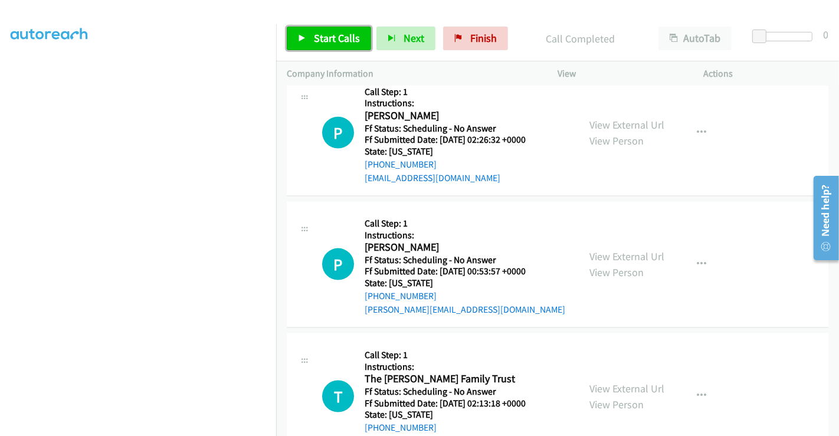
click at [337, 40] on span "Start Calls" at bounding box center [337, 38] width 46 height 14
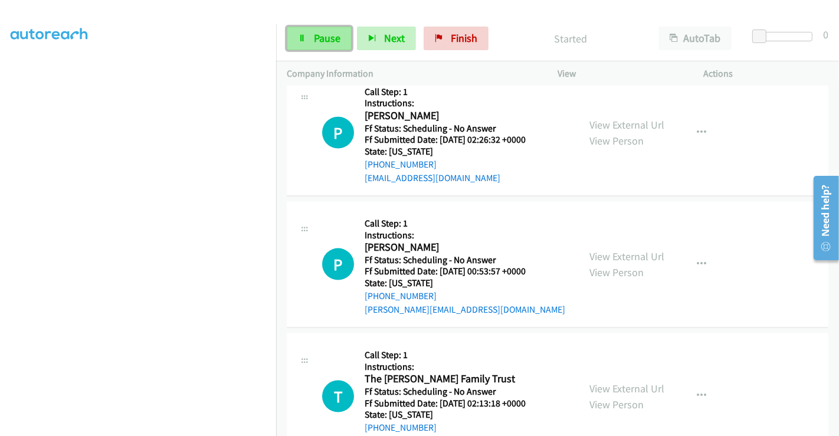
click at [314, 35] on span "Pause" at bounding box center [327, 38] width 27 height 14
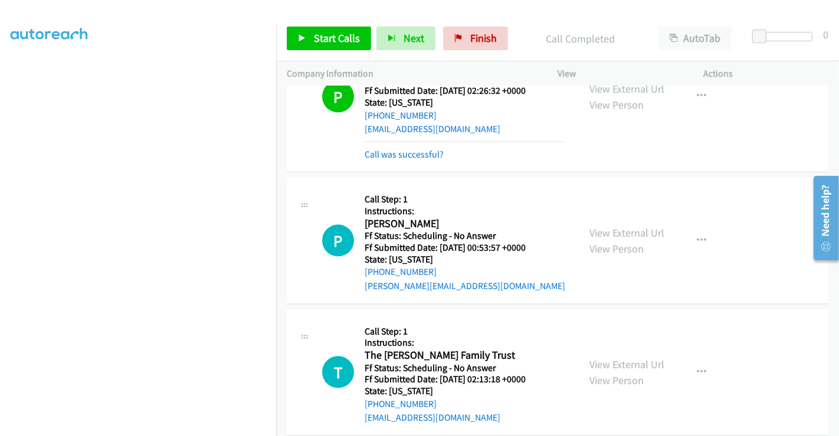
scroll to position [1441, 0]
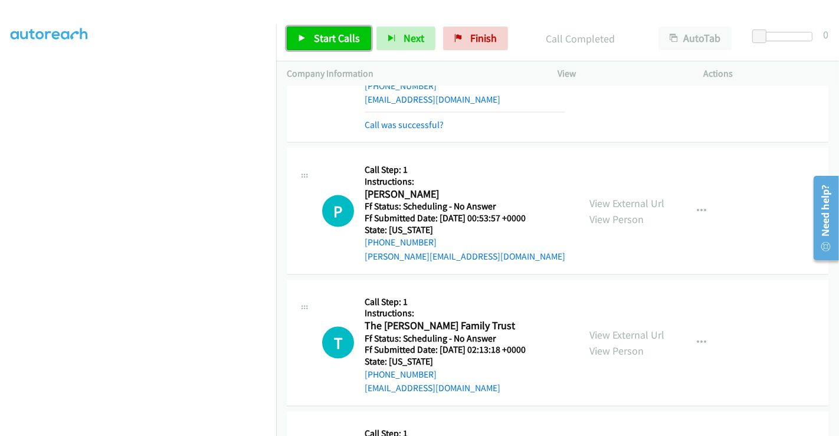
click at [317, 41] on span "Start Calls" at bounding box center [337, 38] width 46 height 14
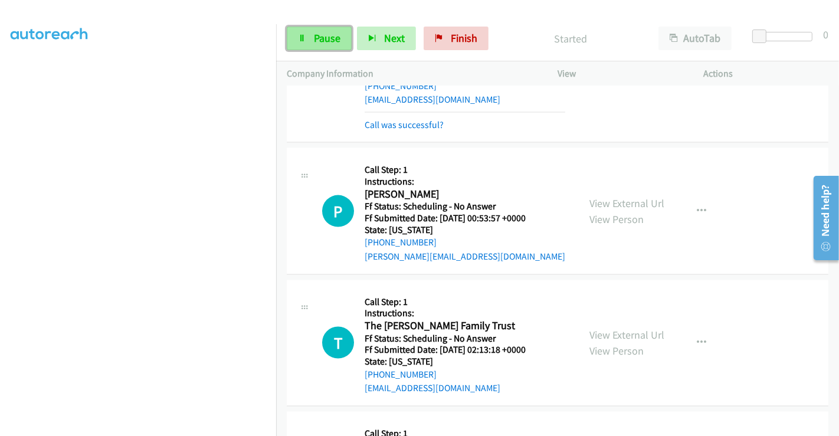
click at [315, 36] on span "Pause" at bounding box center [327, 38] width 27 height 14
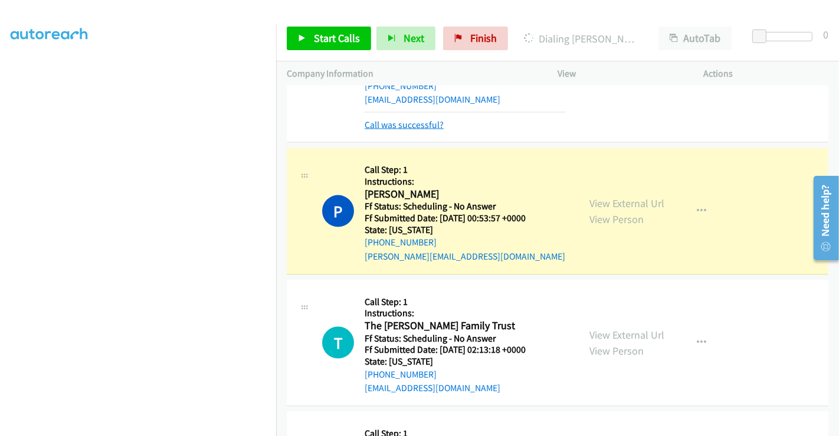
click at [401, 119] on link "Call was successful?" at bounding box center [403, 124] width 79 height 11
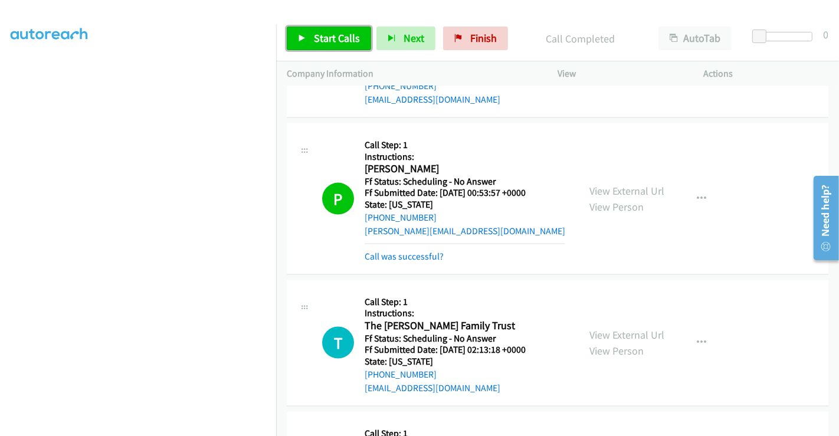
click at [315, 37] on span "Start Calls" at bounding box center [337, 38] width 46 height 14
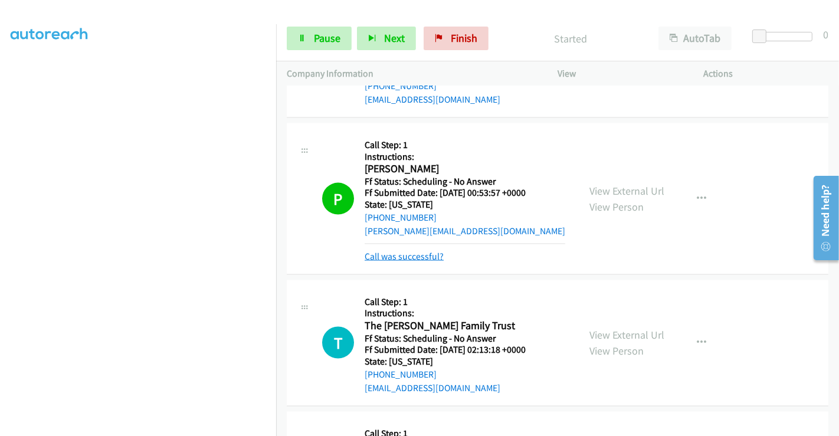
click at [407, 251] on link "Call was successful?" at bounding box center [403, 256] width 79 height 11
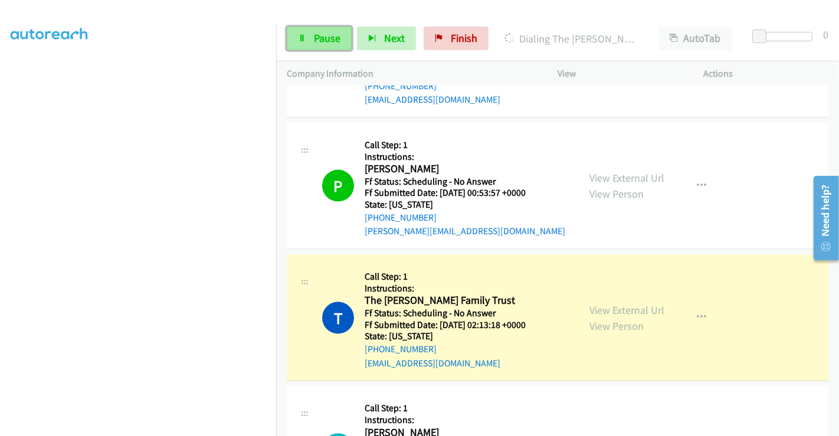
click at [331, 32] on span "Pause" at bounding box center [327, 38] width 27 height 14
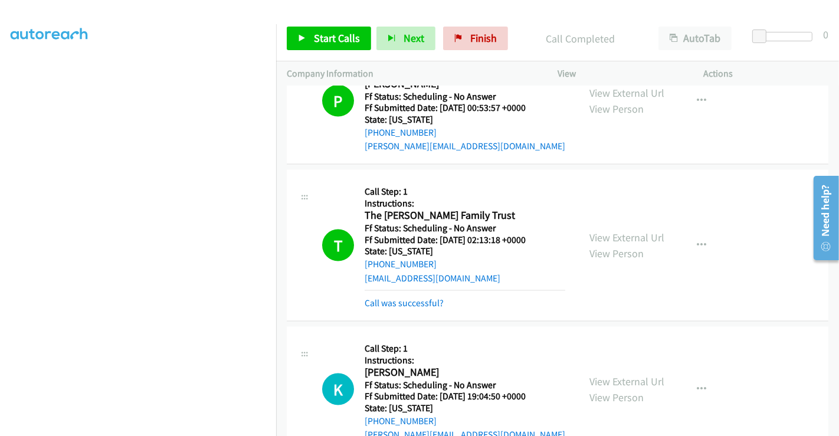
scroll to position [1572, 0]
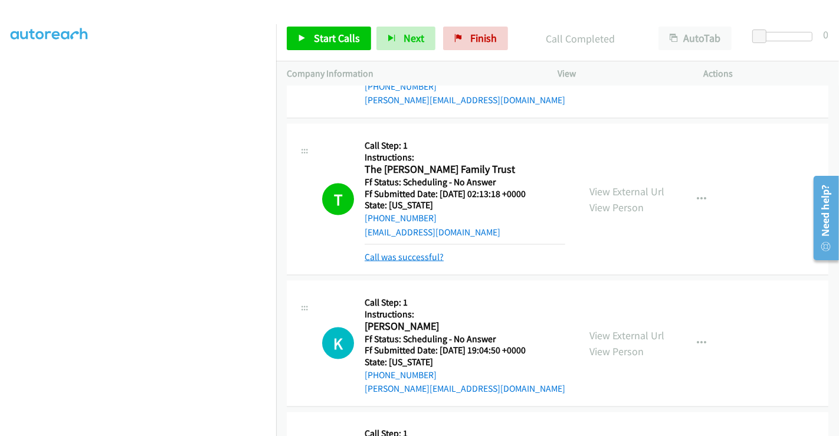
click at [428, 251] on link "Call was successful?" at bounding box center [403, 256] width 79 height 11
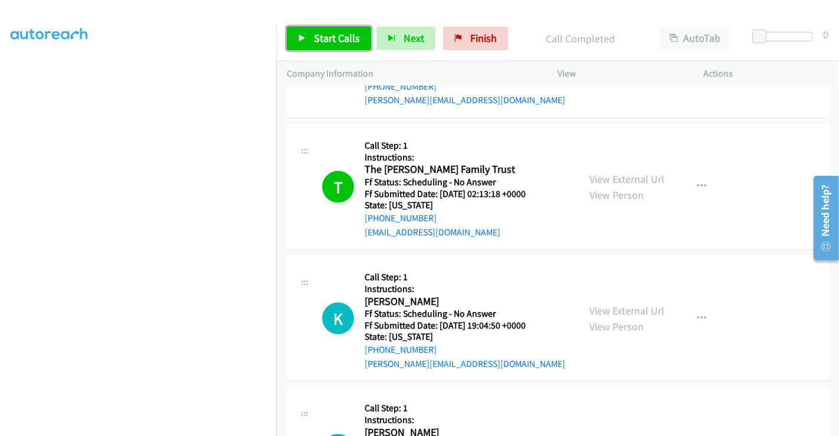
click at [325, 34] on span "Start Calls" at bounding box center [337, 38] width 46 height 14
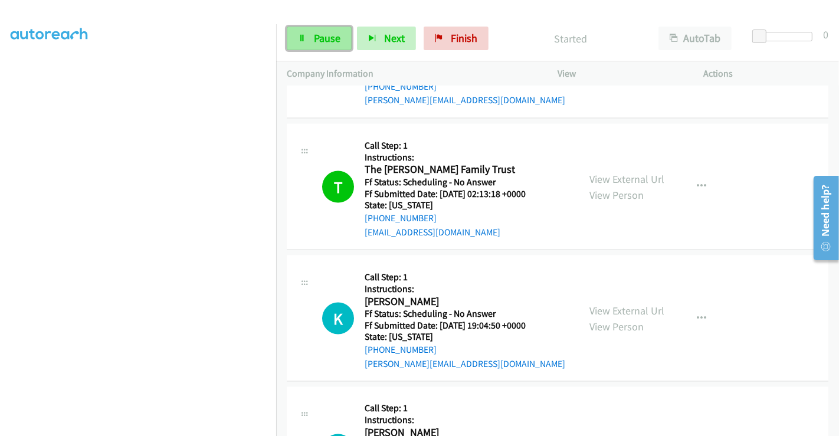
click at [321, 37] on span "Pause" at bounding box center [327, 38] width 27 height 14
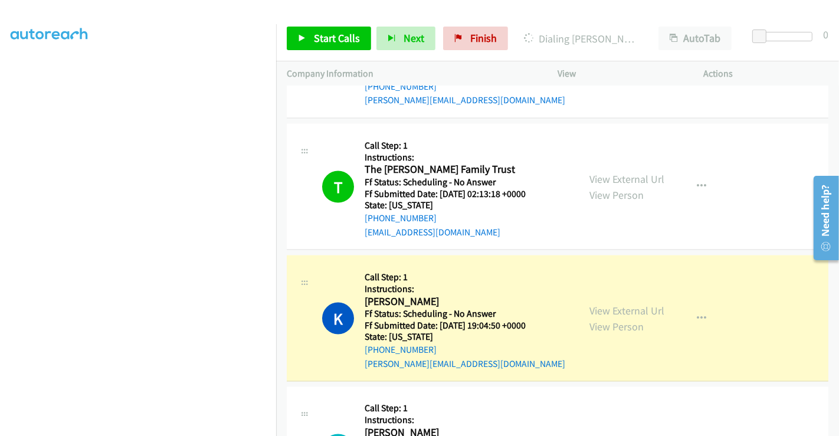
scroll to position [227, 0]
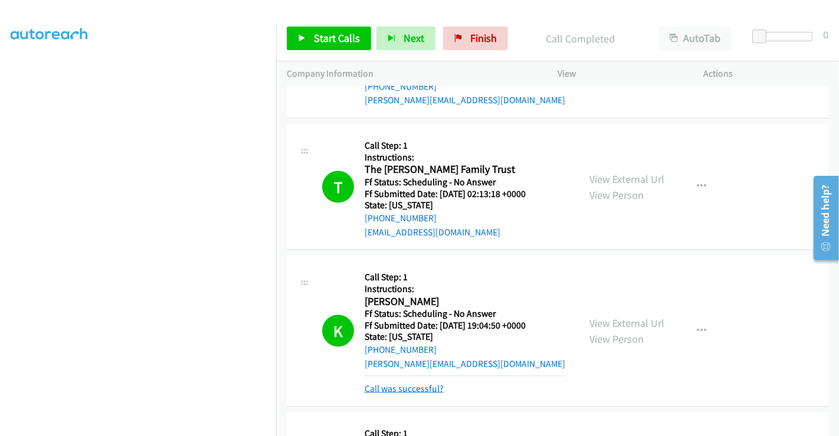
click at [418, 383] on link "Call was successful?" at bounding box center [403, 388] width 79 height 11
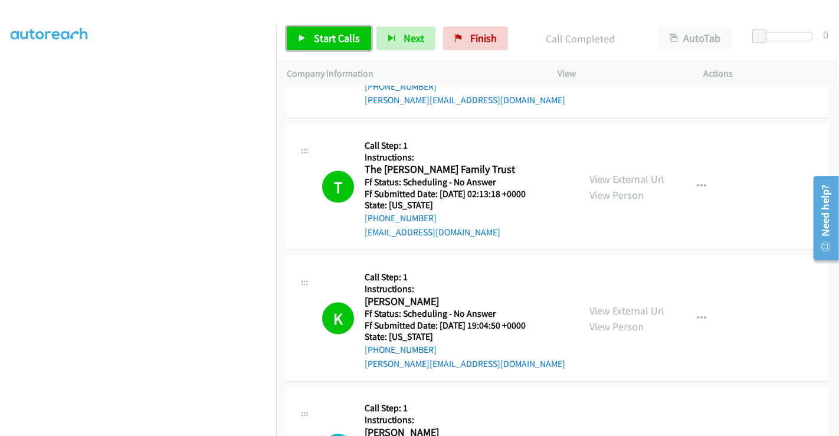
click at [332, 37] on span "Start Calls" at bounding box center [337, 38] width 46 height 14
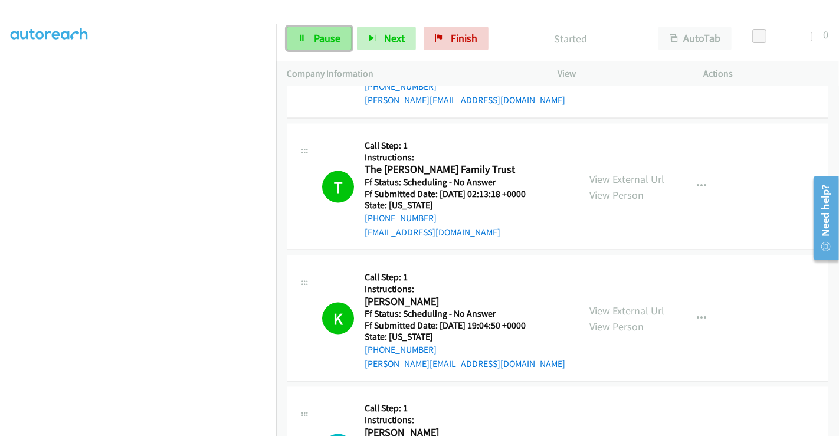
click at [318, 37] on span "Pause" at bounding box center [327, 38] width 27 height 14
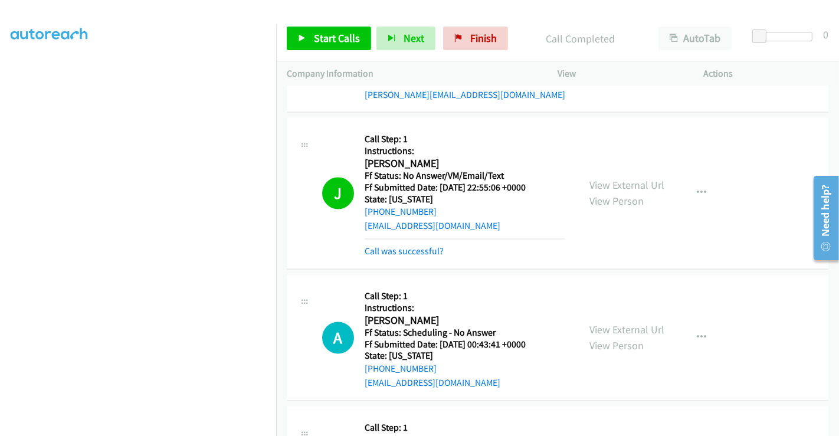
scroll to position [1703, 0]
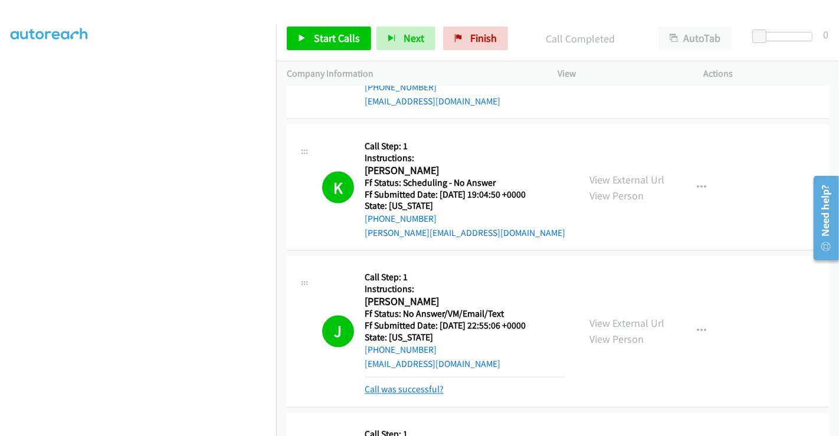
click at [419, 384] on link "Call was successful?" at bounding box center [403, 389] width 79 height 11
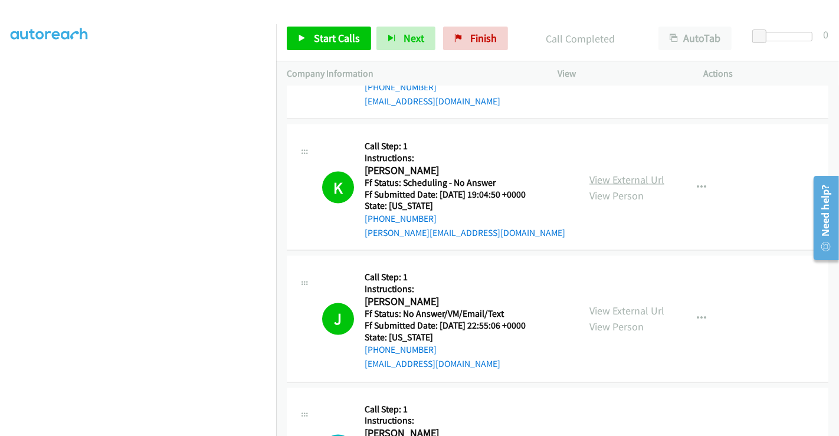
click at [623, 173] on link "View External Url" at bounding box center [626, 180] width 75 height 14
click at [617, 304] on link "View External Url" at bounding box center [626, 311] width 75 height 14
drag, startPoint x: 475, startPoint y: 42, endPoint x: 668, endPoint y: 11, distance: 195.5
click at [475, 42] on span "Finish" at bounding box center [483, 38] width 27 height 14
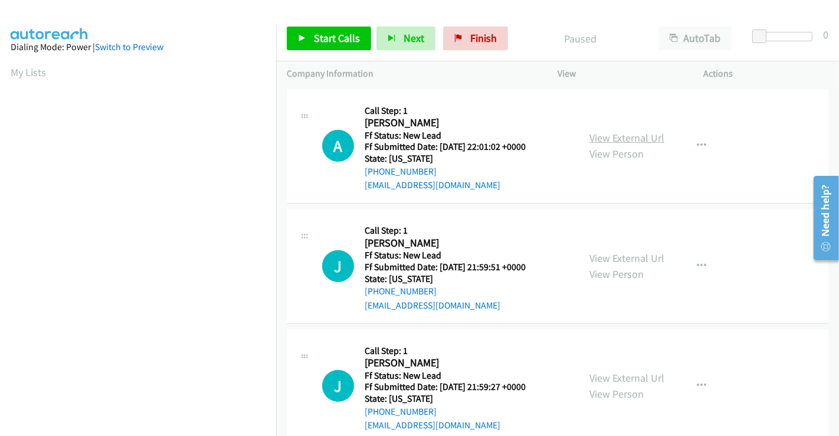
click at [623, 132] on link "View External Url" at bounding box center [626, 138] width 75 height 14
click at [615, 254] on link "View External Url" at bounding box center [626, 258] width 75 height 14
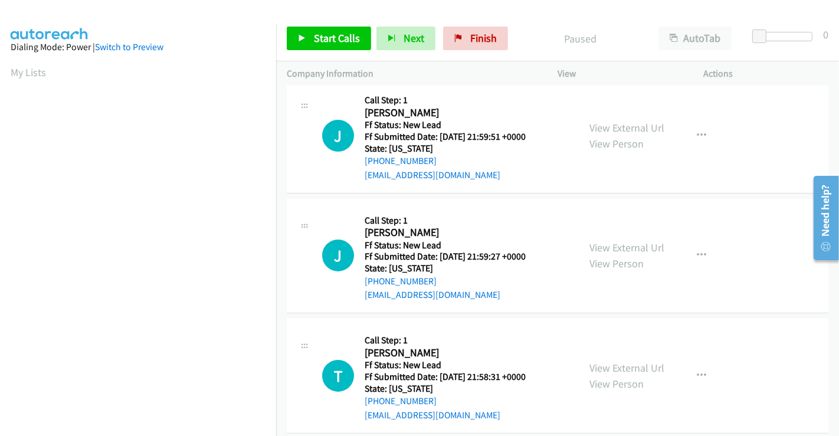
scroll to position [131, 0]
click at [610, 248] on link "View External Url" at bounding box center [626, 247] width 75 height 14
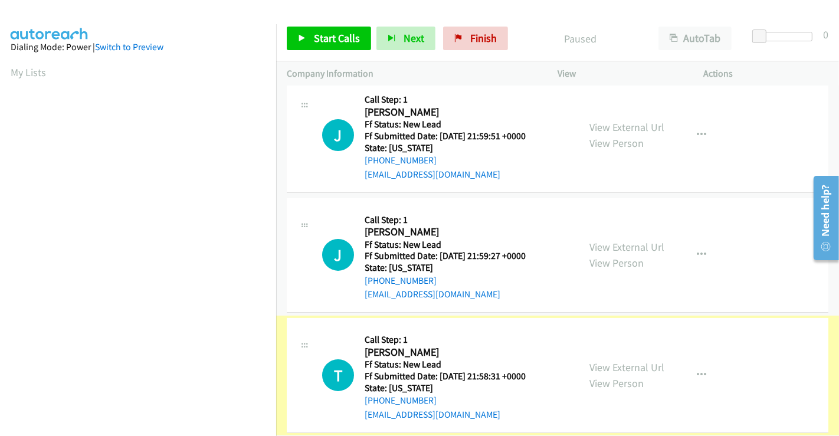
scroll to position [262, 0]
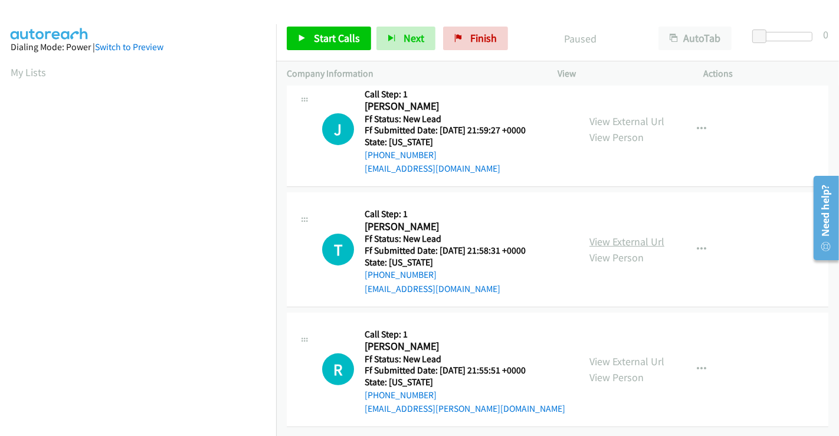
click at [604, 235] on link "View External Url" at bounding box center [626, 242] width 75 height 14
click at [622, 355] on link "View External Url" at bounding box center [626, 361] width 75 height 14
click at [324, 32] on span "Start Calls" at bounding box center [337, 38] width 46 height 14
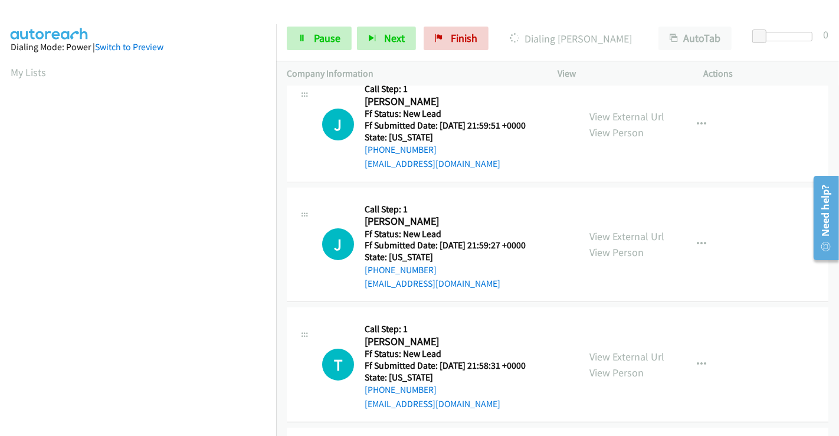
scroll to position [265, 0]
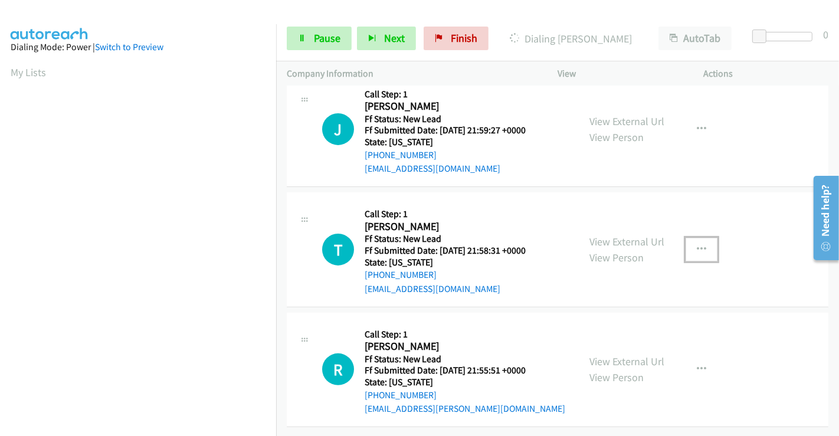
click at [685, 238] on button "button" at bounding box center [701, 250] width 32 height 24
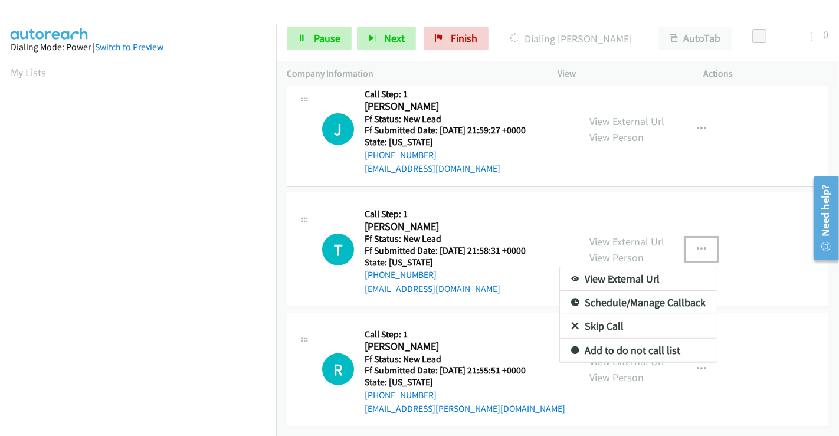
click at [586, 318] on link "Skip Call" at bounding box center [638, 326] width 157 height 24
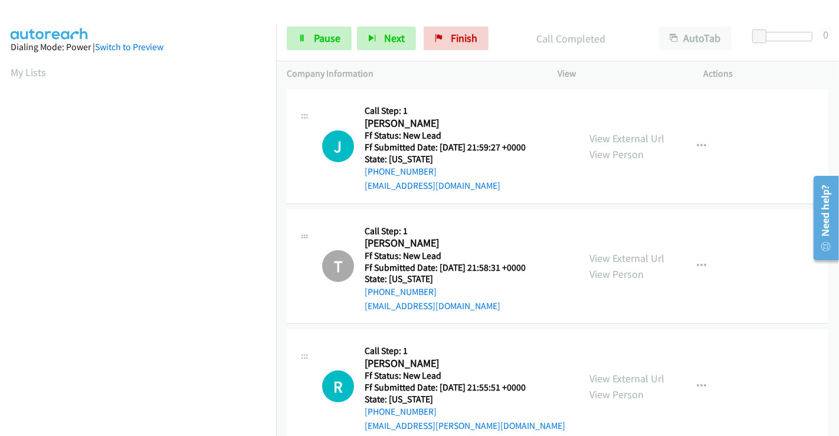
scroll to position [290, 0]
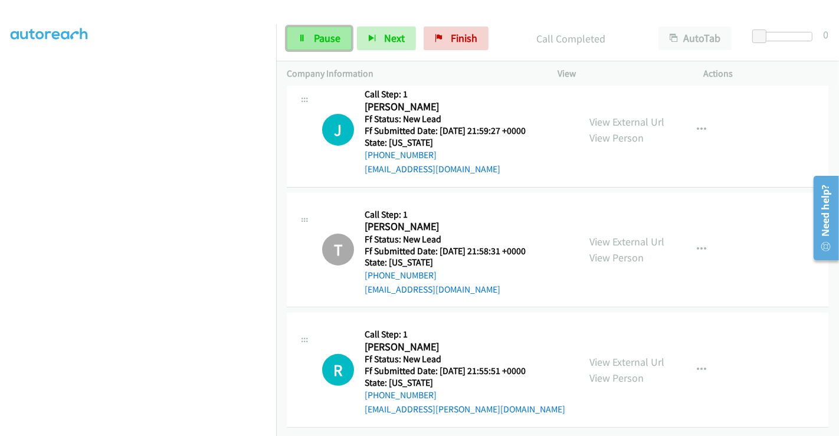
click at [321, 40] on span "Pause" at bounding box center [327, 38] width 27 height 14
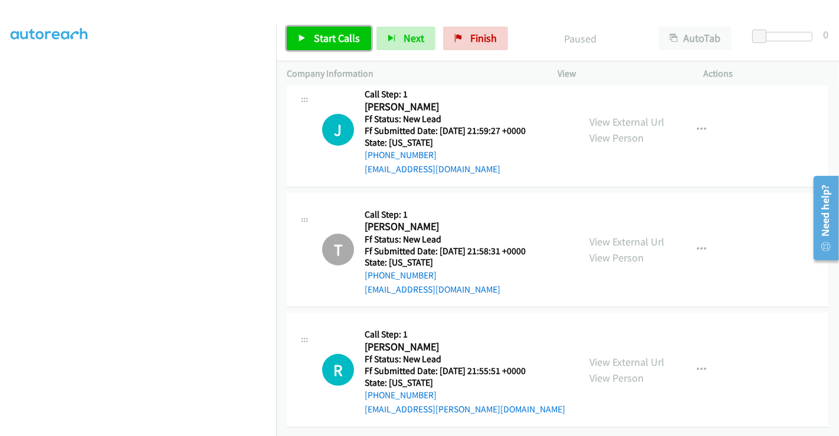
click at [336, 38] on span "Start Calls" at bounding box center [337, 38] width 46 height 14
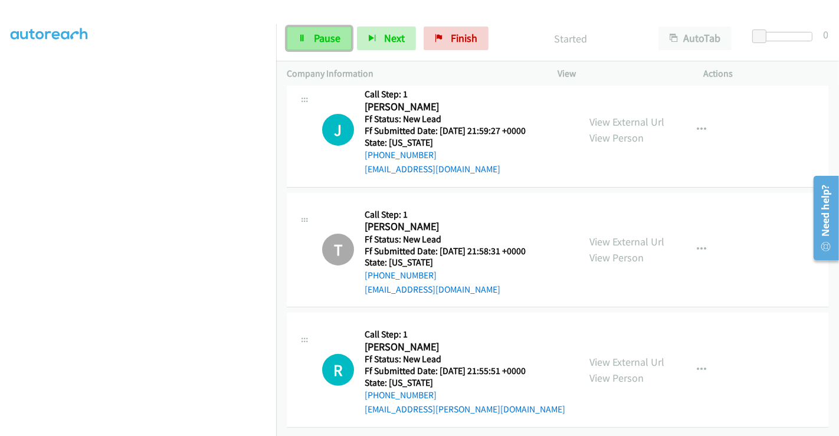
click at [314, 35] on span "Pause" at bounding box center [327, 38] width 27 height 14
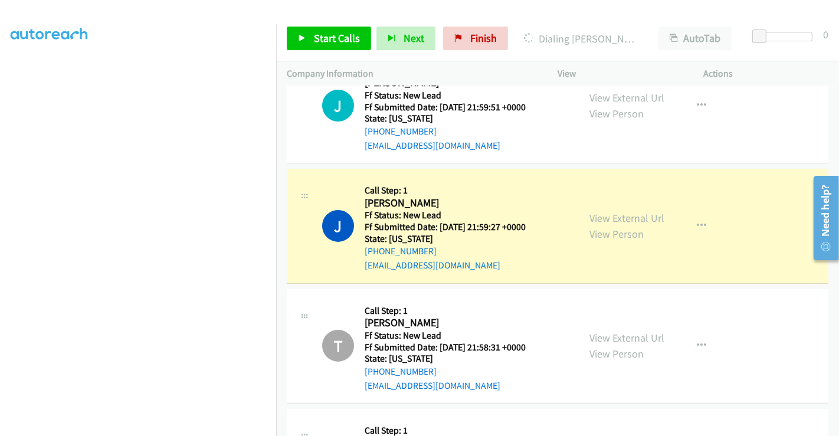
scroll to position [93, 0]
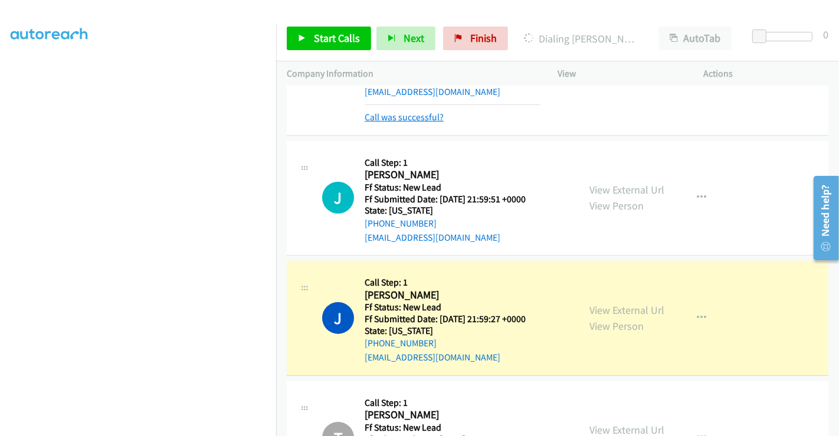
click at [433, 112] on link "Call was successful?" at bounding box center [403, 116] width 79 height 11
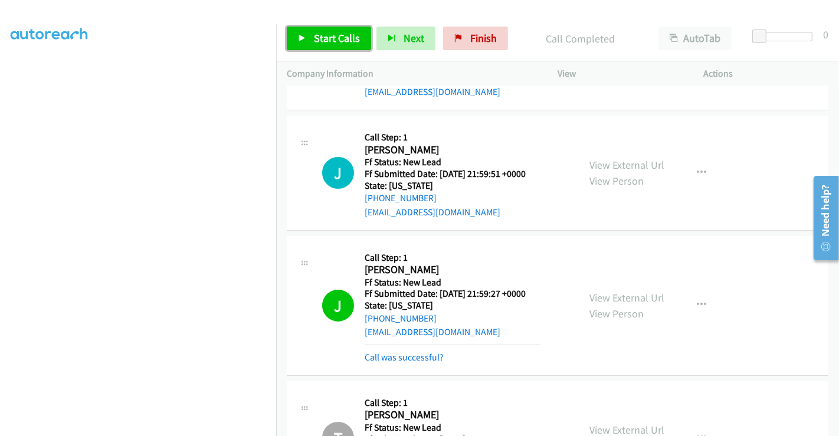
click at [331, 32] on span "Start Calls" at bounding box center [337, 38] width 46 height 14
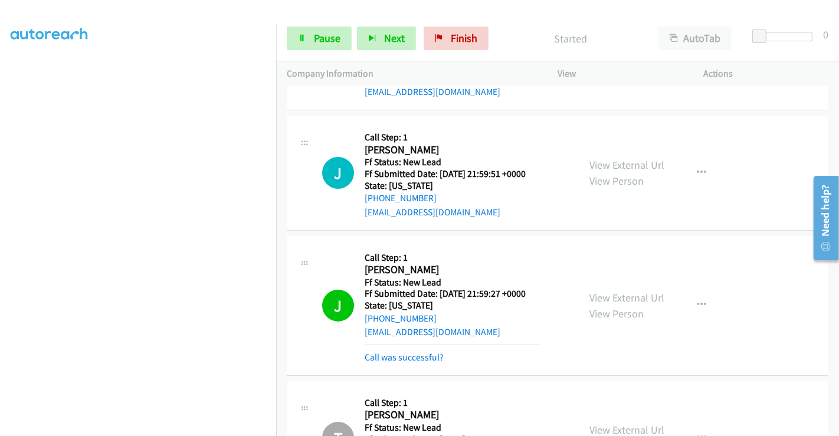
scroll to position [290, 0]
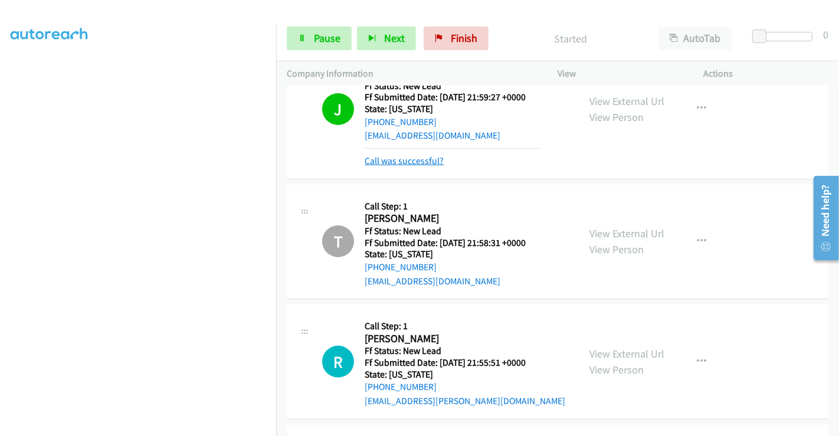
click at [405, 157] on link "Call was successful?" at bounding box center [403, 160] width 79 height 11
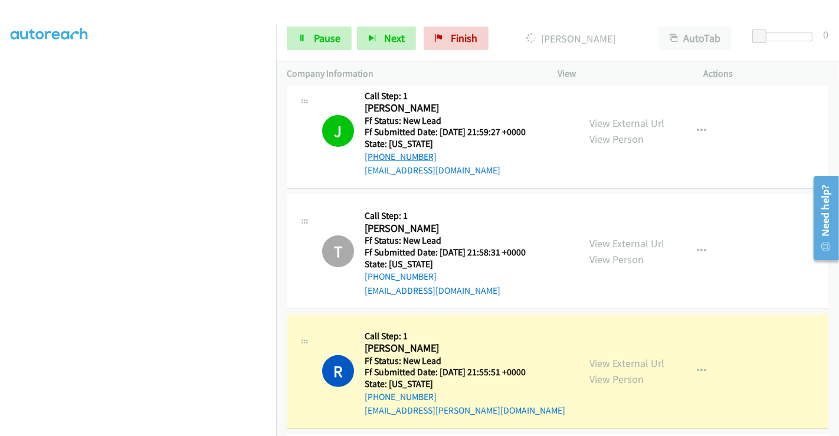
scroll to position [278, 0]
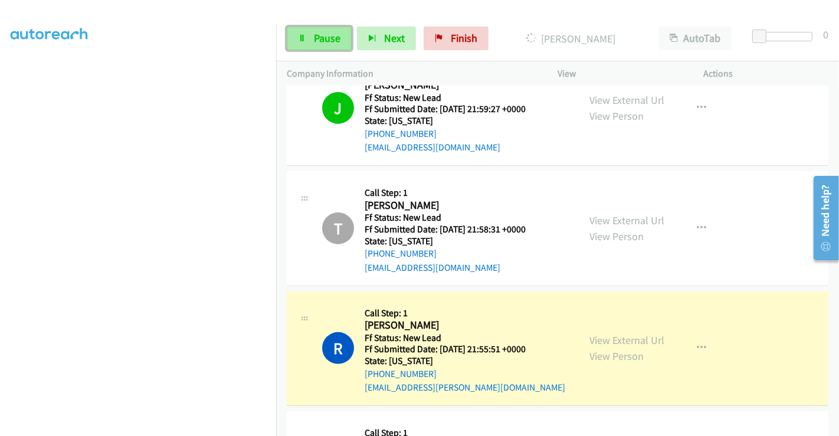
click at [314, 42] on span "Pause" at bounding box center [327, 38] width 27 height 14
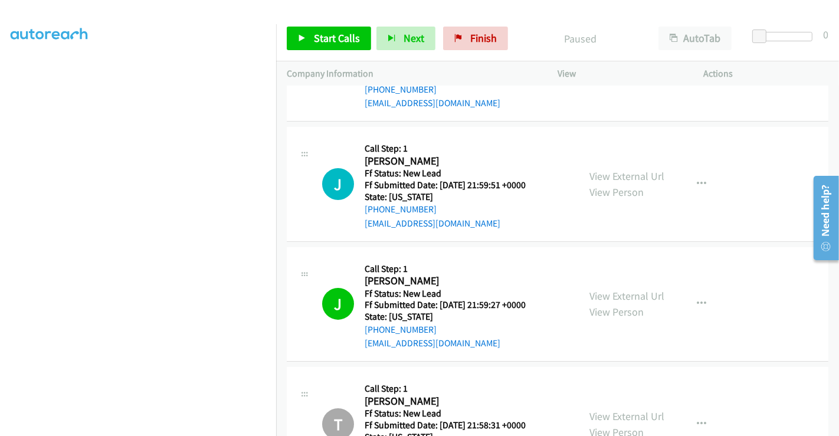
scroll to position [81, 0]
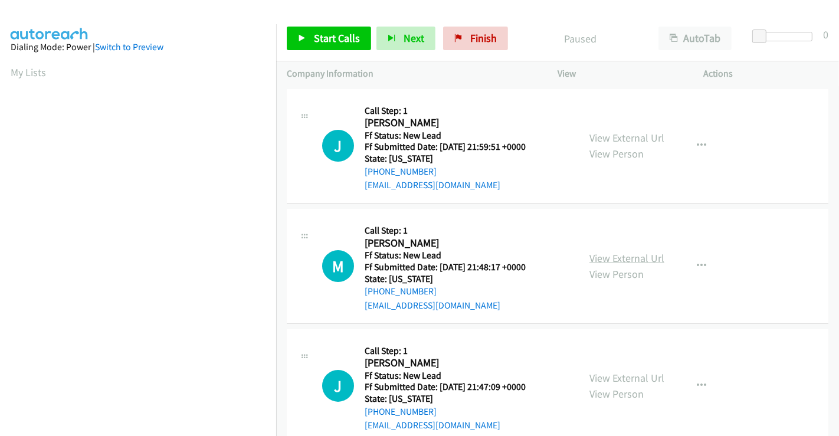
click at [617, 260] on link "View External Url" at bounding box center [626, 258] width 75 height 14
click at [327, 41] on span "Start Calls" at bounding box center [337, 38] width 46 height 14
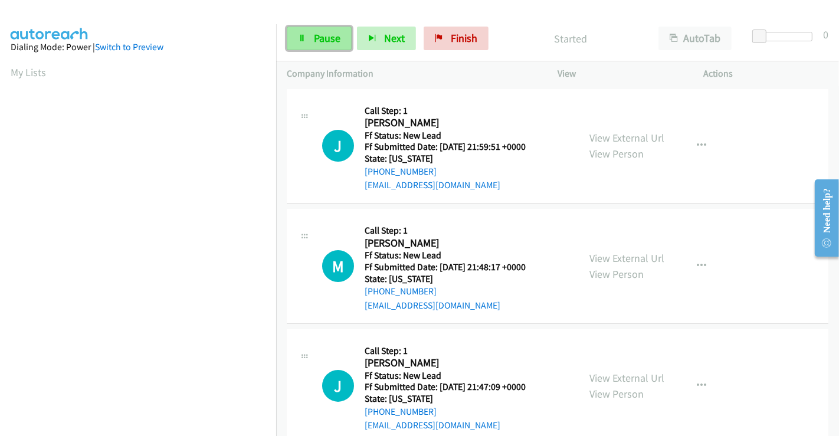
click at [305, 29] on link "Pause" at bounding box center [319, 39] width 65 height 24
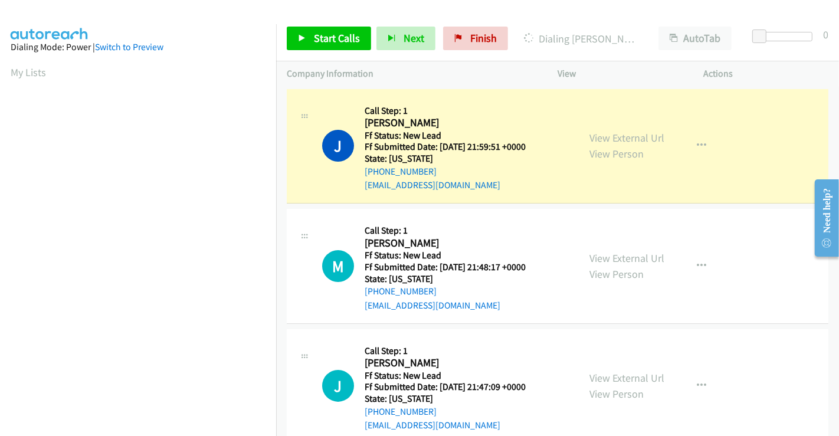
scroll to position [227, 0]
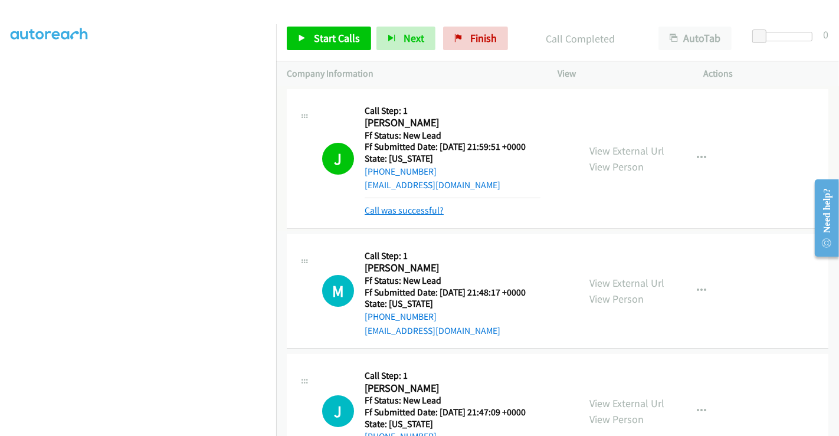
click at [432, 206] on link "Call was successful?" at bounding box center [403, 210] width 79 height 11
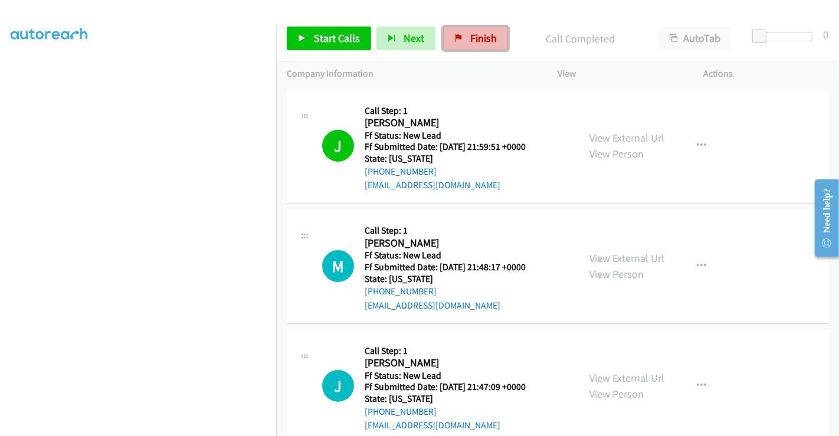
click at [470, 36] on span "Finish" at bounding box center [483, 38] width 27 height 14
